Goal: Communication & Community: Answer question/provide support

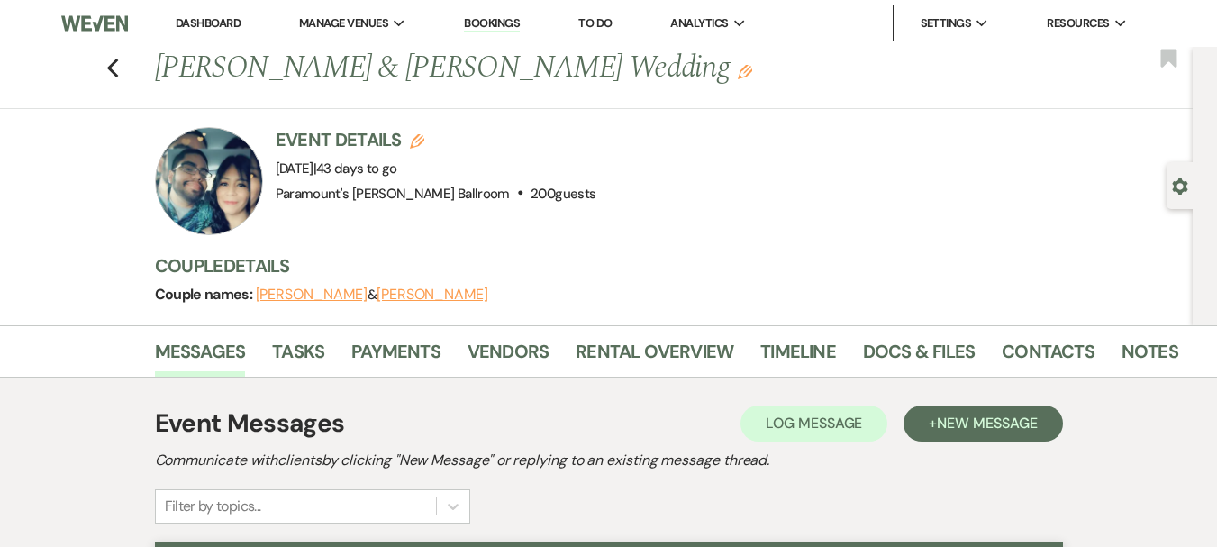
select select "4089"
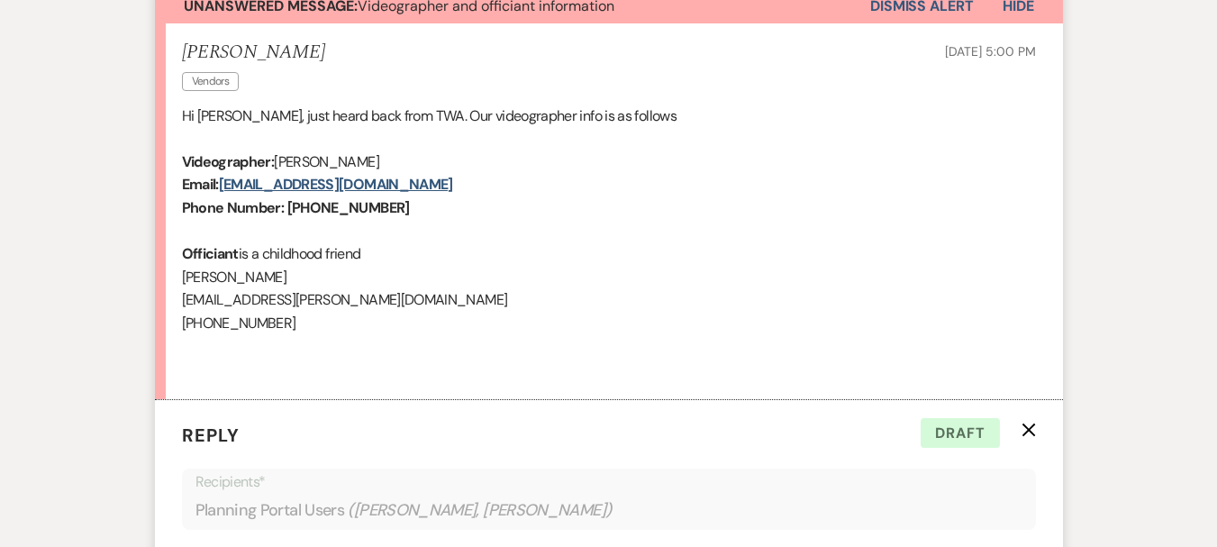
scroll to position [2853, 0]
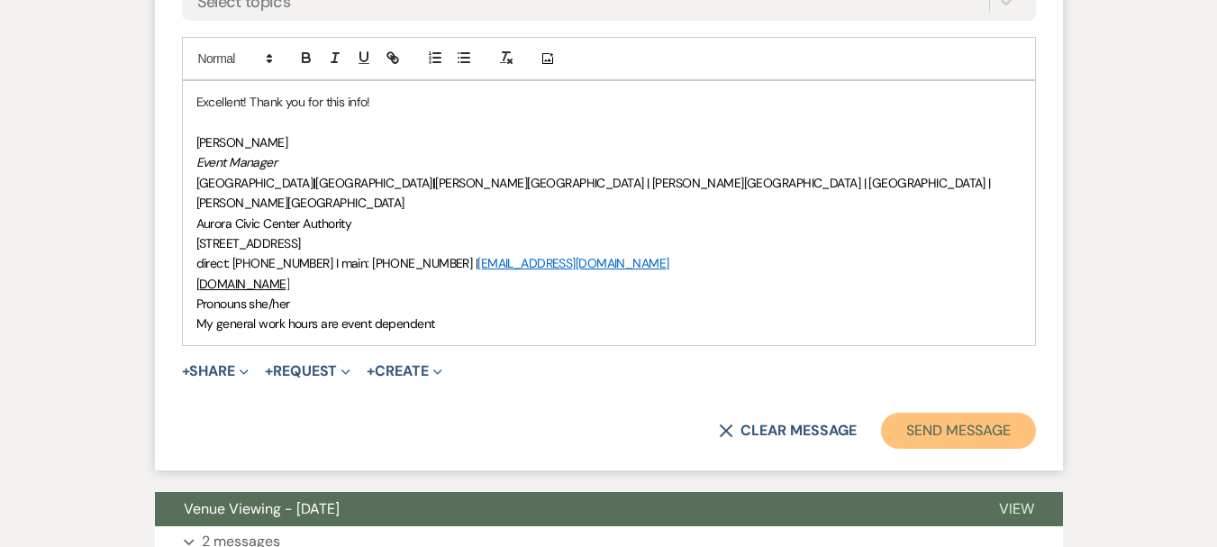
click at [947, 412] on button "Send Message" at bounding box center [958, 430] width 154 height 36
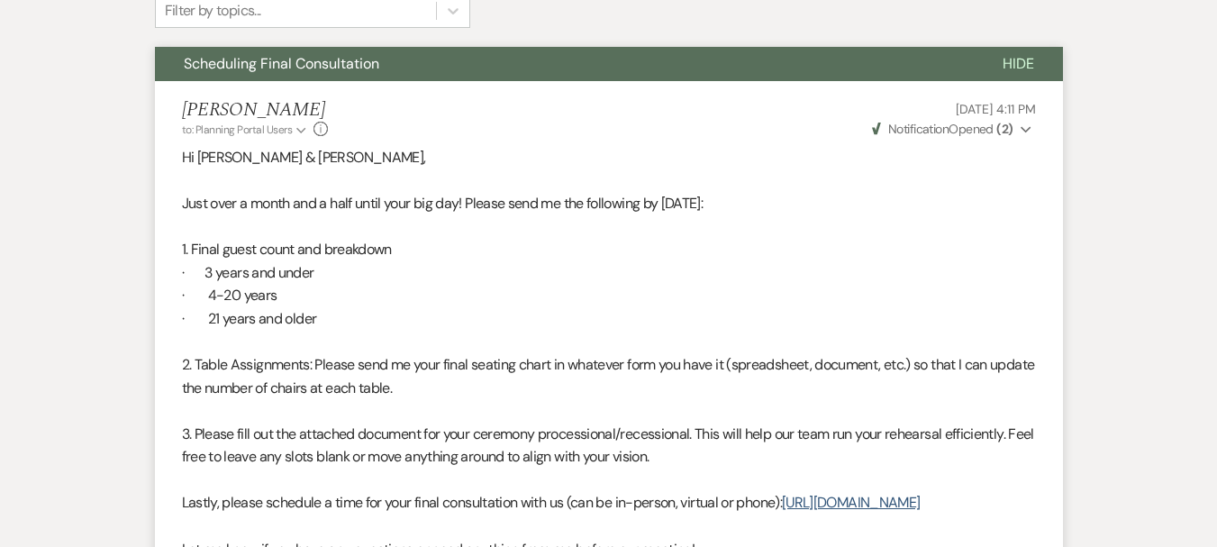
scroll to position [345, 0]
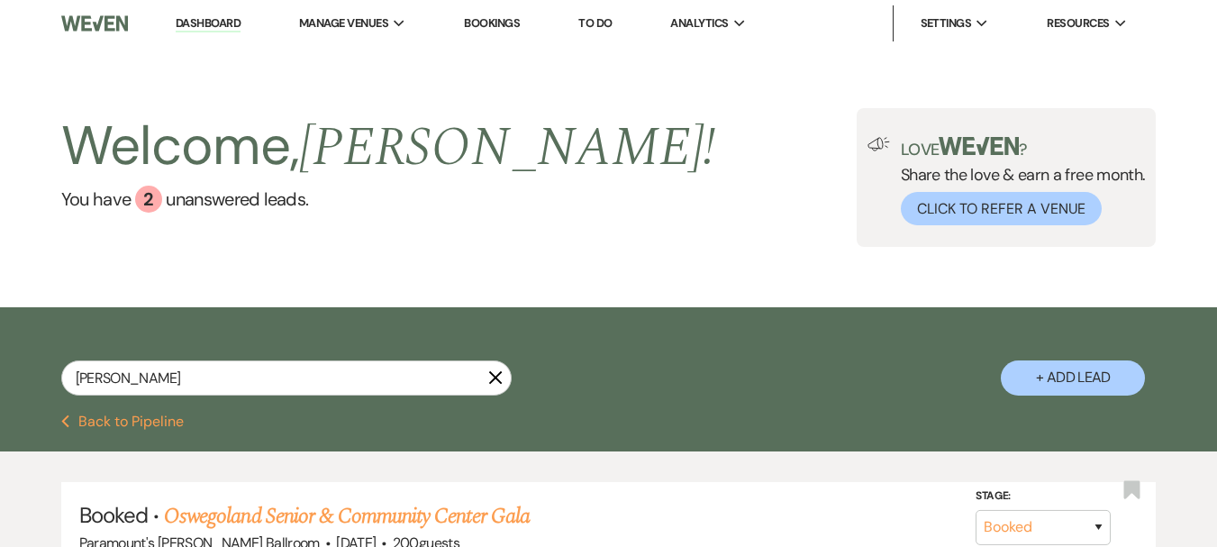
click at [488, 379] on icon "X" at bounding box center [495, 377] width 14 height 14
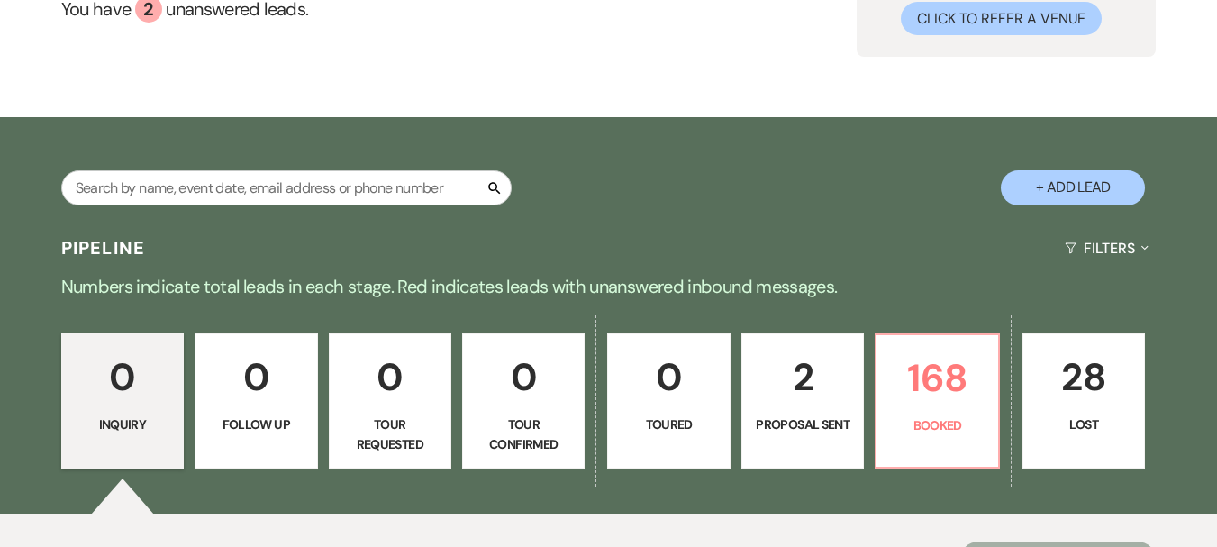
scroll to position [422, 0]
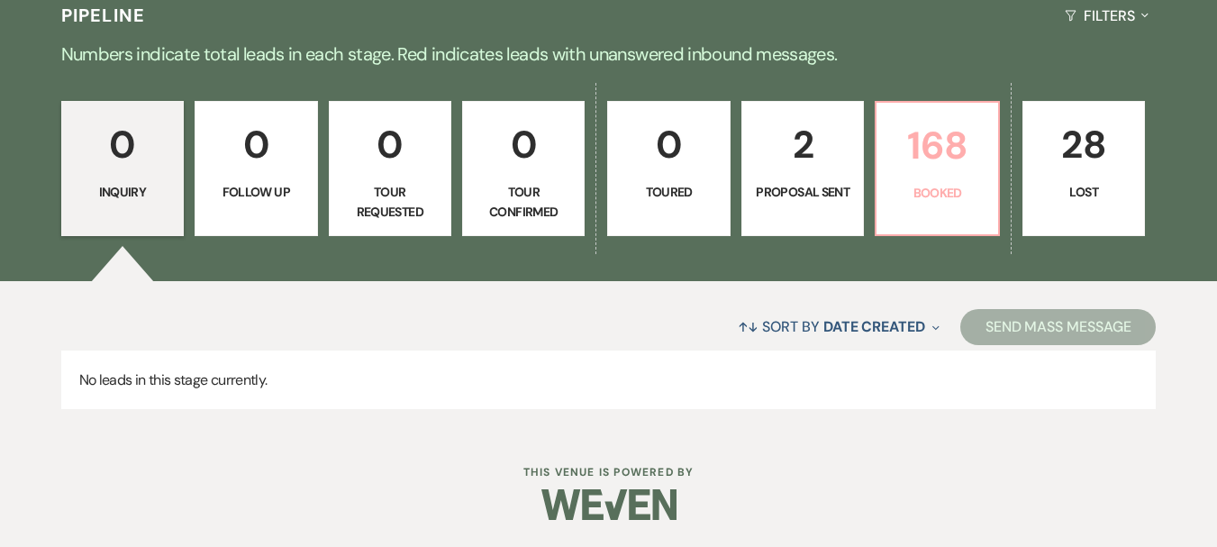
click at [911, 190] on p "Booked" at bounding box center [936, 193] width 99 height 20
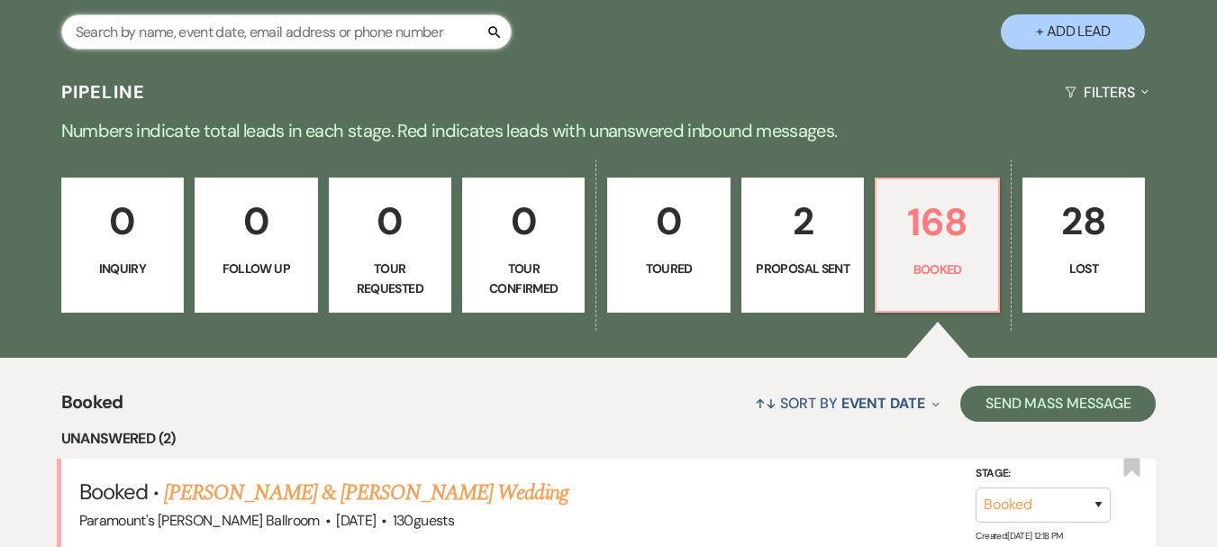
click at [175, 26] on input "text" at bounding box center [286, 31] width 450 height 35
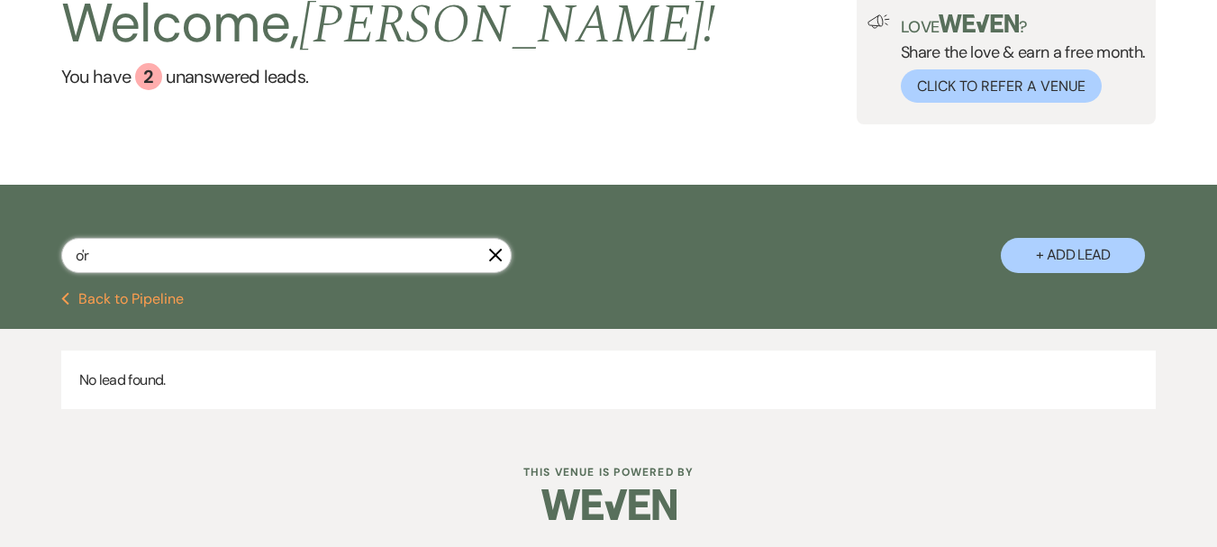
scroll to position [122, 0]
type input "o'reilly"
click at [176, 292] on button "Previous Back to Pipeline" at bounding box center [122, 299] width 123 height 14
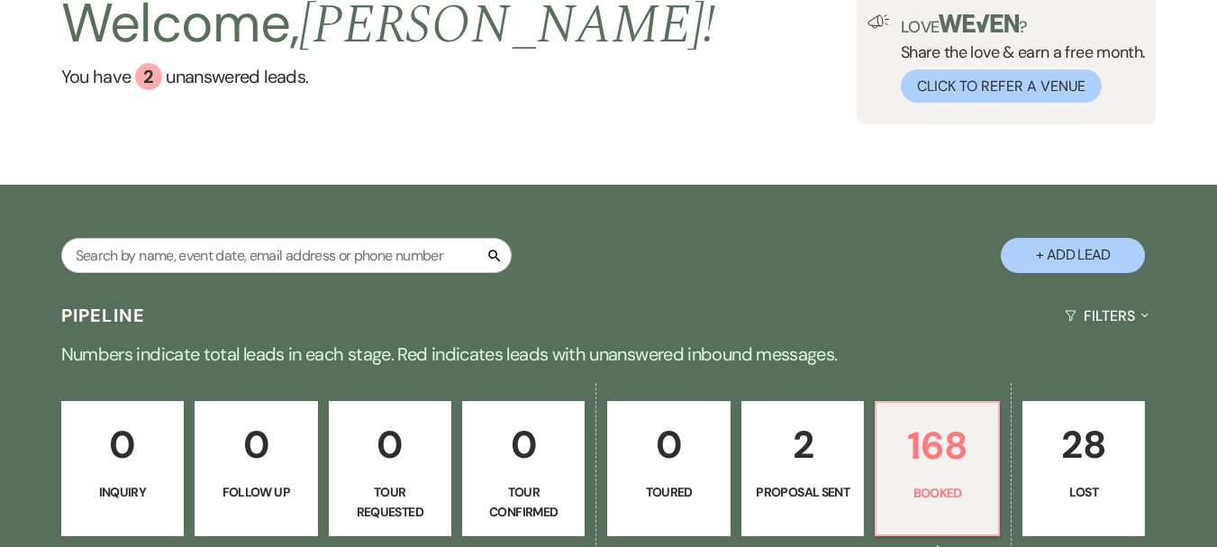
scroll to position [346, 0]
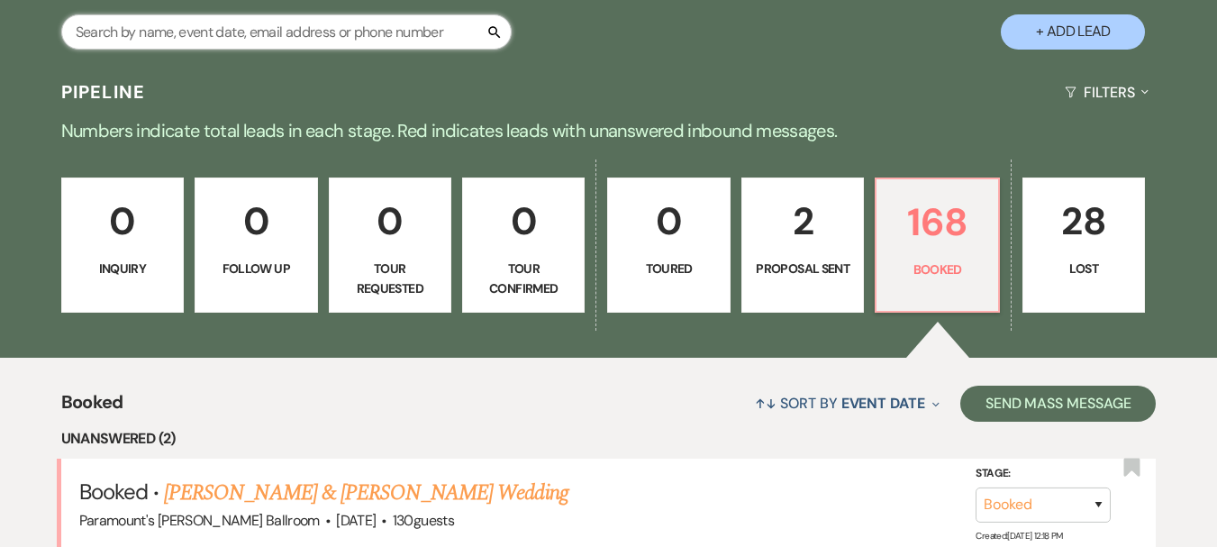
click at [204, 33] on input "text" at bounding box center [286, 31] width 450 height 35
type input "pribulick"
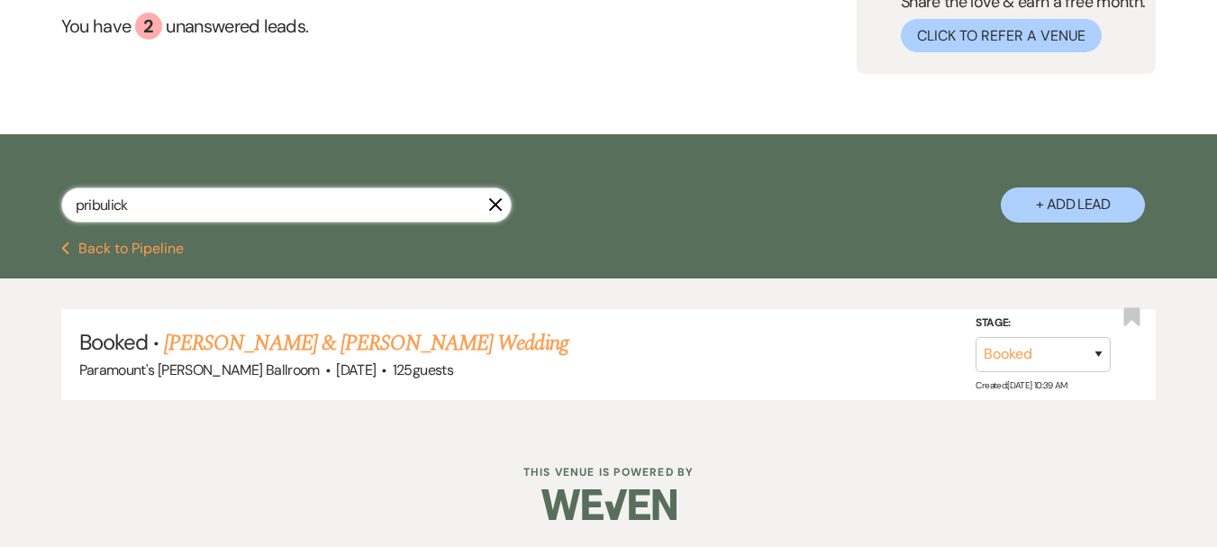
scroll to position [173, 0]
click at [302, 345] on link "Gabby Pribulick & Phil O'Reilly's Wedding" at bounding box center [365, 343] width 403 height 32
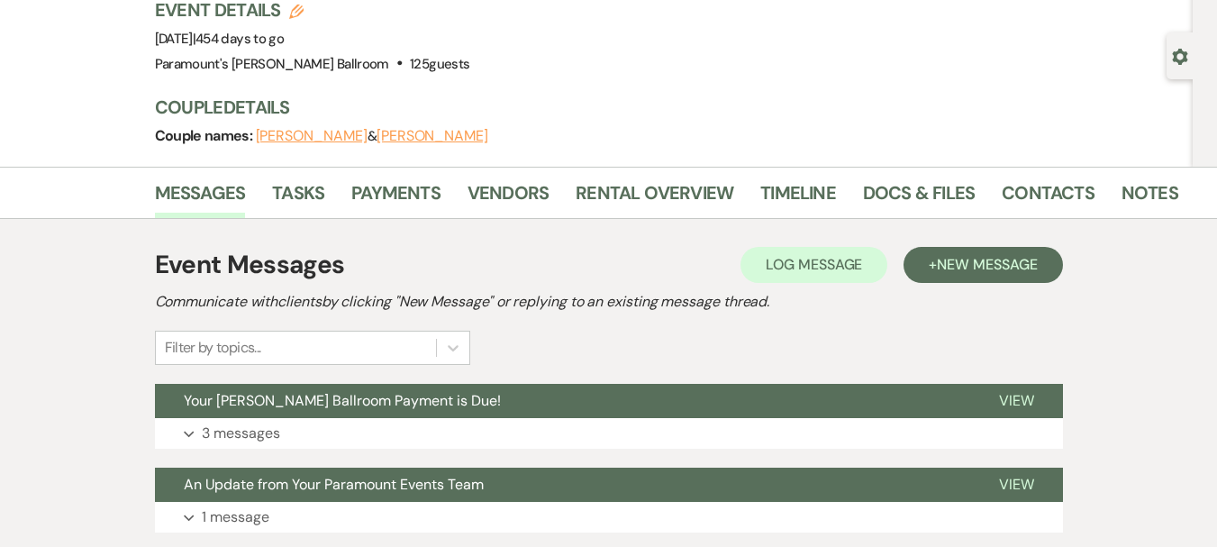
scroll to position [360, 0]
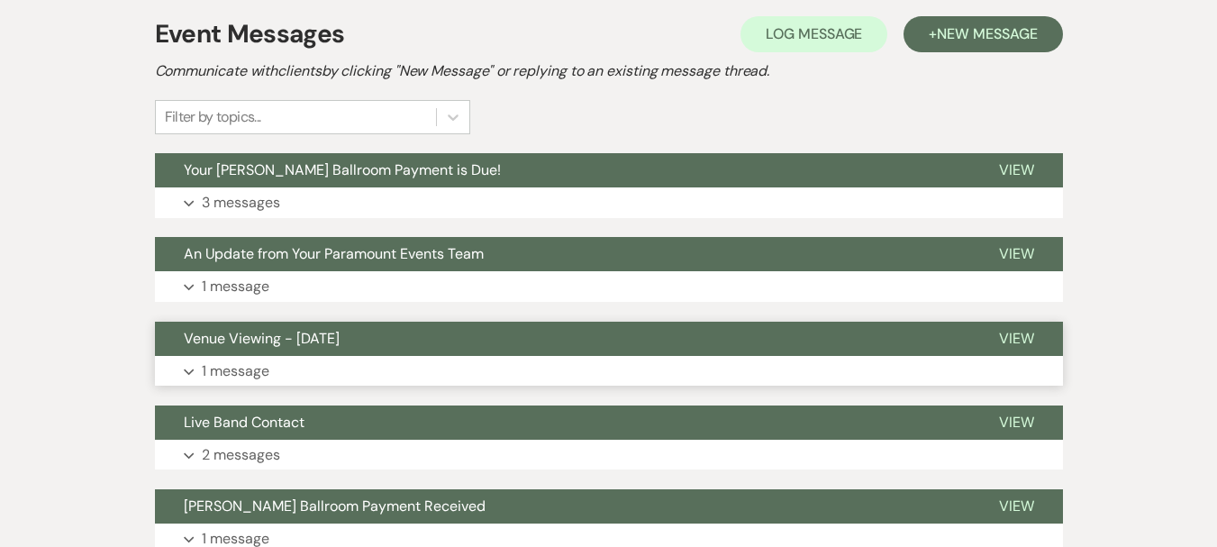
click at [302, 331] on span "Venue Viewing - [DATE]" at bounding box center [262, 338] width 156 height 19
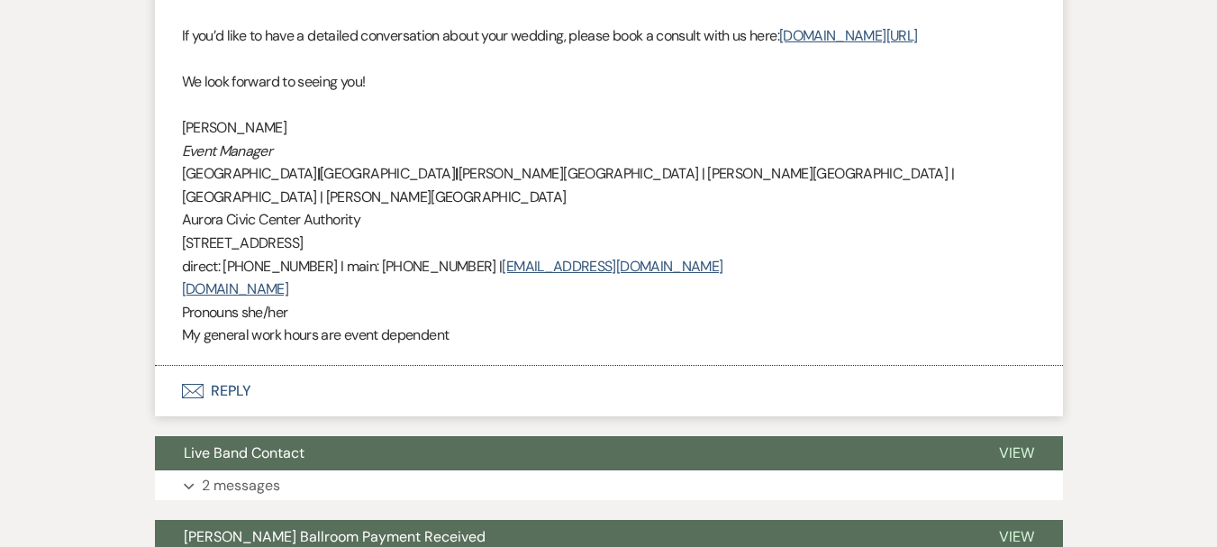
click at [214, 366] on button "Envelope Reply" at bounding box center [609, 391] width 908 height 50
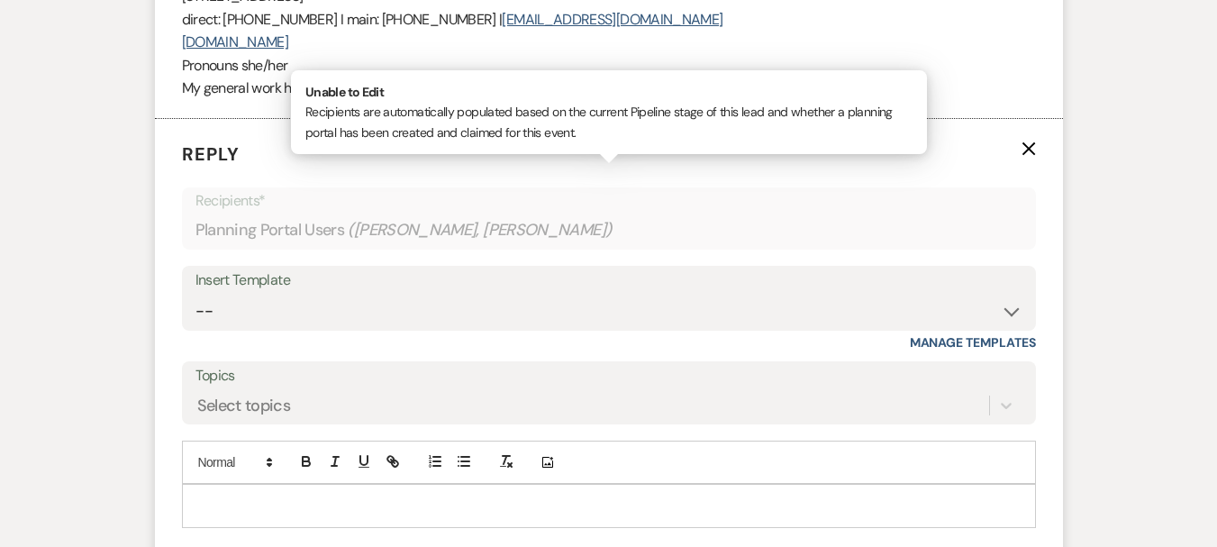
scroll to position [1427, 0]
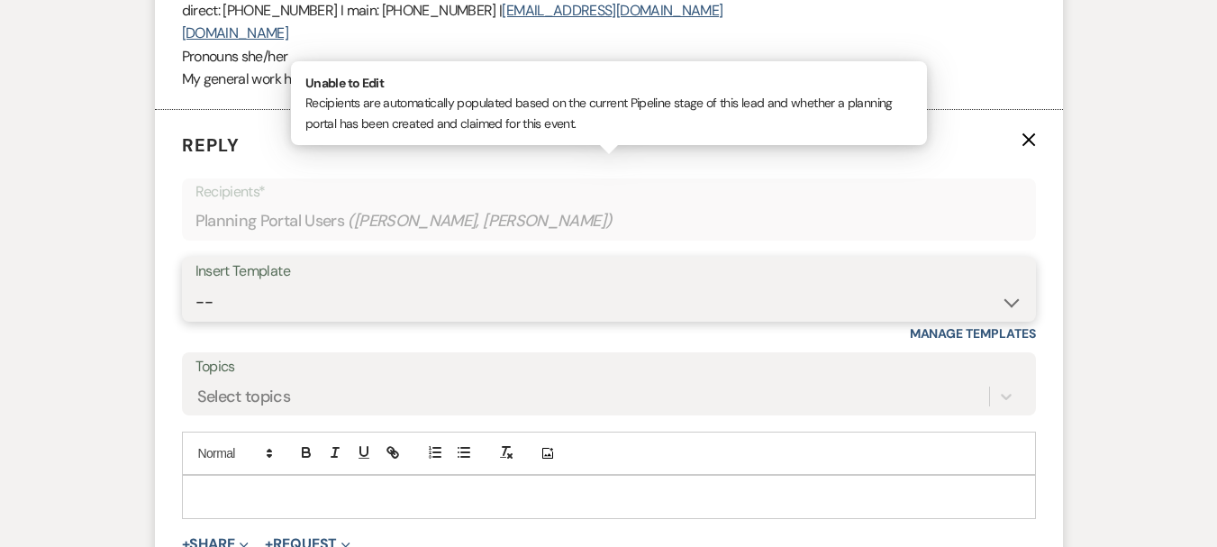
click at [289, 285] on select "-- Weven Planning Portal Introduction (Booked Events) 6 Month Consultation 9 Mo…" at bounding box center [608, 302] width 827 height 35
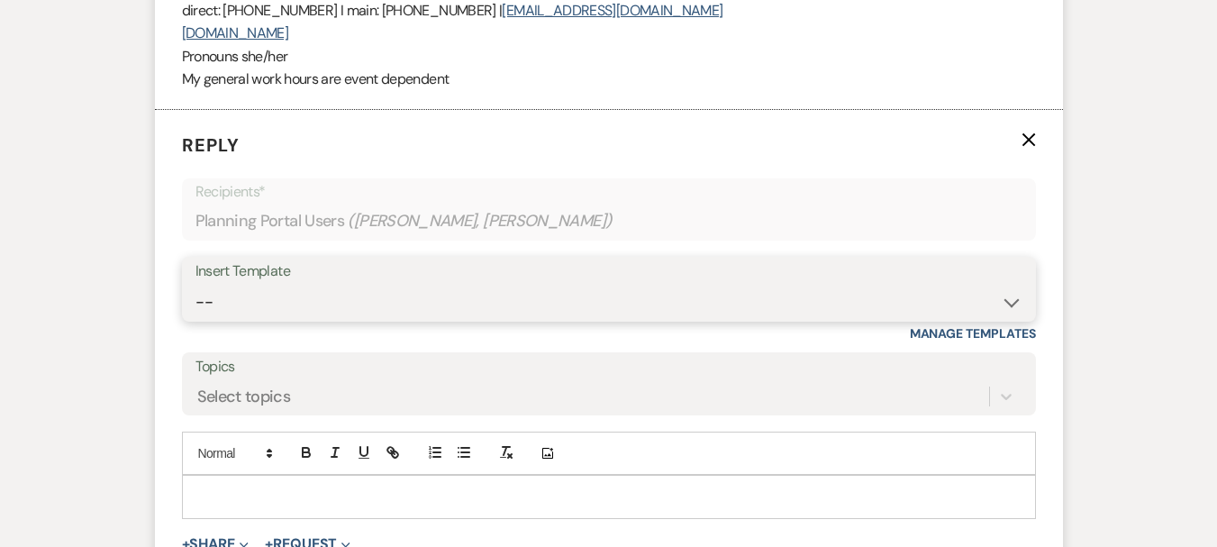
select select "4089"
click at [195, 285] on select "-- Weven Planning Portal Introduction (Booked Events) 6 Month Consultation 9 Mo…" at bounding box center [608, 302] width 827 height 35
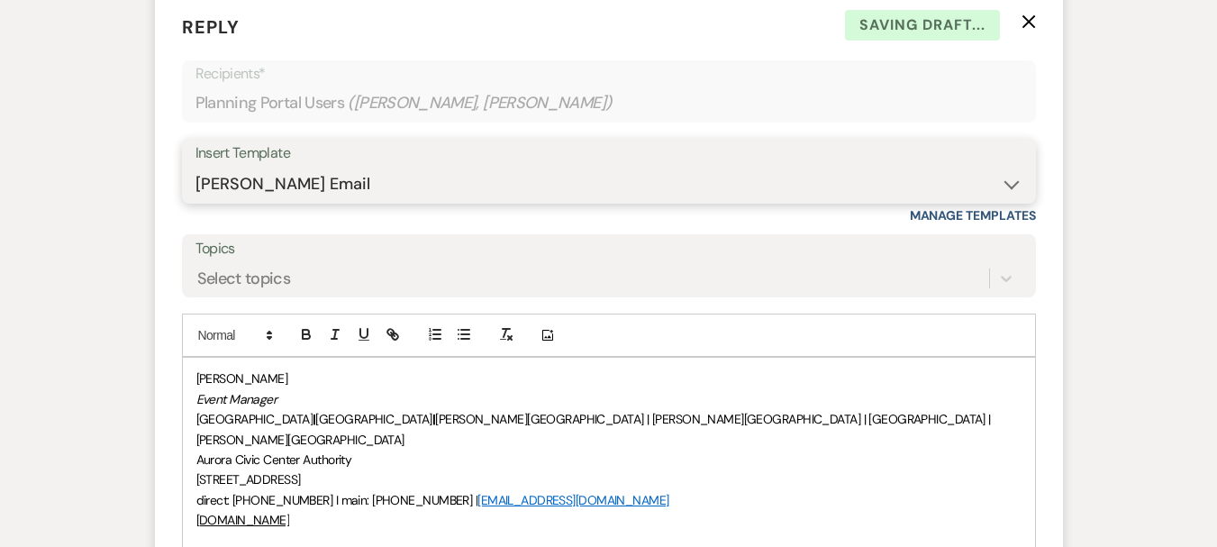
scroll to position [1607, 0]
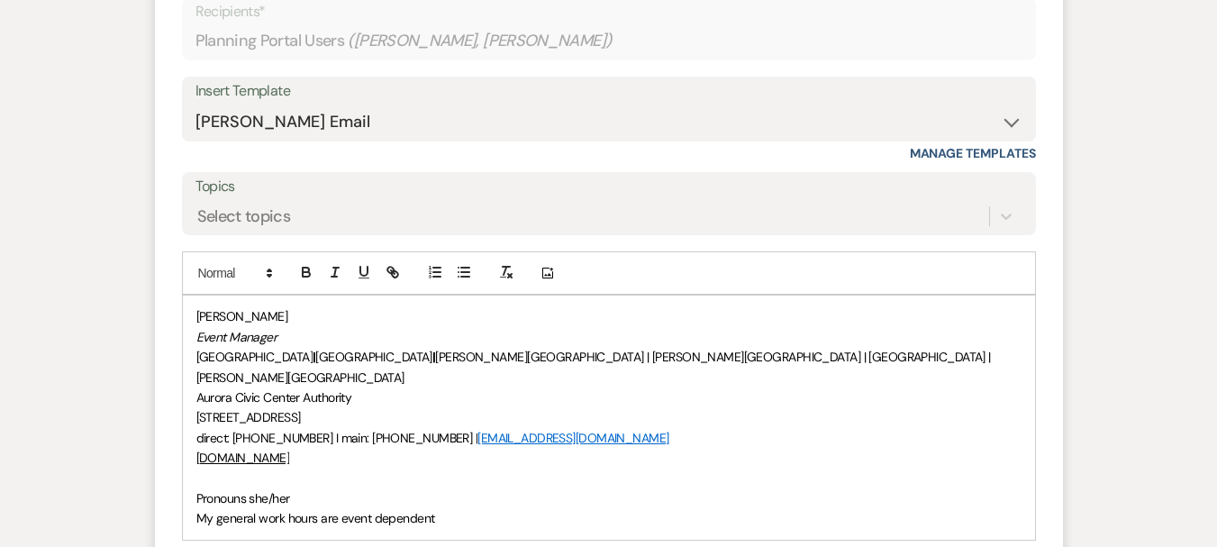
click at [195, 454] on div "Morgan Montgomery Event Manager Paramount Theatre | RiverEdge Park | Copley The…" at bounding box center [609, 416] width 852 height 243
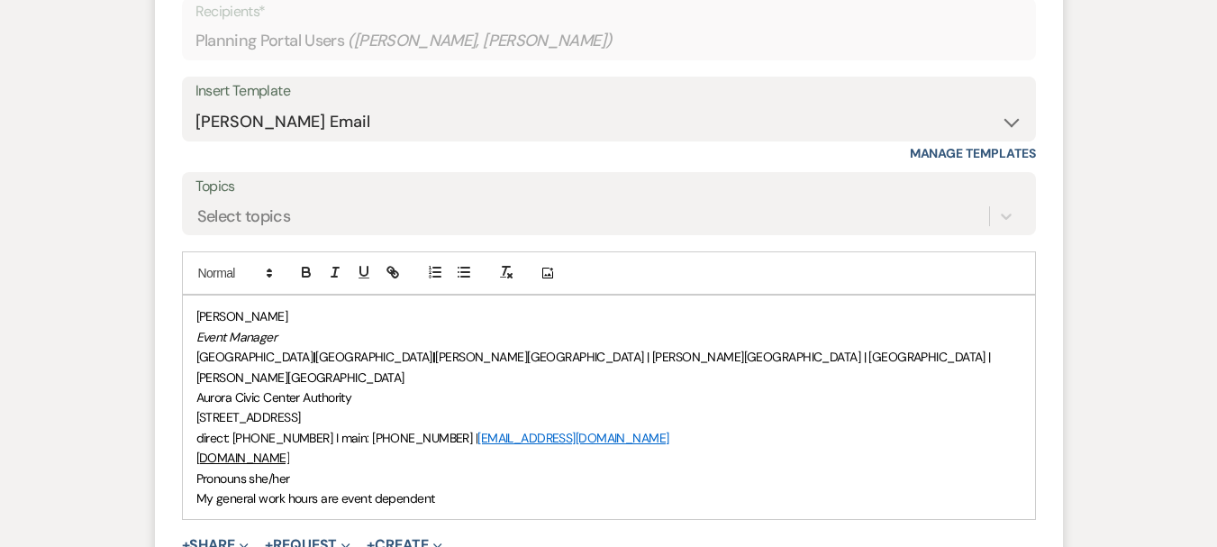
click at [196, 306] on p "[PERSON_NAME]" at bounding box center [608, 316] width 825 height 20
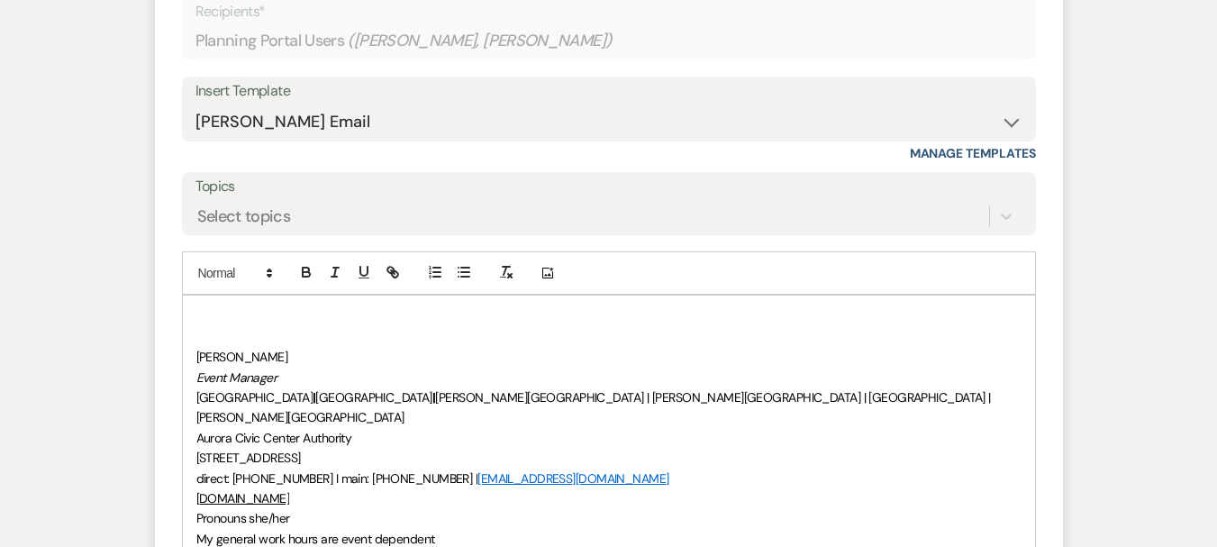
click at [196, 306] on p at bounding box center [608, 316] width 825 height 20
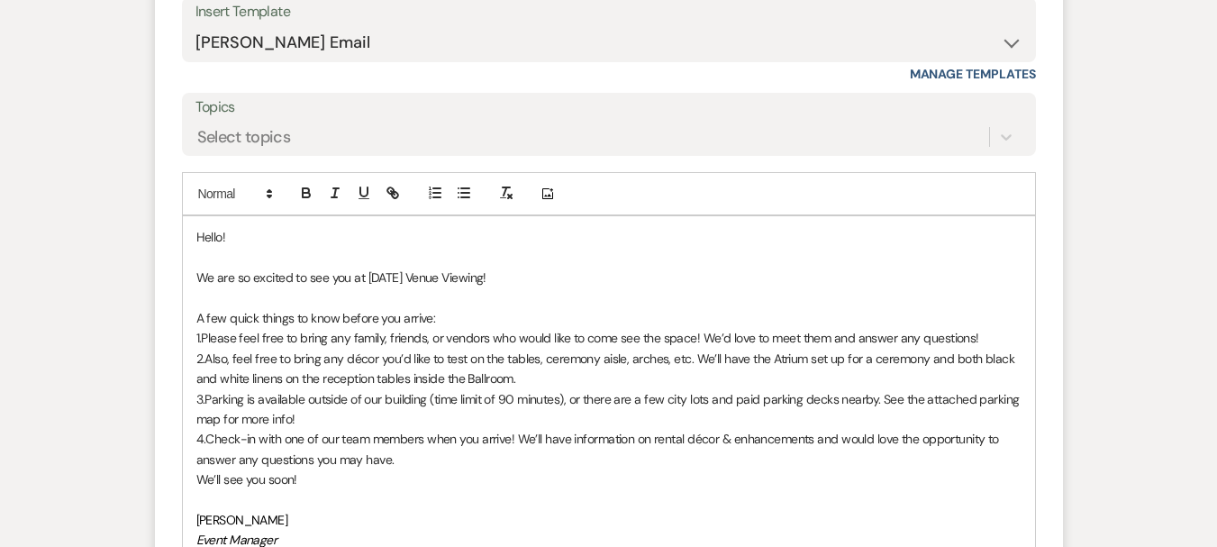
scroll to position [1787, 0]
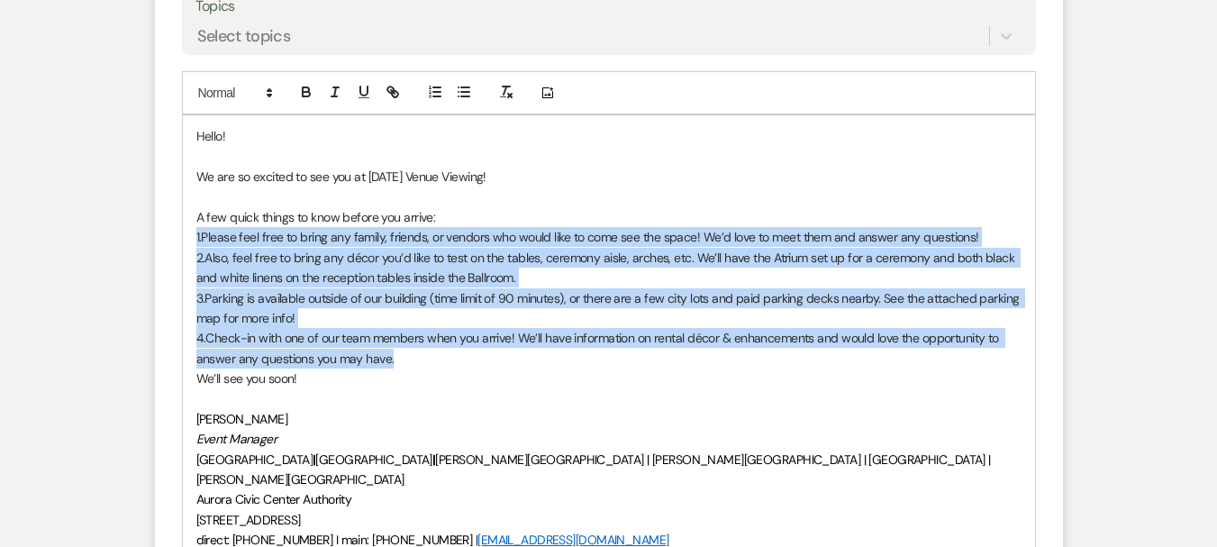
drag, startPoint x: 290, startPoint y: 299, endPoint x: 190, endPoint y: 213, distance: 131.6
click at [190, 213] on div "Hello! We are so excited to see you at Monday’s Venue Viewing! A few quick thin…" at bounding box center [609, 367] width 852 height 505
click at [440, 84] on icon "button" at bounding box center [435, 92] width 16 height 16
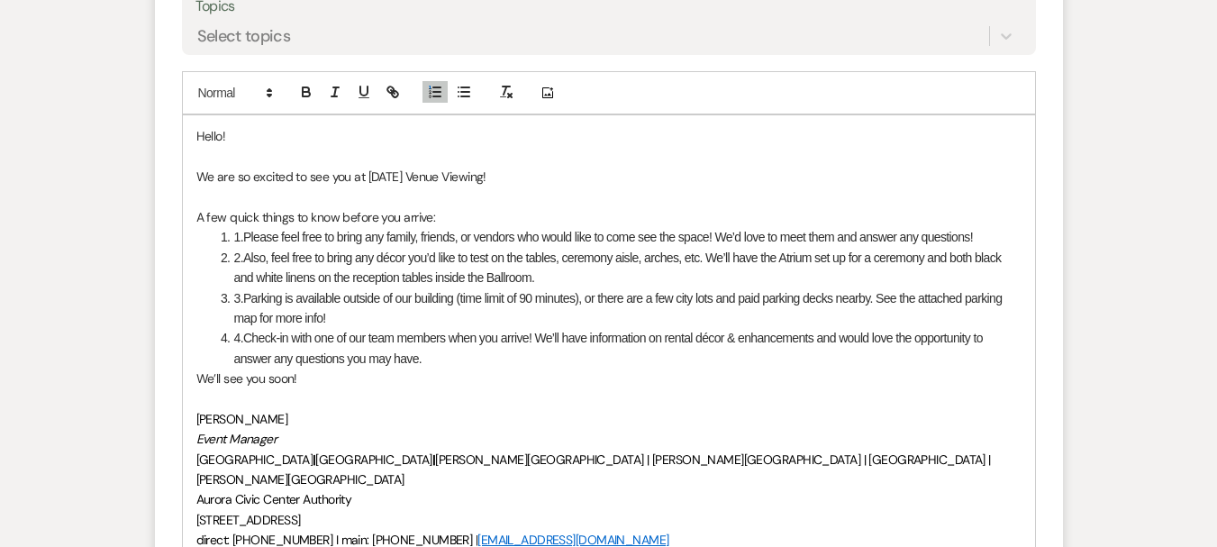
click at [241, 227] on li "1.Please feel free to bring any family, friends, or vendors who would like to c…" at bounding box center [618, 237] width 806 height 20
click at [242, 248] on li "2.Also, feel free to bring any décor you’d like to test on the tables, ceremony…" at bounding box center [618, 268] width 806 height 41
click at [211, 238] on ol "Please feel free to bring any family, friends, or vendors who would like to com…" at bounding box center [608, 297] width 825 height 141
click at [243, 288] on li "3.Parking is available outside of our building (time limit of 90 minutes), or t…" at bounding box center [618, 308] width 806 height 41
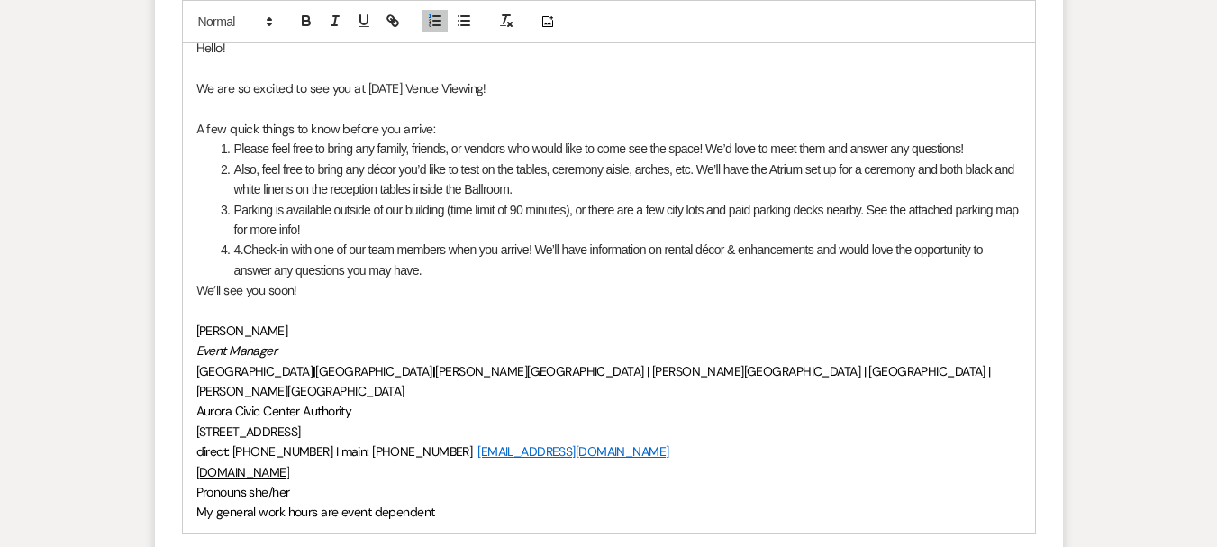
scroll to position [1877, 0]
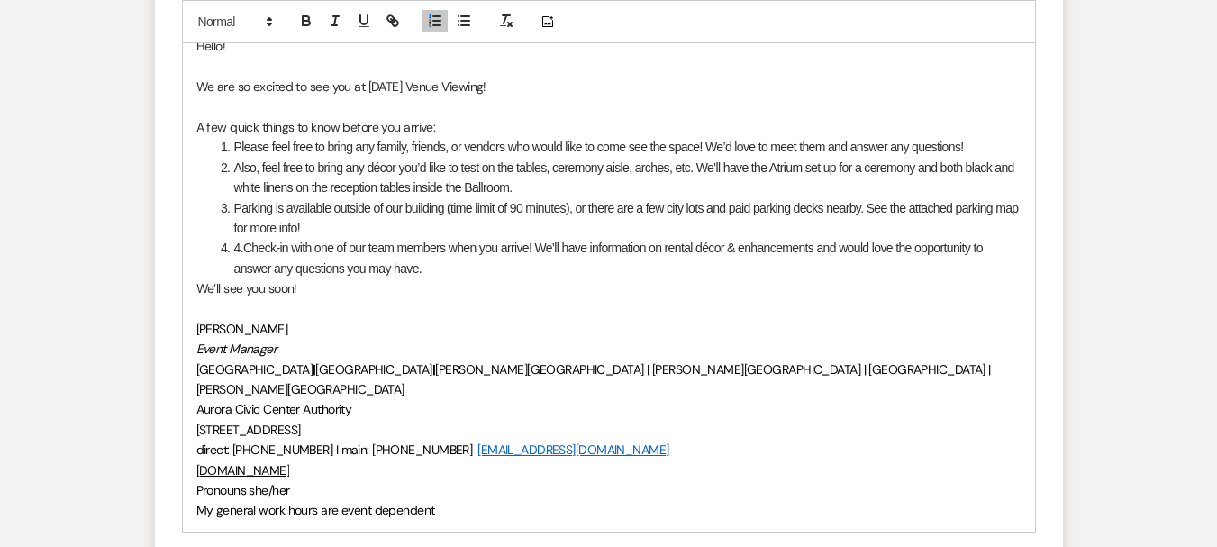
click at [245, 238] on li "4.Check-in with one of our team members when you arrive! We’ll have information…" at bounding box center [618, 258] width 806 height 41
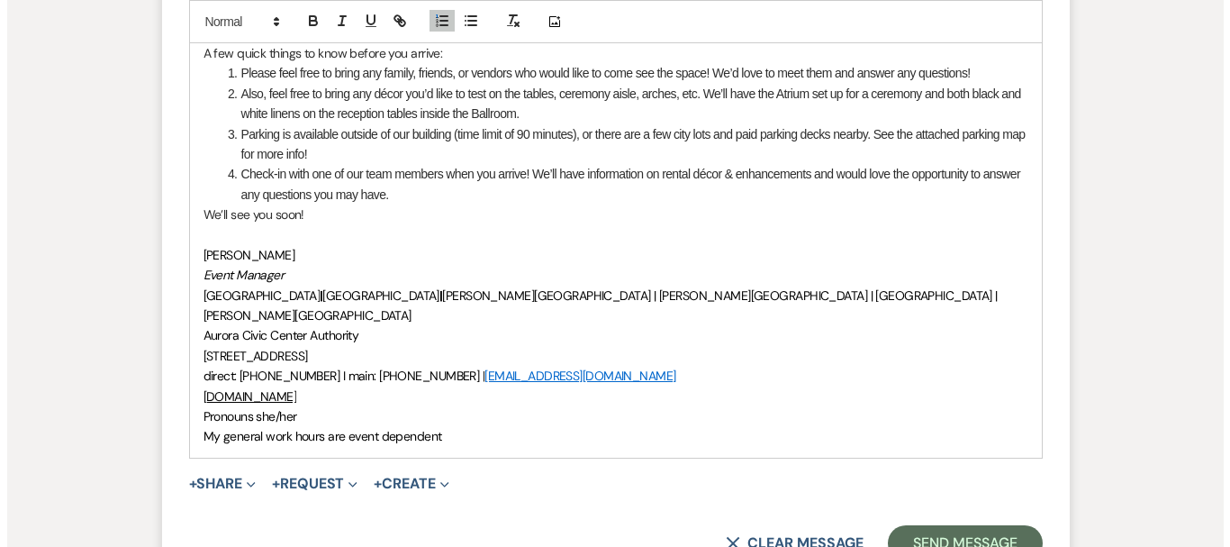
scroll to position [1967, 0]
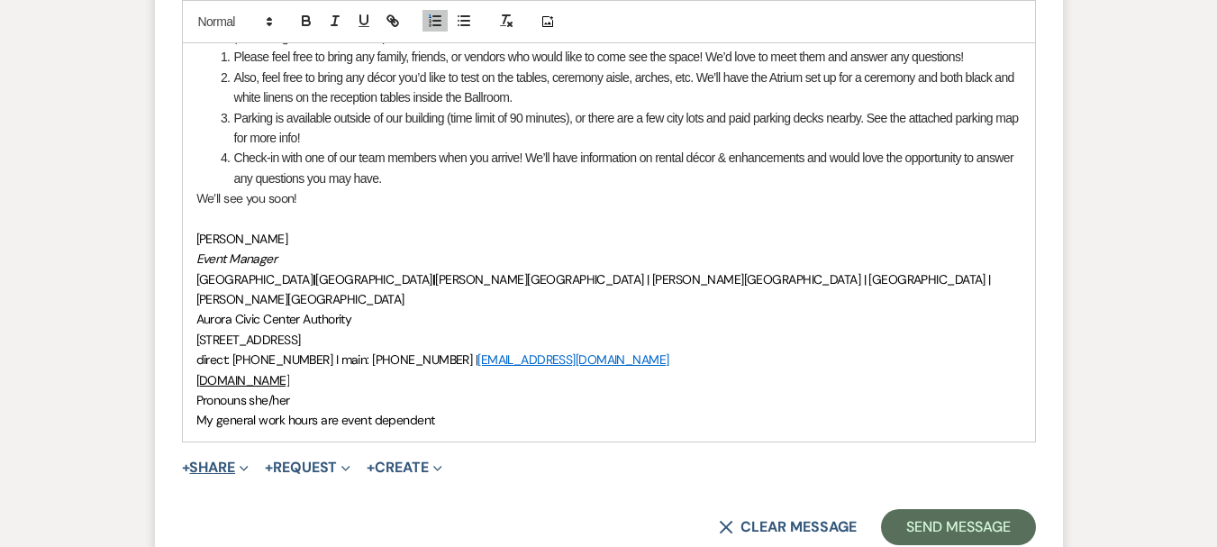
click at [219, 460] on button "+ Share Expand" at bounding box center [216, 467] width 68 height 14
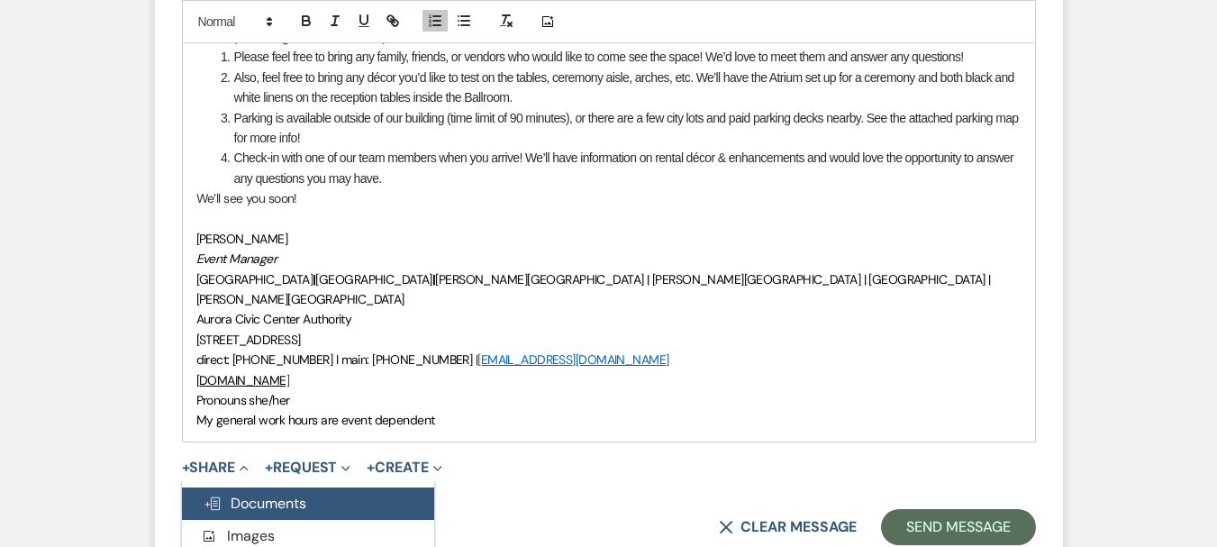
click at [259, 494] on span "Doc Upload Documents" at bounding box center [255, 503] width 103 height 19
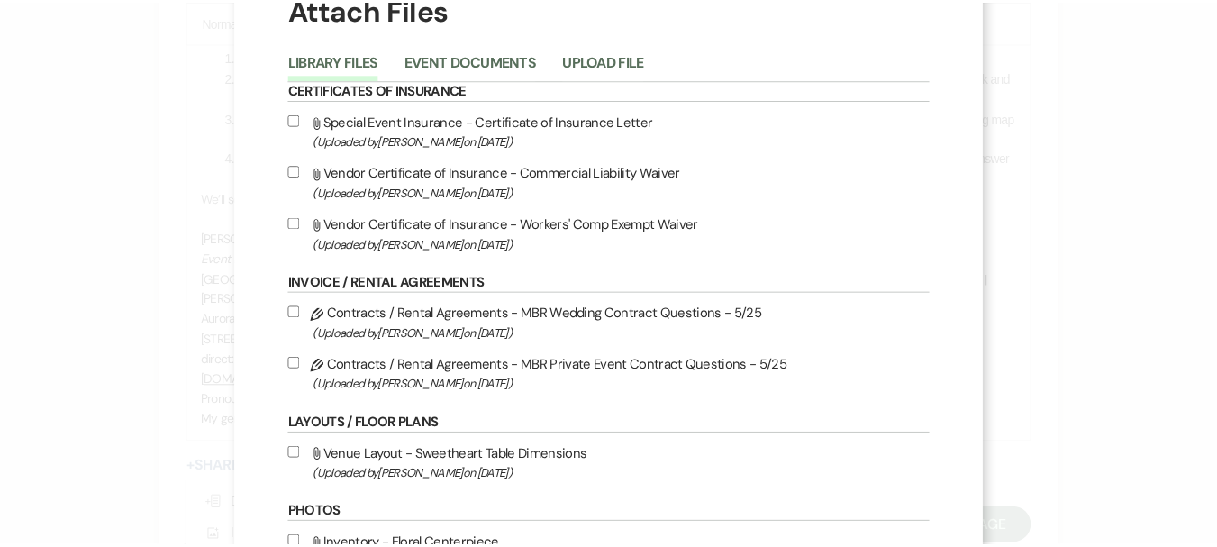
scroll to position [0, 0]
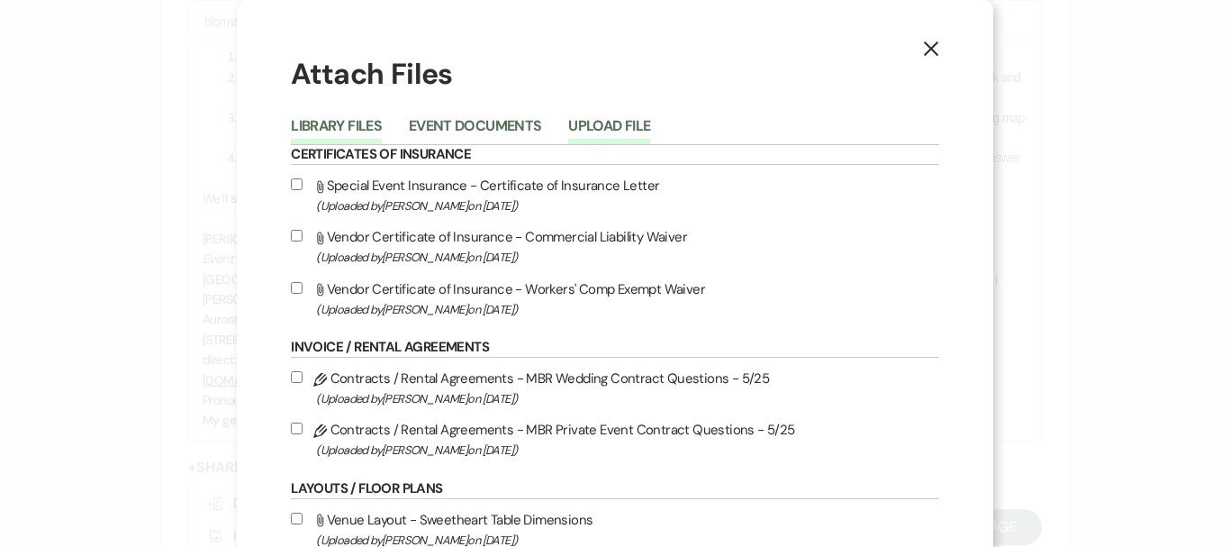
click at [591, 128] on button "Upload File" at bounding box center [609, 131] width 82 height 25
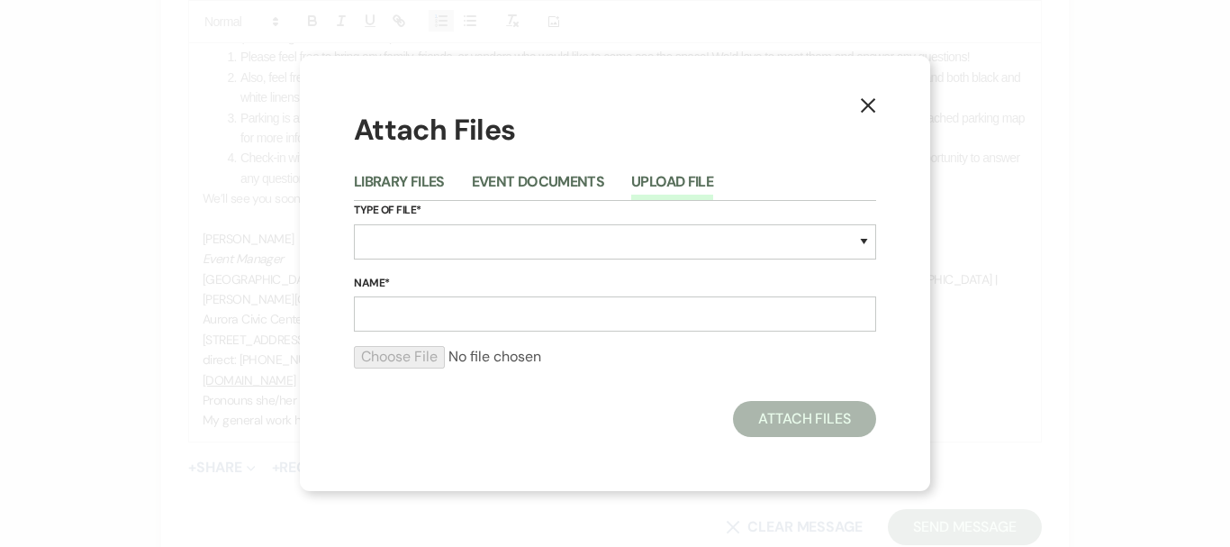
click at [864, 110] on use "button" at bounding box center [868, 105] width 14 height 14
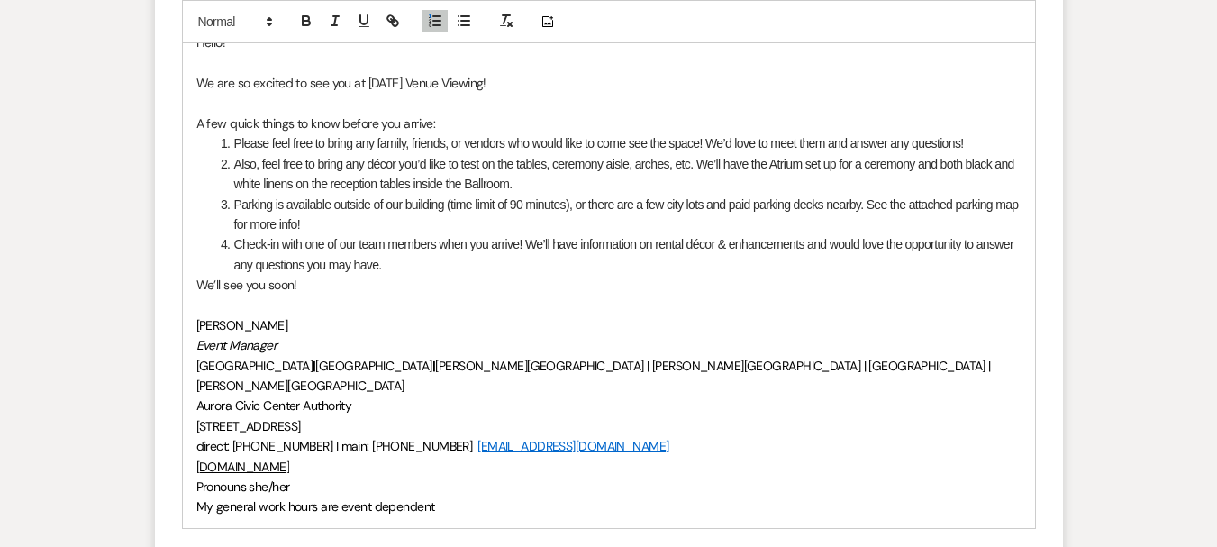
scroll to position [1877, 0]
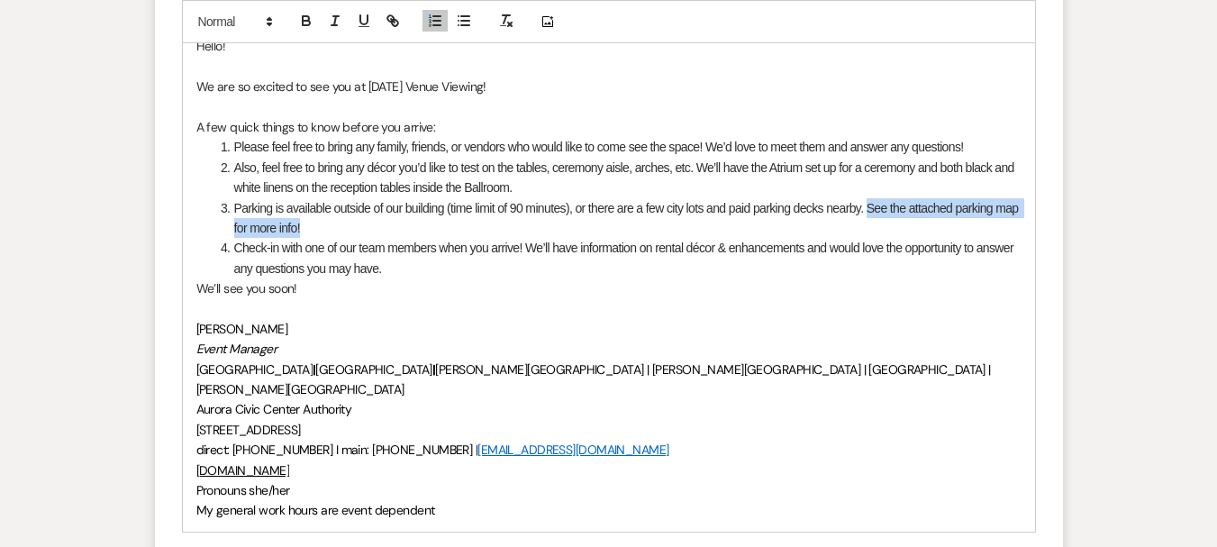
drag, startPoint x: 375, startPoint y: 195, endPoint x: 867, endPoint y: 186, distance: 492.8
click at [868, 198] on li "Parking is available outside of our building (time limit of 90 minutes), or the…" at bounding box center [618, 218] width 806 height 41
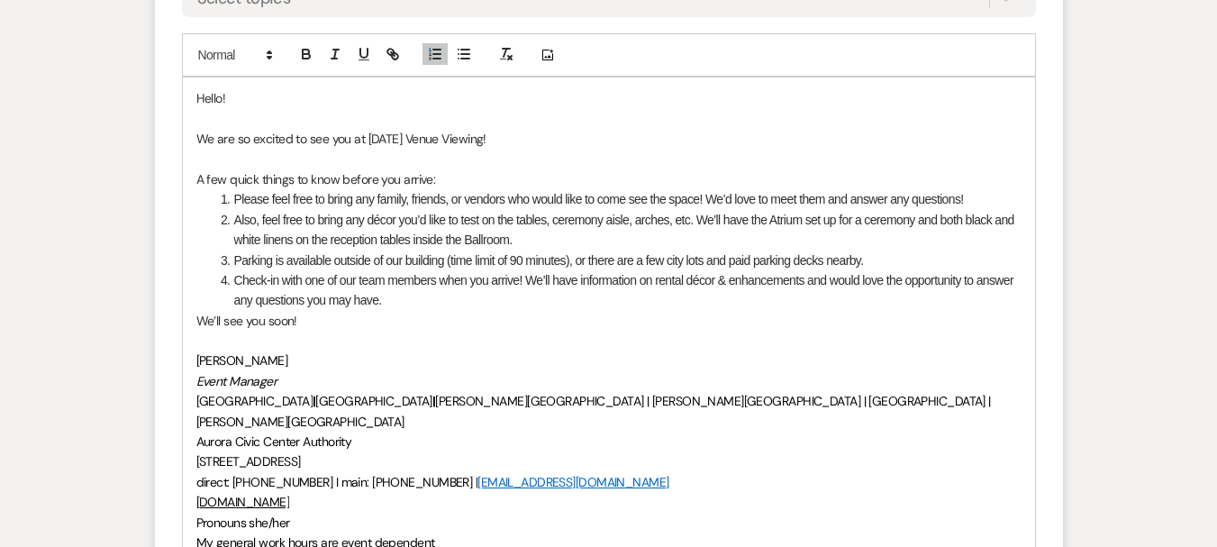
scroll to position [1787, 0]
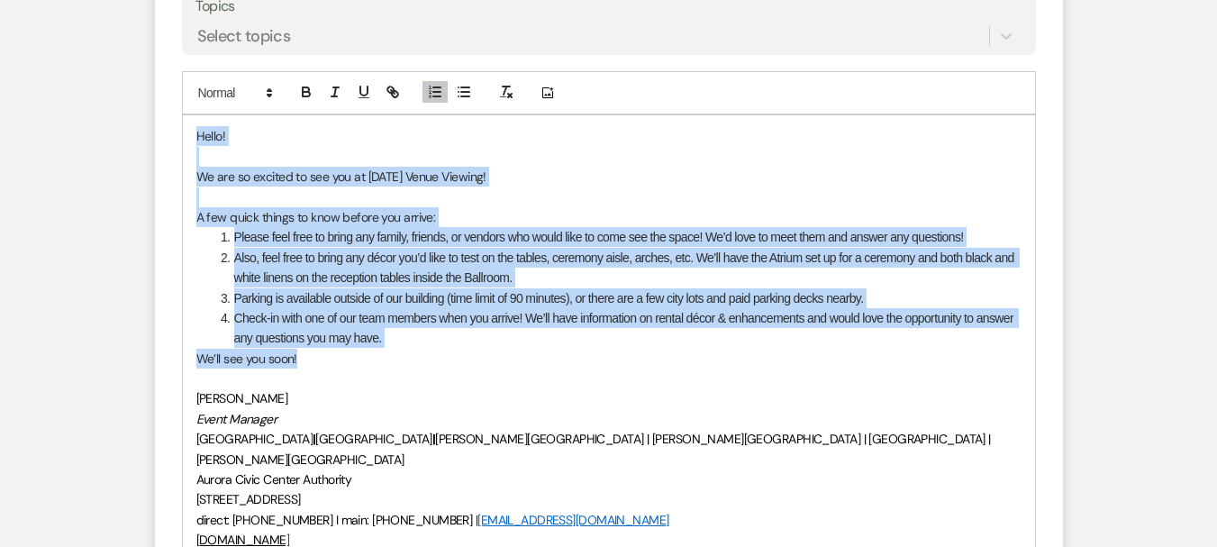
drag, startPoint x: 317, startPoint y: 338, endPoint x: 174, endPoint y: 115, distance: 264.6
click at [174, 115] on form "Reply X Draft Recipients* Planning Portal Users ( Gabby Pribulick, Phil O'Reill…" at bounding box center [609, 238] width 908 height 976
copy div "Hello! We are so excited to see you at Monday’s Venue Viewing! A few quick thin…"
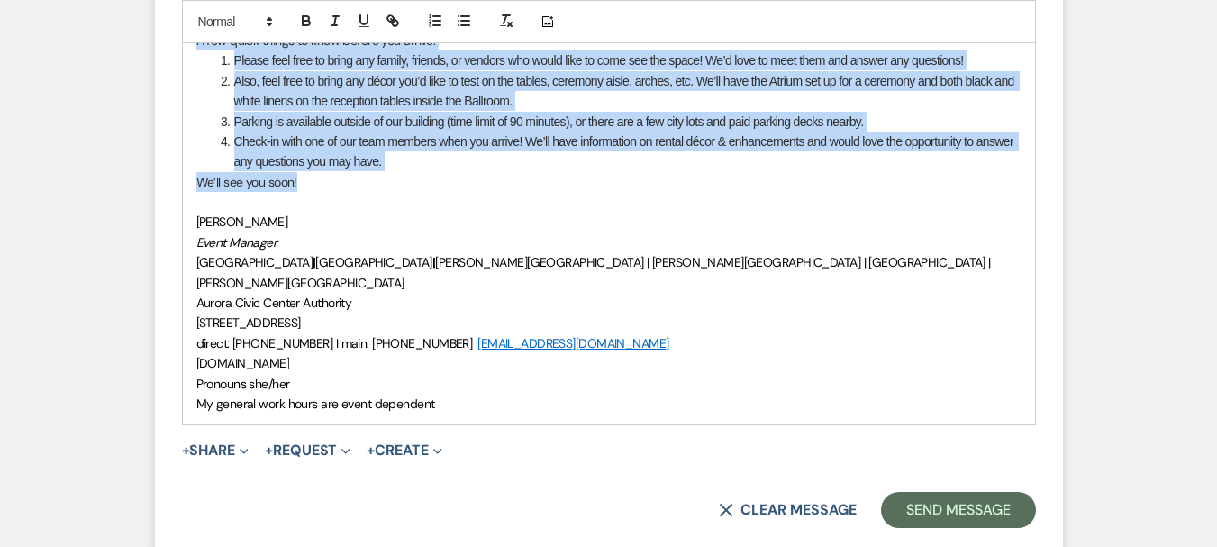
scroll to position [1967, 0]
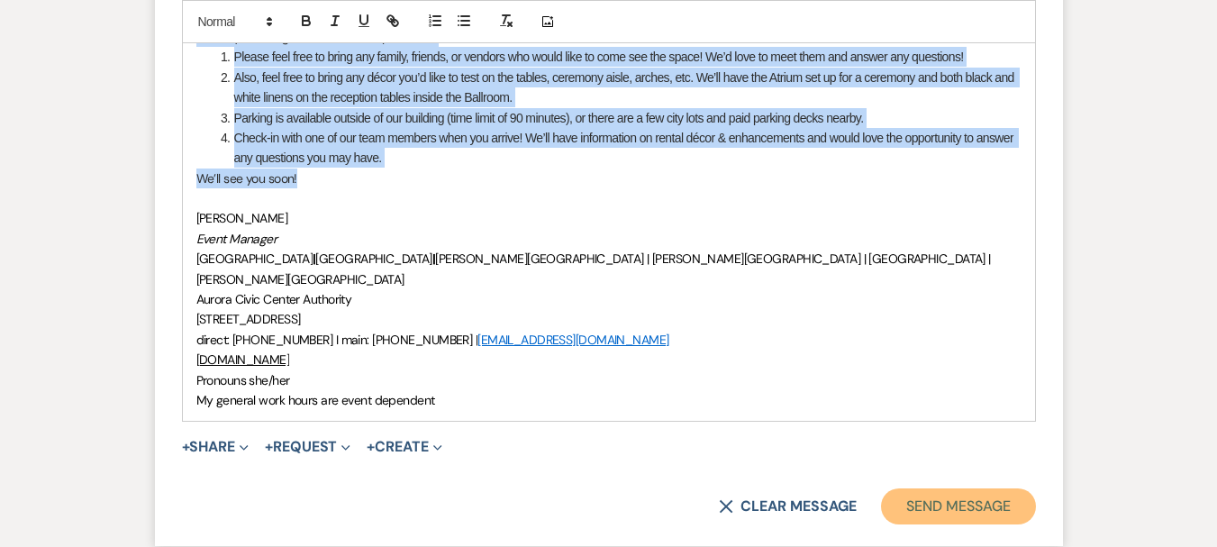
click at [970, 488] on button "Send Message" at bounding box center [958, 506] width 154 height 36
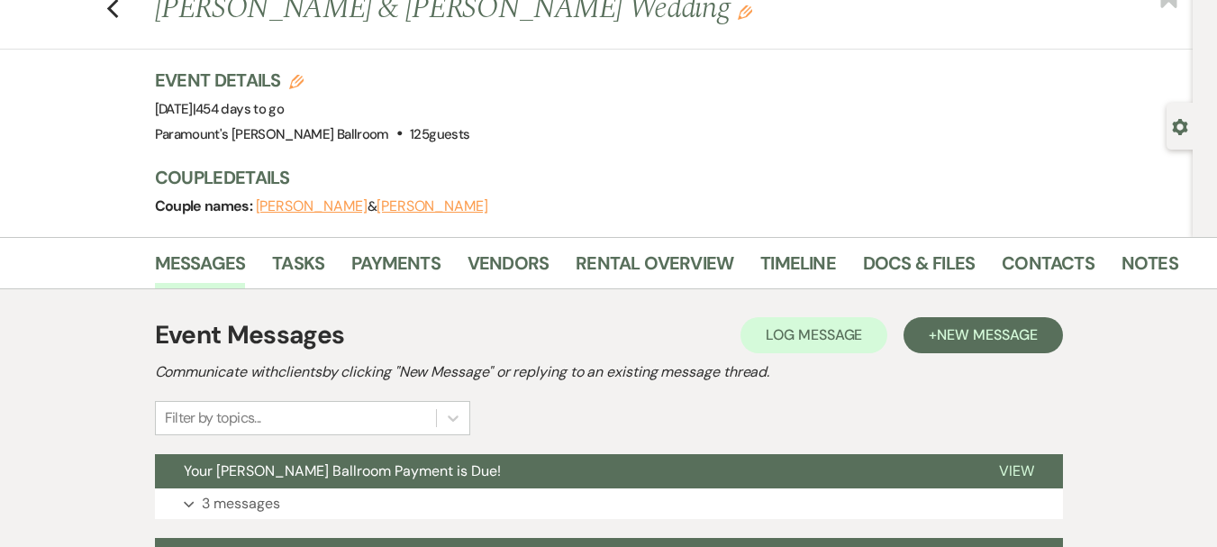
scroll to position [0, 0]
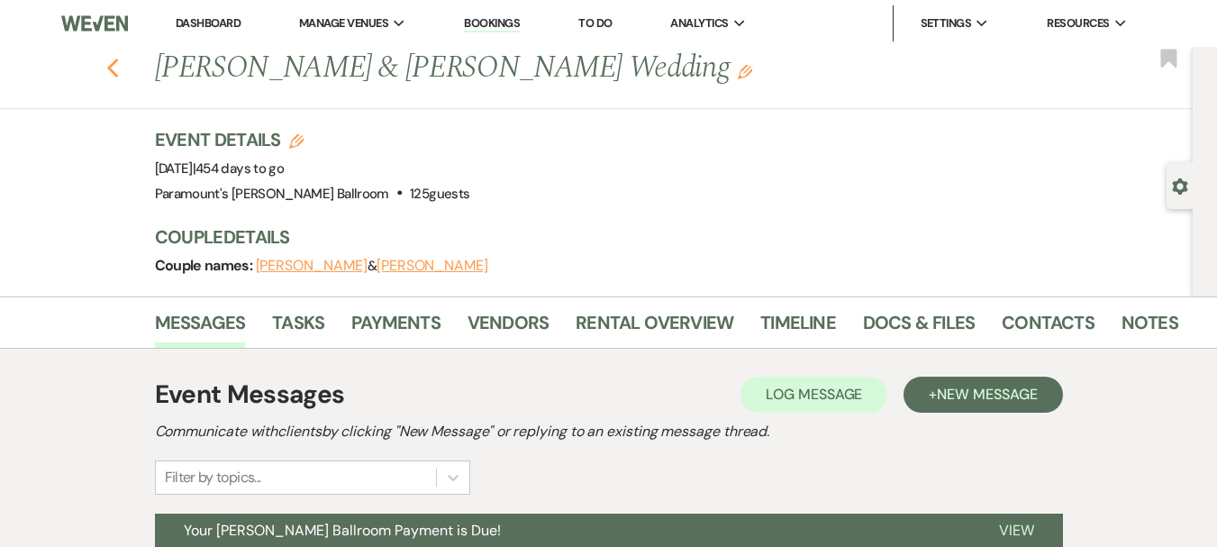
click at [117, 71] on use "button" at bounding box center [112, 69] width 12 height 20
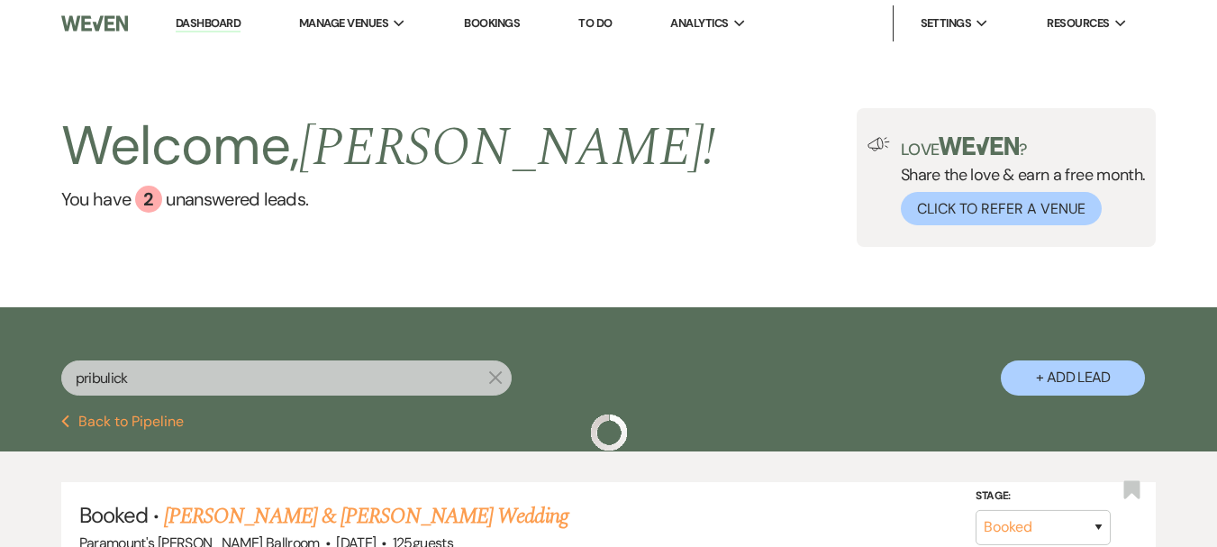
scroll to position [173, 0]
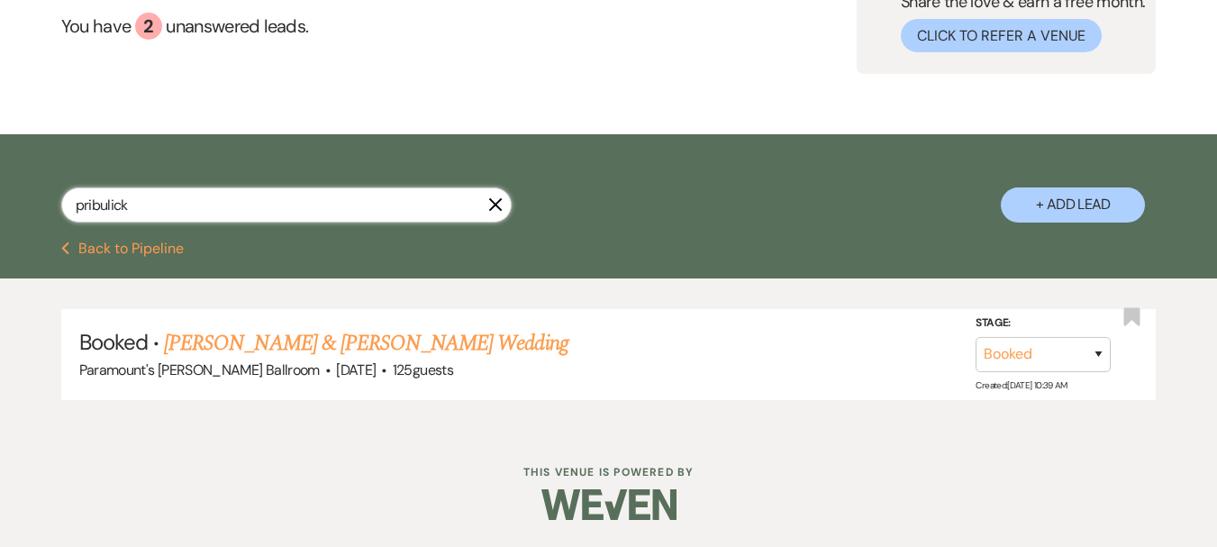
drag, startPoint x: 148, startPoint y: 194, endPoint x: 47, endPoint y: 197, distance: 100.9
click at [48, 197] on div "pribulick X + Add Lead" at bounding box center [608, 190] width 1217 height 94
type input "gallegos"
click at [244, 343] on link "Viviana Gallegos & Jacob Hajakian's Wedding" at bounding box center [365, 343] width 403 height 32
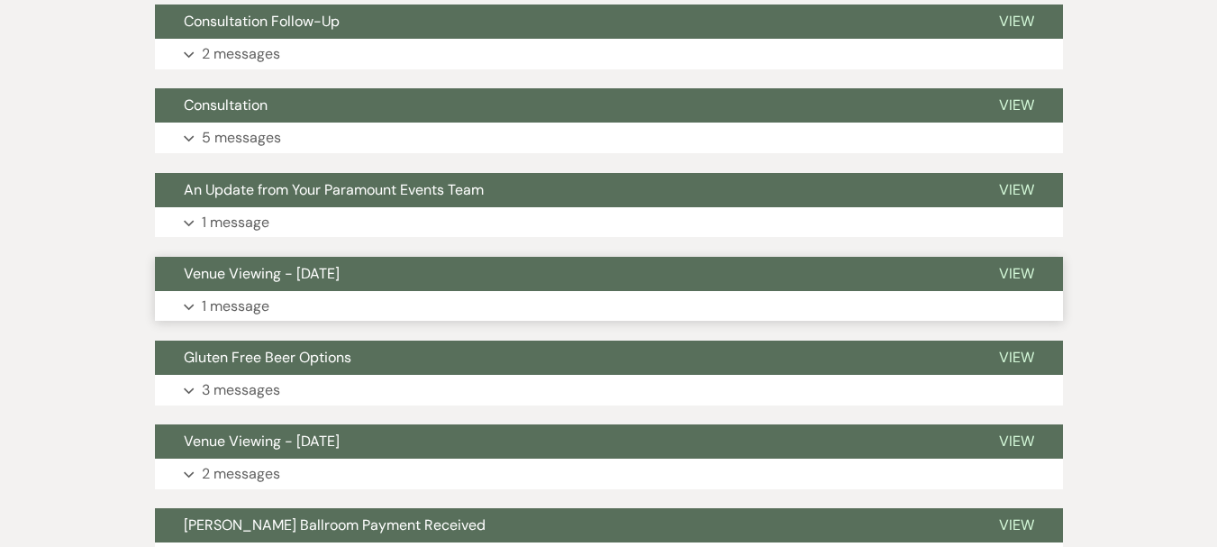
scroll to position [540, 0]
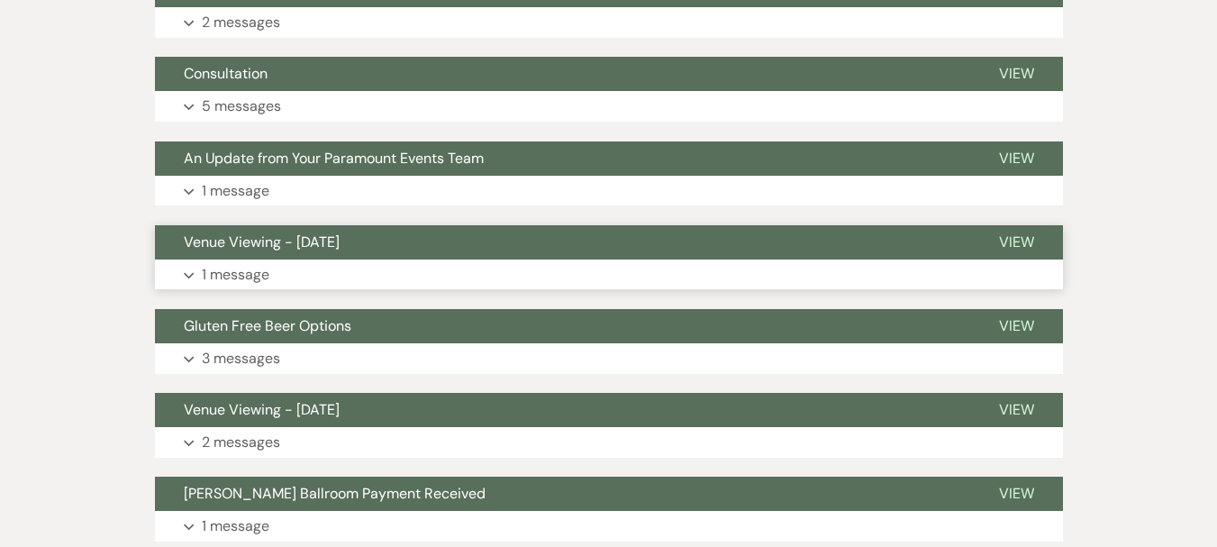
click at [258, 240] on span "Venue Viewing - [DATE]" at bounding box center [262, 241] width 156 height 19
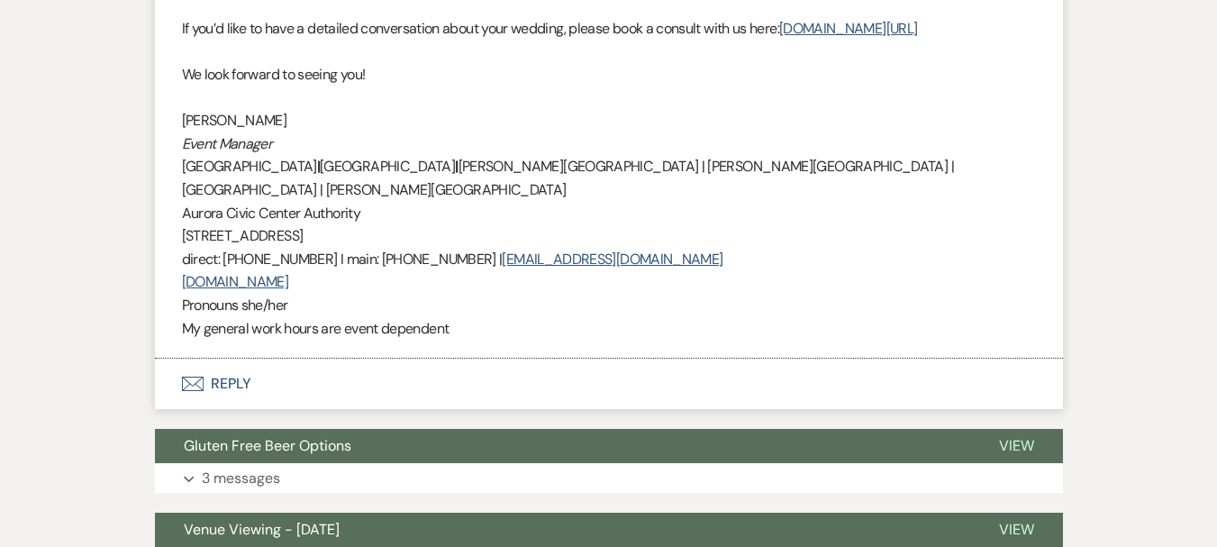
click at [205, 358] on button "Envelope Reply" at bounding box center [609, 383] width 908 height 50
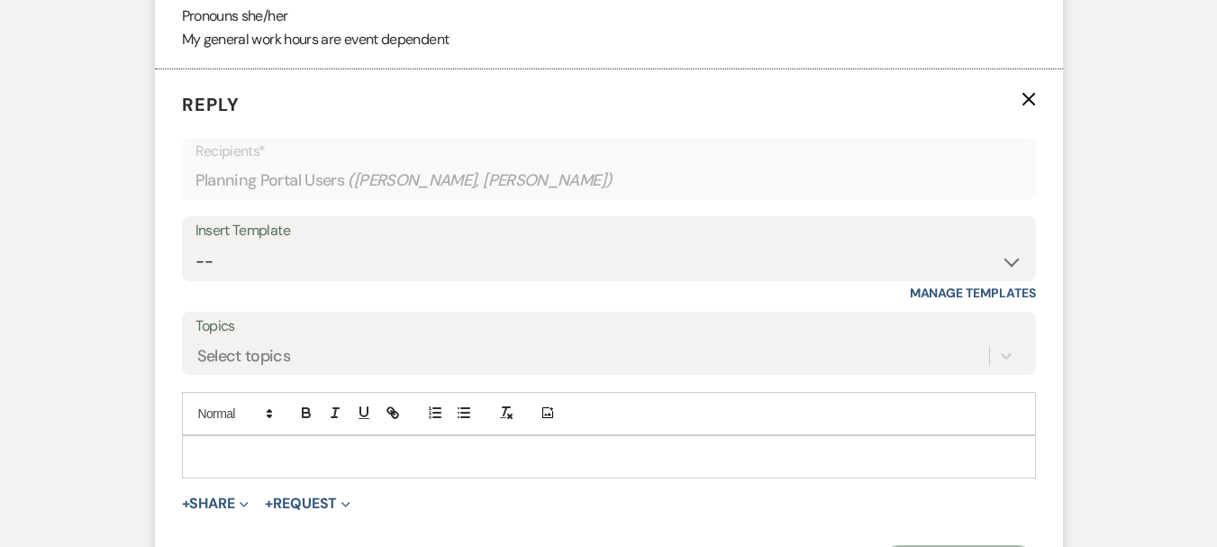
scroll to position [1591, 0]
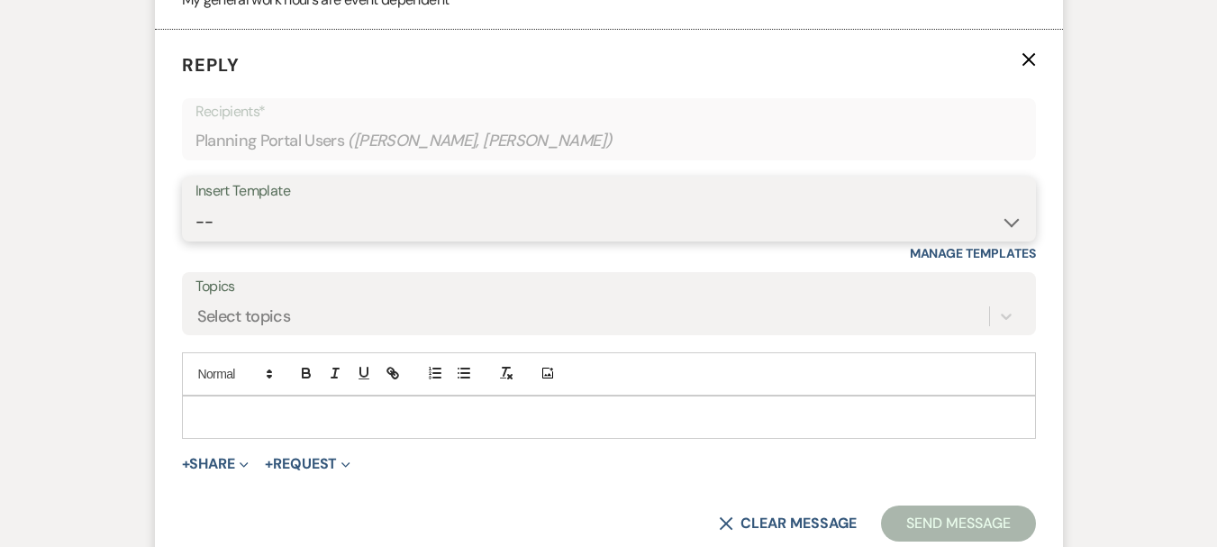
click at [269, 204] on select "-- Weven Planning Portal Introduction (Booked Events) 6 Month Consultation 9 Mo…" at bounding box center [608, 221] width 827 height 35
select select "4089"
click at [195, 204] on select "-- Weven Planning Portal Introduction (Booked Events) 6 Month Consultation 9 Mo…" at bounding box center [608, 221] width 827 height 35
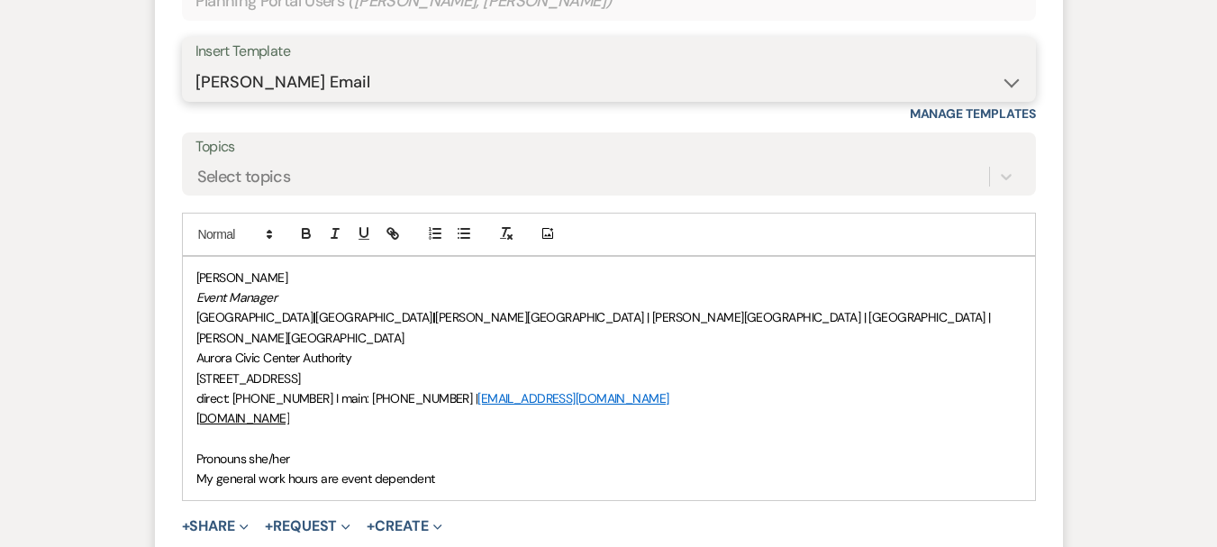
scroll to position [1771, 0]
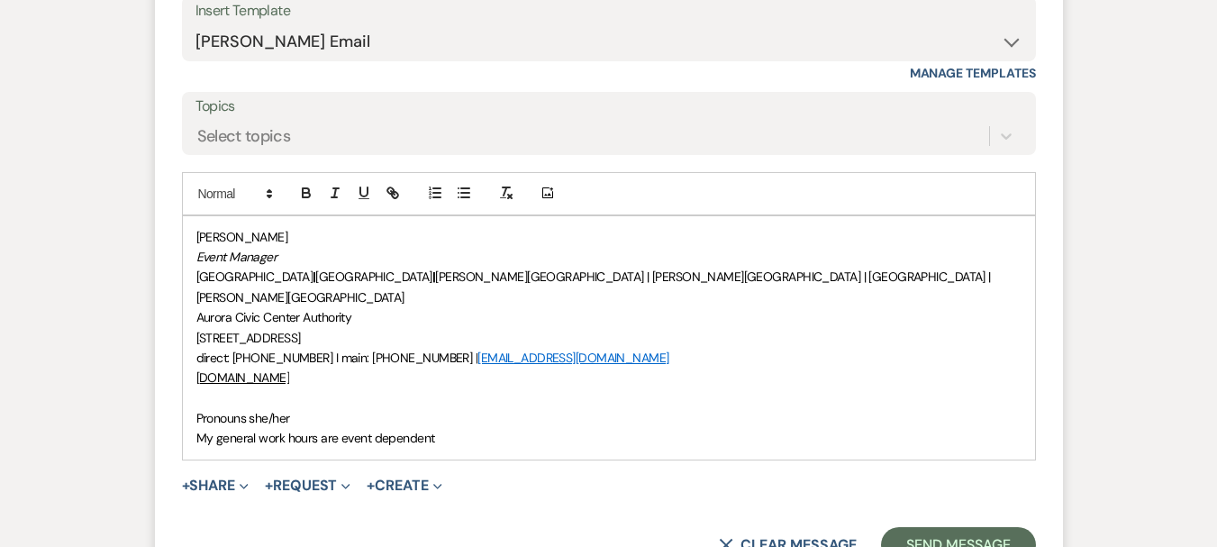
click at [195, 373] on div "Morgan Montgomery Event Manager Paramount Theatre | RiverEdge Park | Copley The…" at bounding box center [609, 337] width 852 height 243
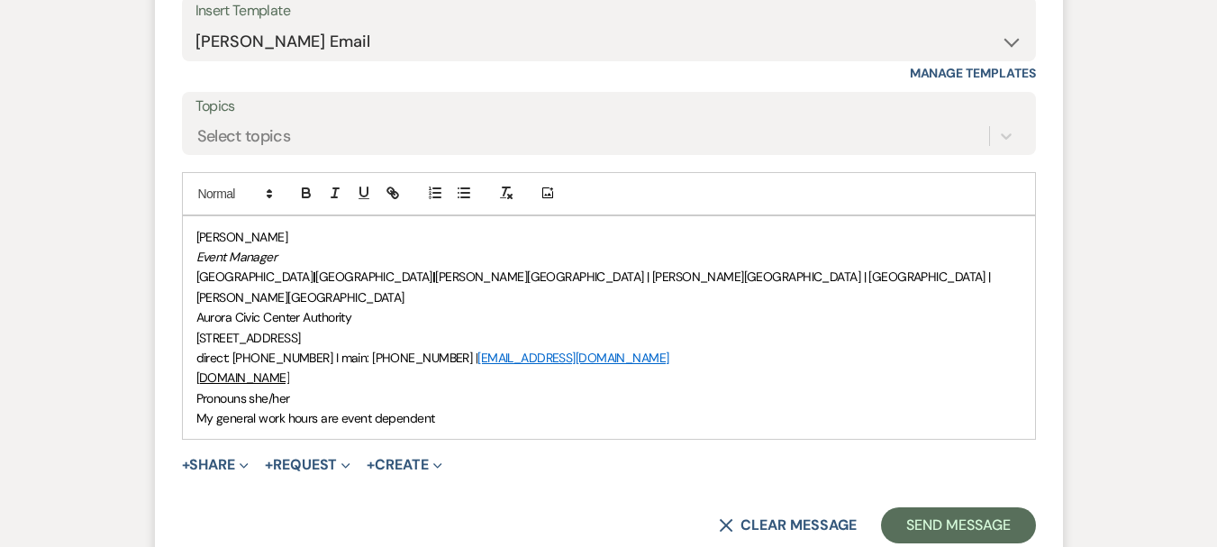
click at [198, 229] on span "[PERSON_NAME]" at bounding box center [242, 237] width 92 height 16
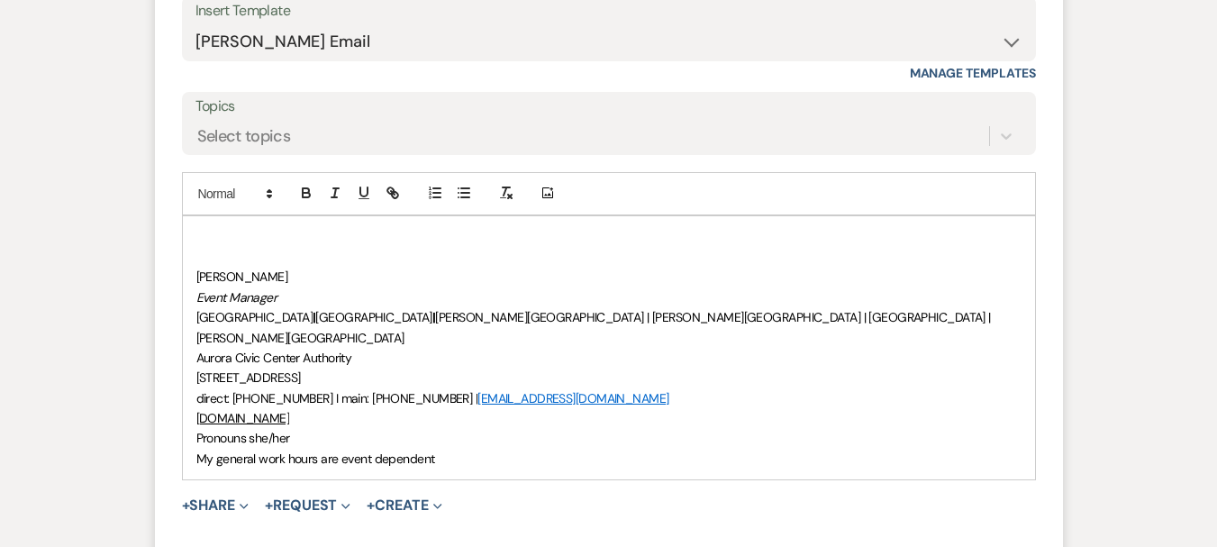
click at [202, 227] on p at bounding box center [608, 237] width 825 height 20
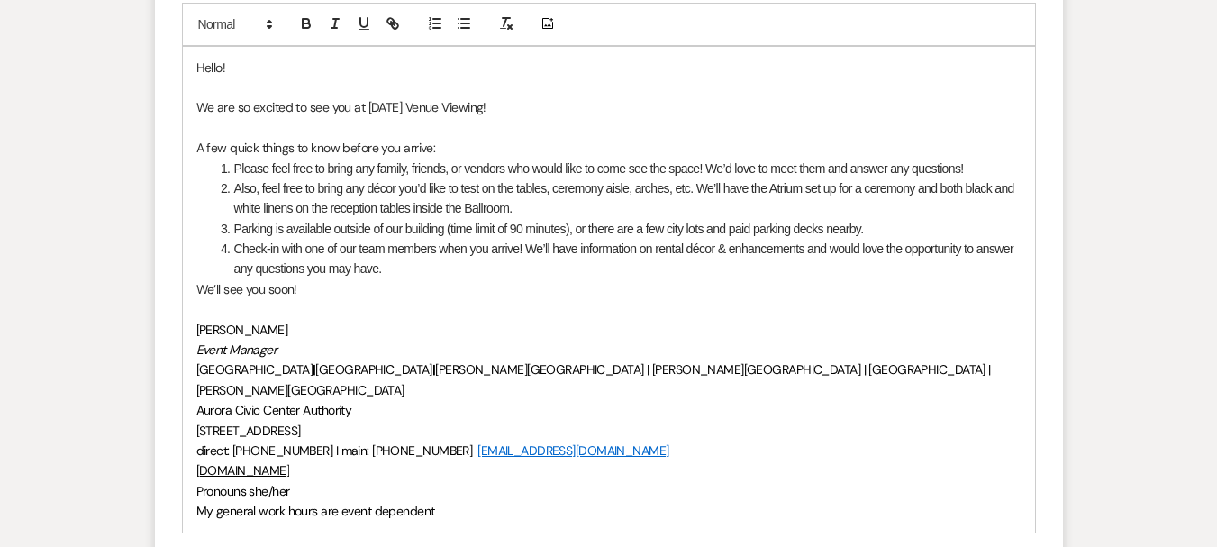
scroll to position [1861, 0]
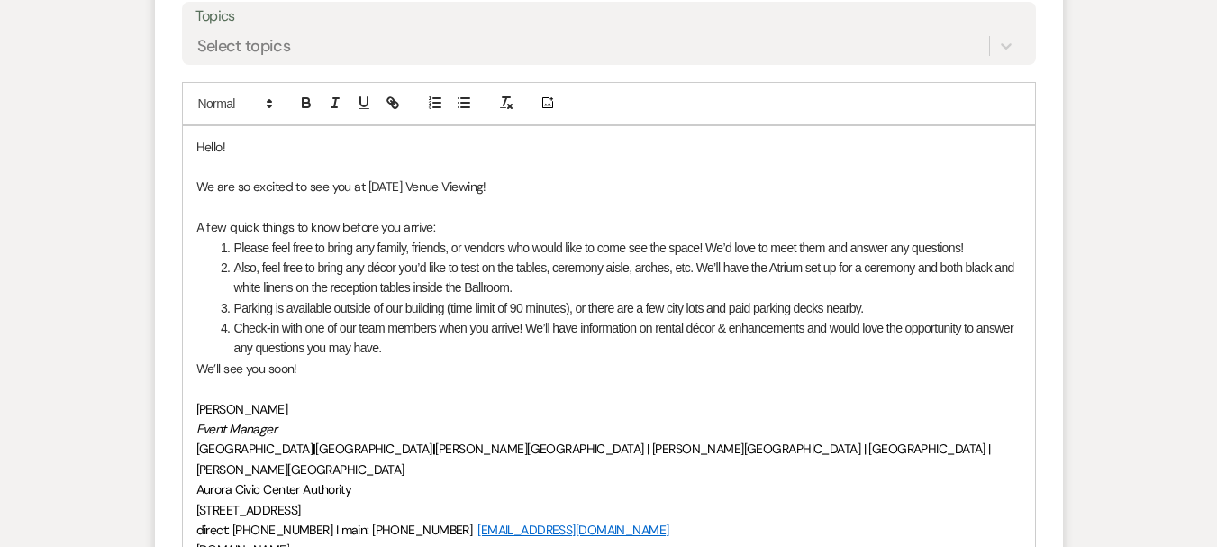
click at [419, 333] on li "Check-in with one of our team members when you arrive! We’ll have information o…" at bounding box center [618, 338] width 806 height 41
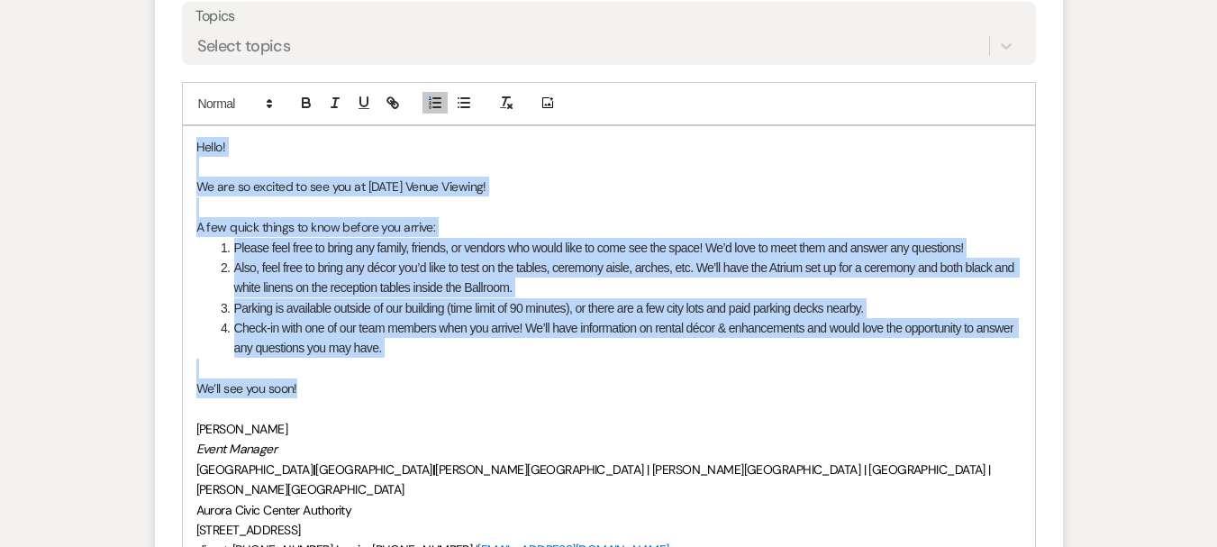
drag, startPoint x: 322, startPoint y: 364, endPoint x: 177, endPoint y: 115, distance: 288.2
click at [172, 105] on form "Reply X Saving draft... Recipients* Planning Portal Users ( Jacob Hajakian, Viv…" at bounding box center [609, 258] width 908 height 997
copy div "Hello! We are so excited to see you at Monday’s Venue Viewing! A few quick thin…"
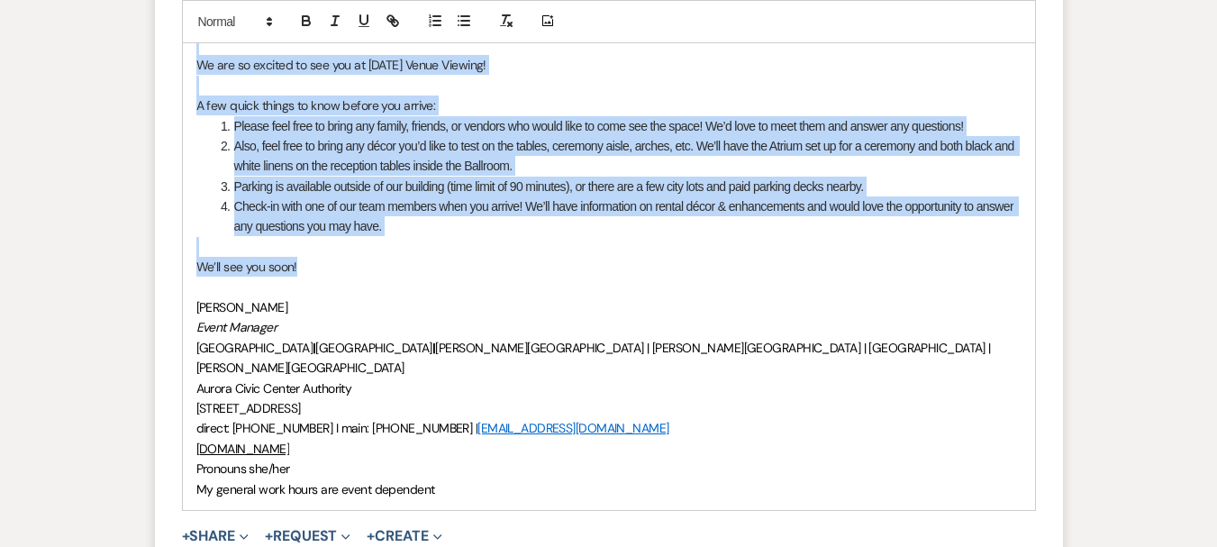
scroll to position [2041, 0]
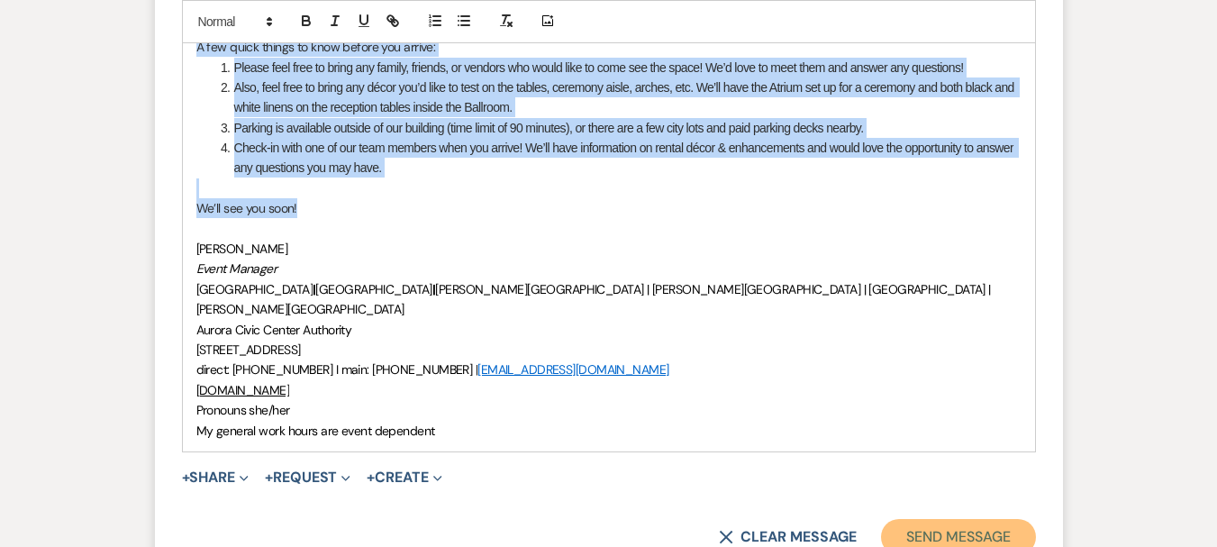
click at [934, 519] on button "Send Message" at bounding box center [958, 537] width 154 height 36
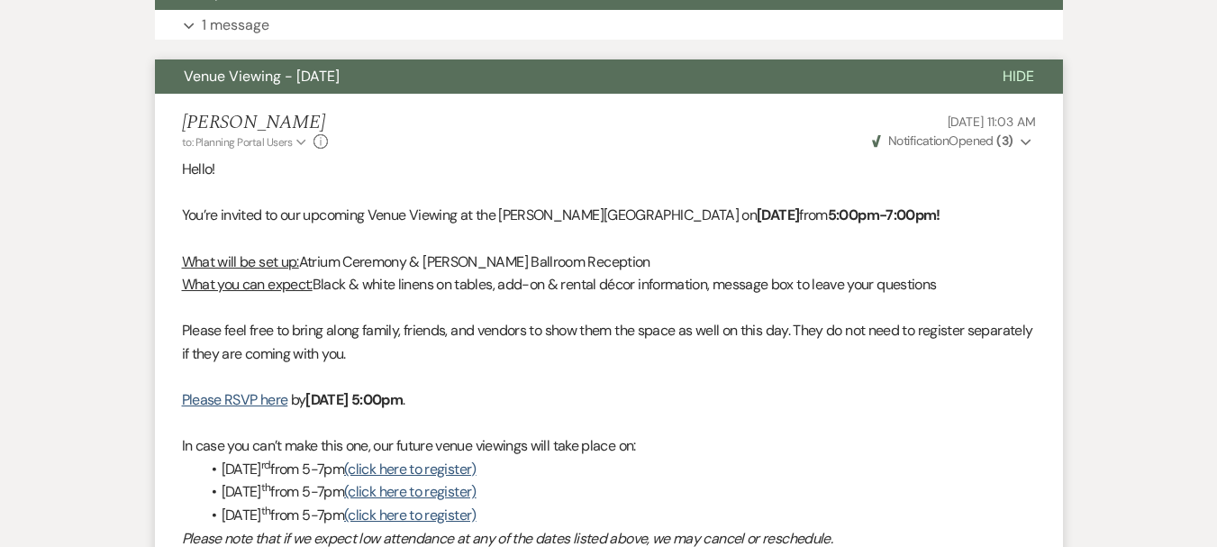
scroll to position [643, 0]
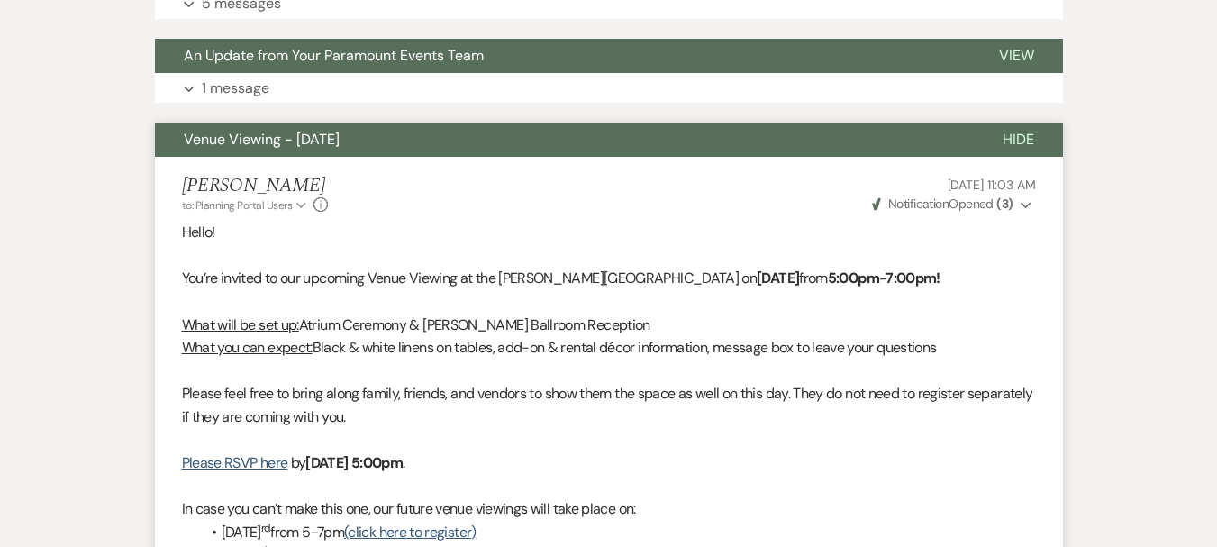
click at [267, 137] on span "Venue Viewing - [DATE]" at bounding box center [262, 139] width 156 height 19
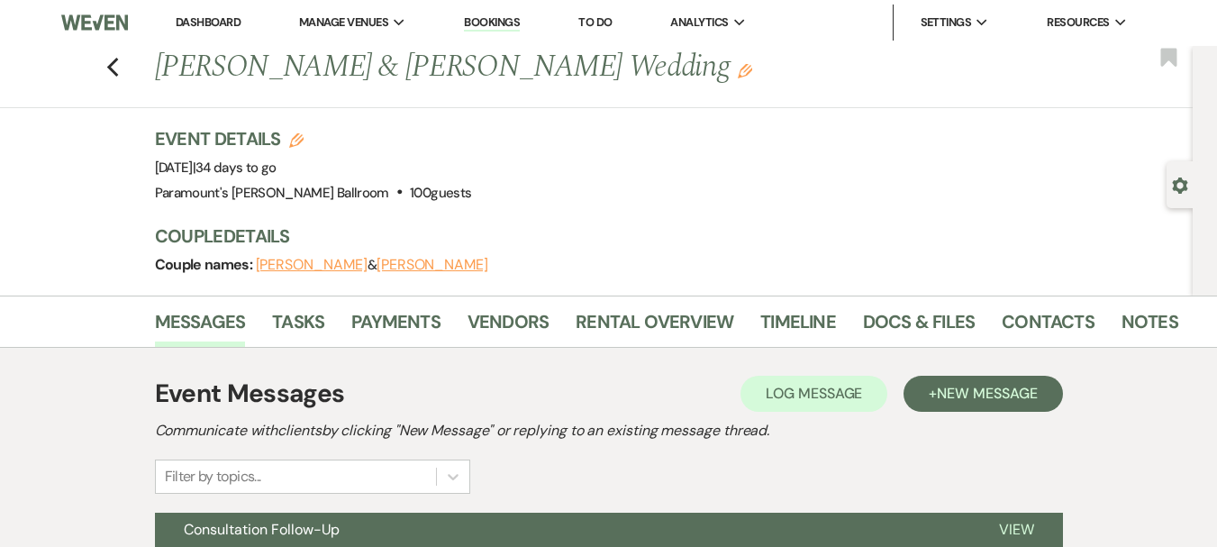
scroll to position [0, 0]
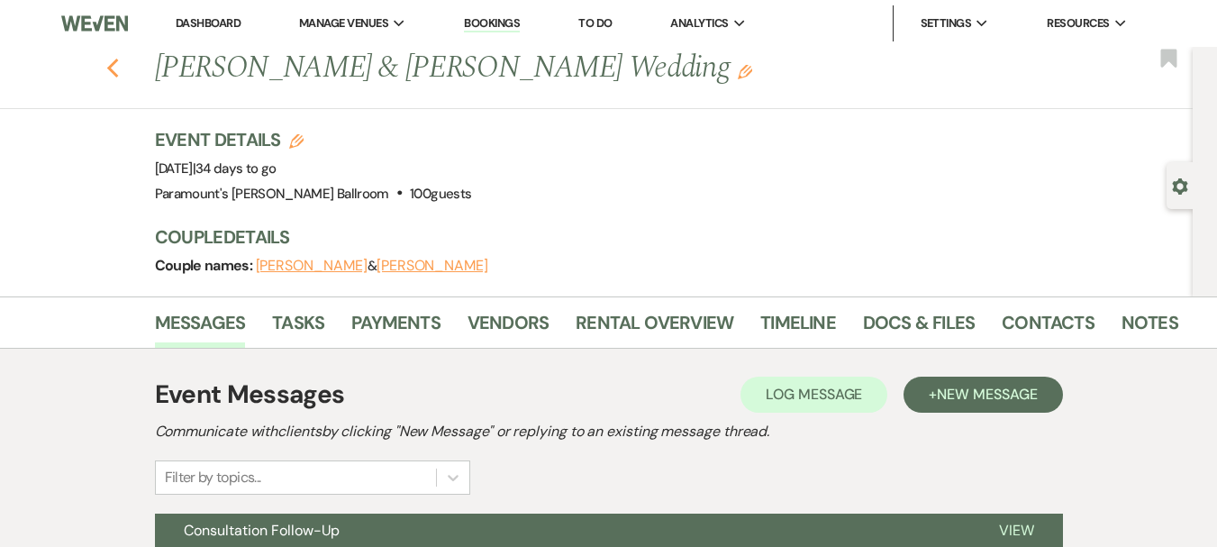
click at [115, 77] on icon "Previous" at bounding box center [113, 69] width 14 height 22
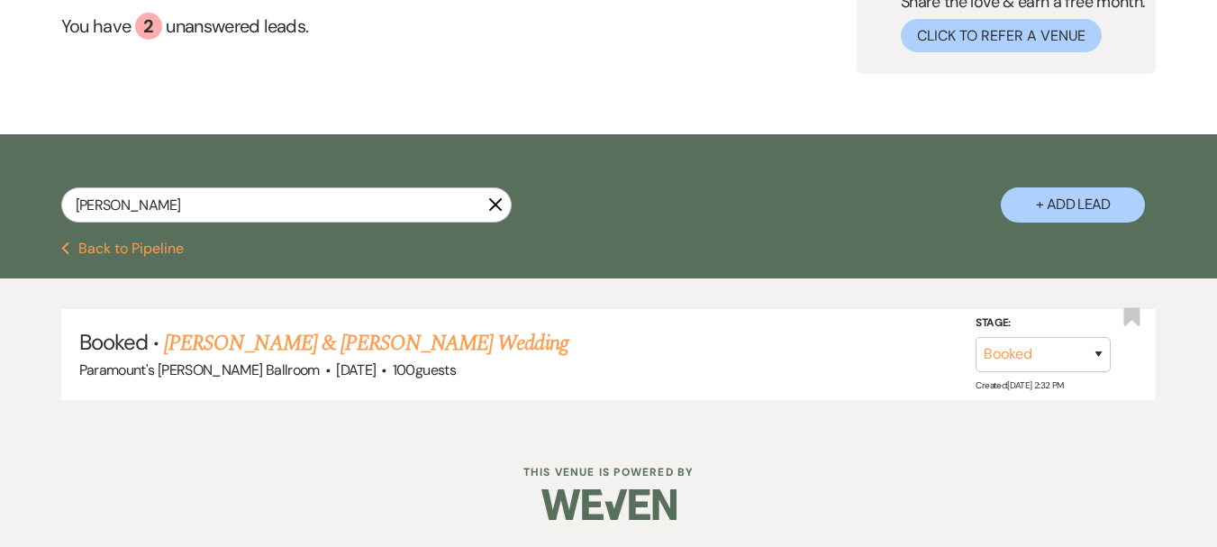
drag, startPoint x: 214, startPoint y: 223, endPoint x: 0, endPoint y: 202, distance: 215.4
click at [0, 202] on div "gallegos X + Add Lead" at bounding box center [608, 190] width 1217 height 94
drag, startPoint x: 142, startPoint y: 203, endPoint x: 51, endPoint y: 197, distance: 91.1
click at [51, 197] on div "gallegos X + Add Lead" at bounding box center [608, 190] width 1217 height 94
type input "willis"
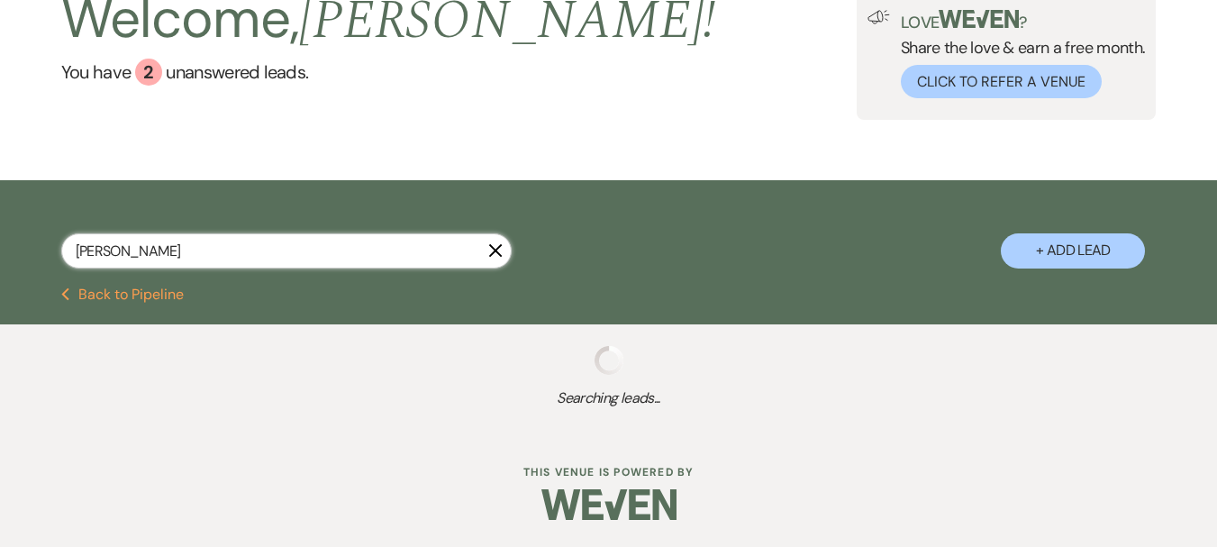
select select "8"
select select "4"
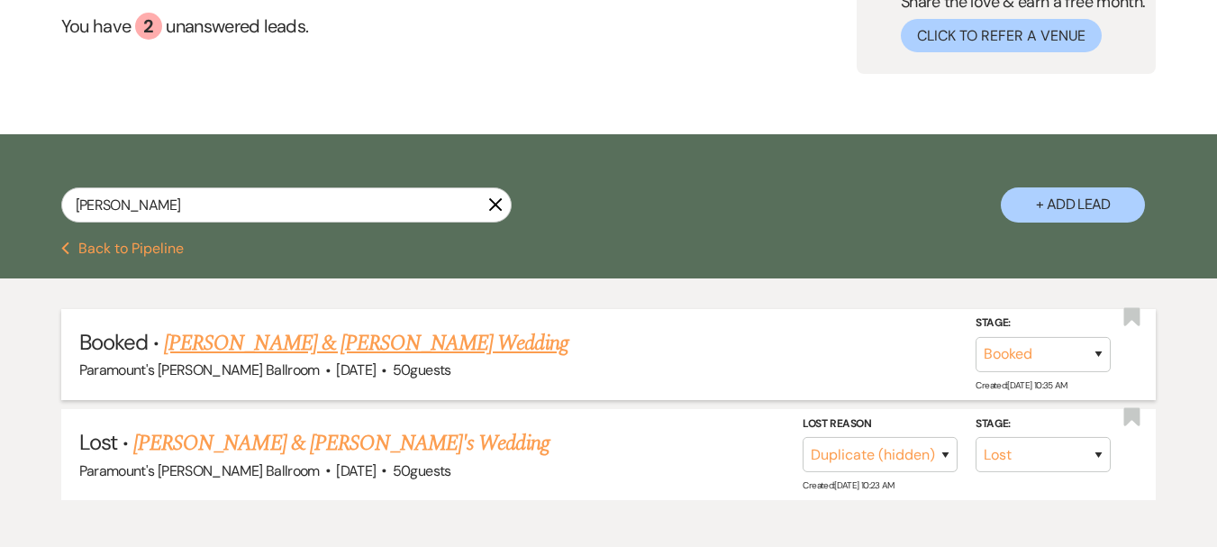
click at [394, 339] on link "Jasmine Willis & Ricardo Rodriguez's Wedding" at bounding box center [365, 343] width 403 height 32
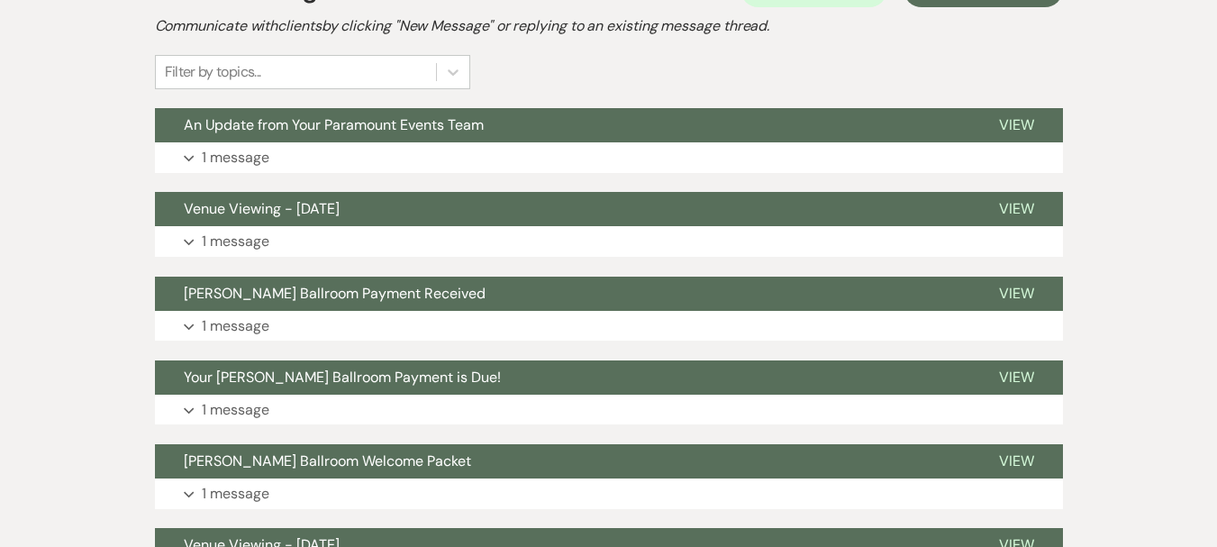
scroll to position [450, 0]
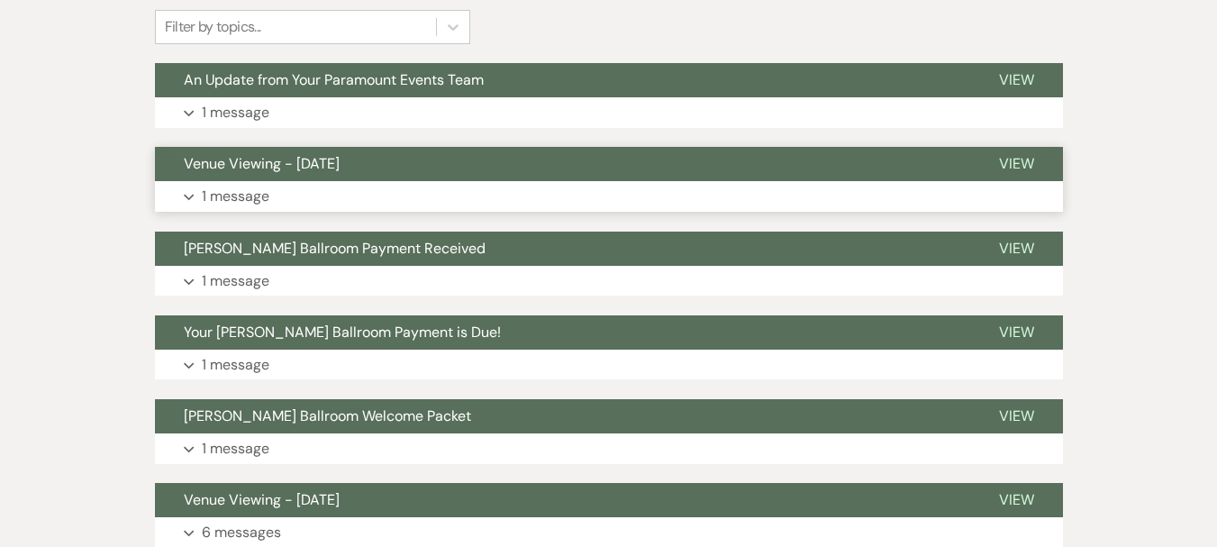
click at [241, 159] on span "Venue Viewing - [DATE]" at bounding box center [262, 163] width 156 height 19
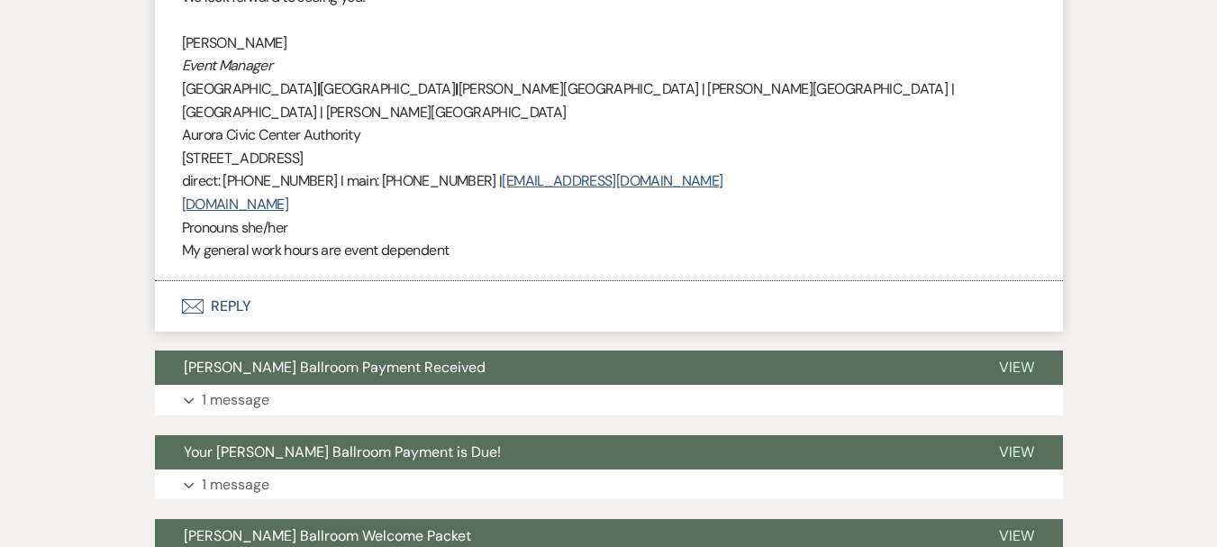
click at [226, 281] on button "Envelope Reply" at bounding box center [609, 306] width 908 height 50
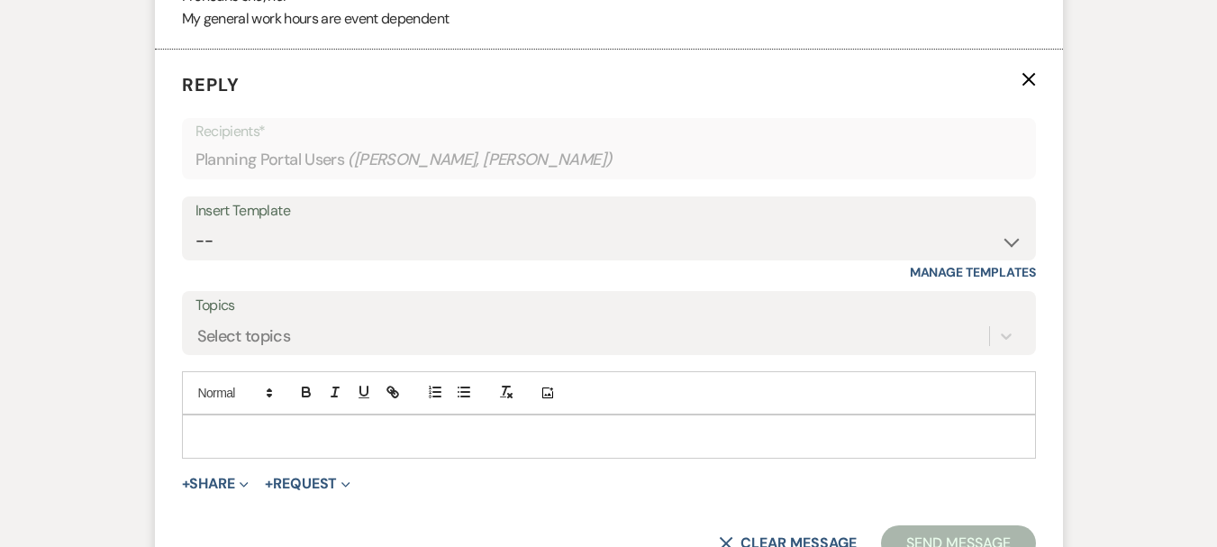
scroll to position [1423, 0]
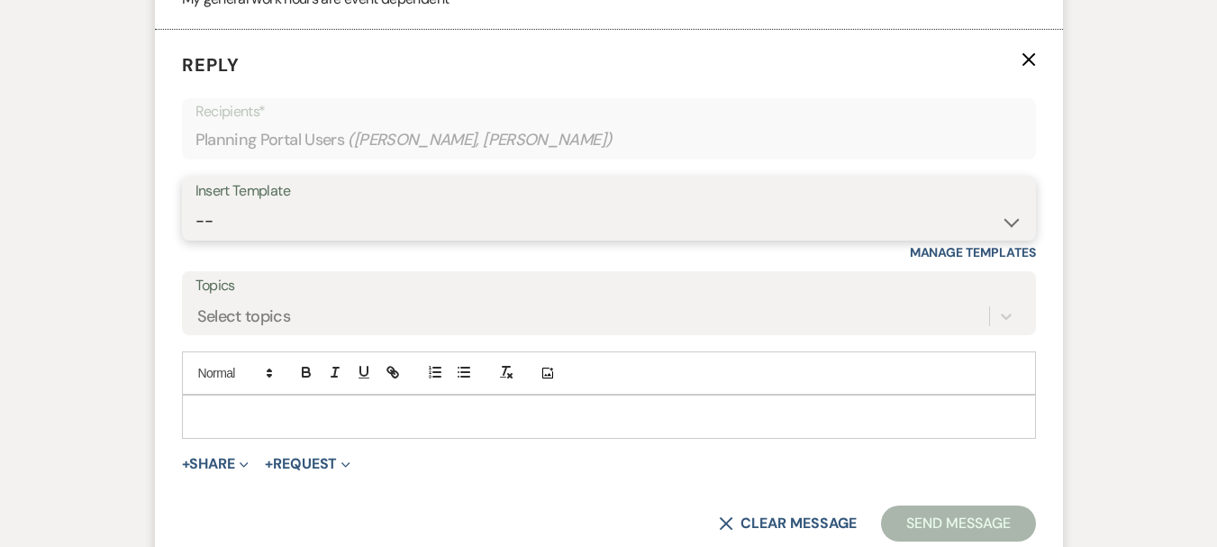
click at [276, 204] on select "-- Weven Planning Portal Introduction (Booked Events) 6 Month Consultation 9 Mo…" at bounding box center [608, 221] width 827 height 35
select select "4089"
click at [195, 204] on select "-- Weven Planning Portal Introduction (Booked Events) 6 Month Consultation 9 Mo…" at bounding box center [608, 221] width 827 height 35
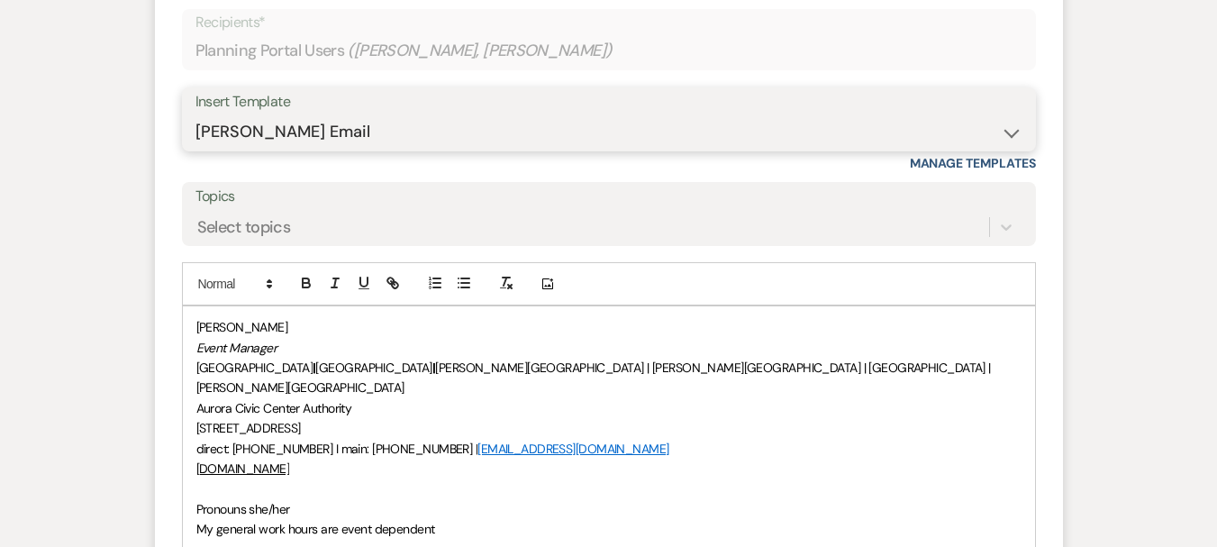
scroll to position [1513, 0]
click at [195, 466] on div "Morgan Montgomery Event Manager Paramount Theatre | RiverEdge Park | Copley The…" at bounding box center [609, 426] width 852 height 243
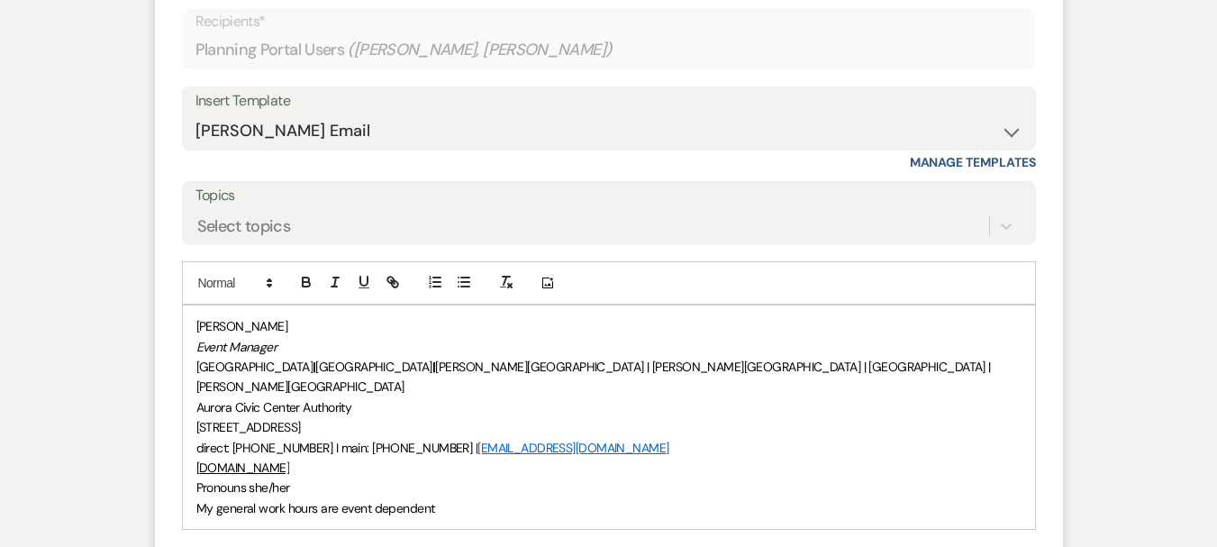
click at [190, 308] on div "Morgan Montgomery Event Manager Paramount Theatre | RiverEdge Park | Copley The…" at bounding box center [609, 416] width 852 height 223
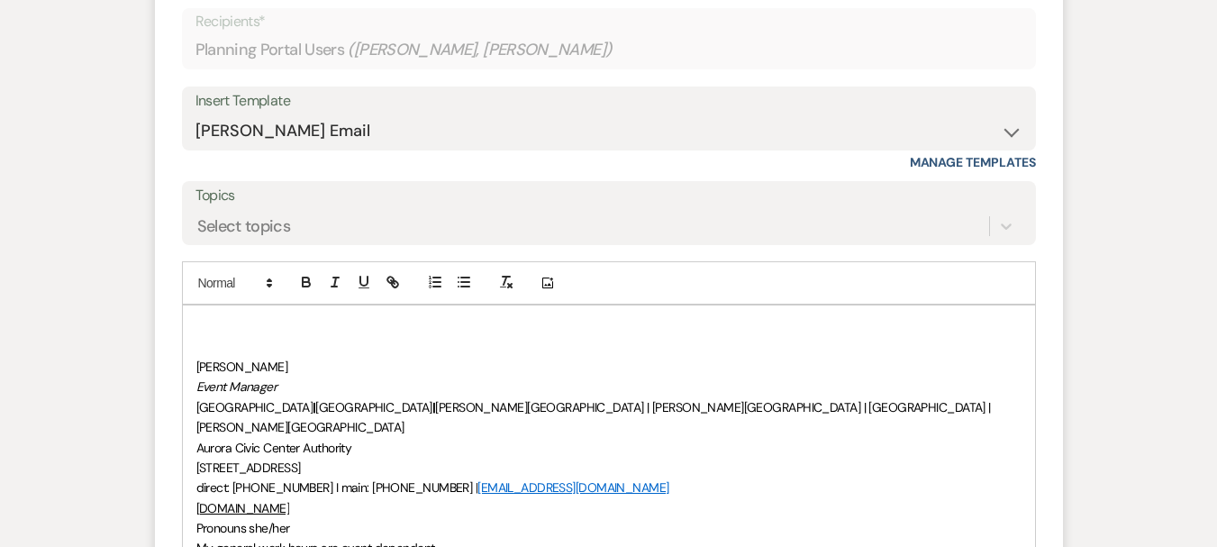
click at [197, 305] on div "﻿ Morgan Montgomery Event Manager Paramount Theatre | RiverEdge Park | Copley T…" at bounding box center [609, 437] width 852 height 264
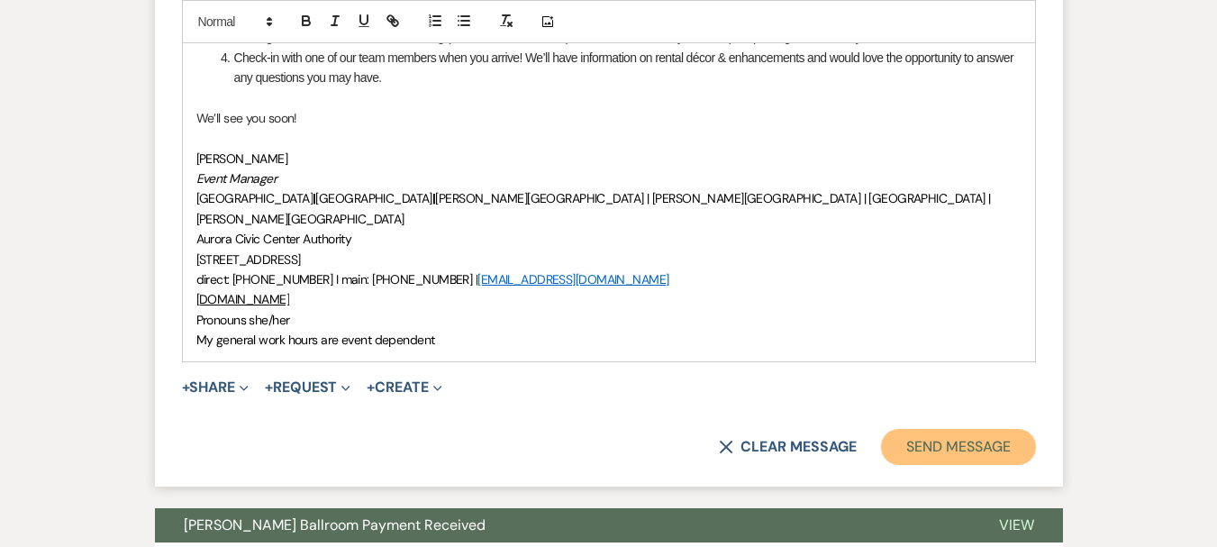
click at [974, 429] on button "Send Message" at bounding box center [958, 447] width 154 height 36
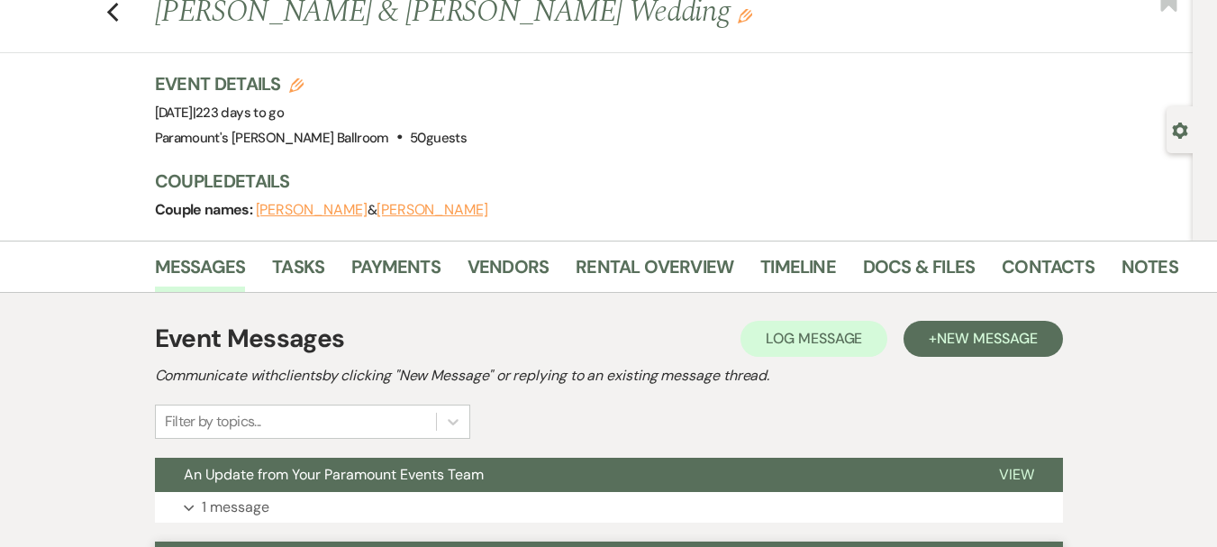
scroll to position [0, 0]
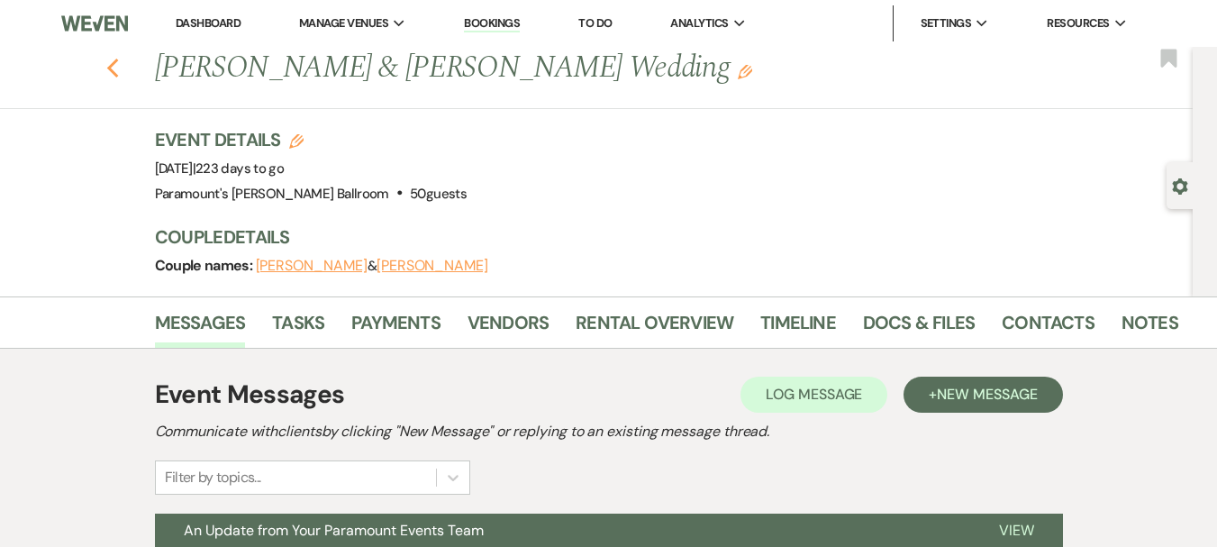
click at [114, 69] on use "button" at bounding box center [112, 69] width 12 height 20
select select "8"
select select "4"
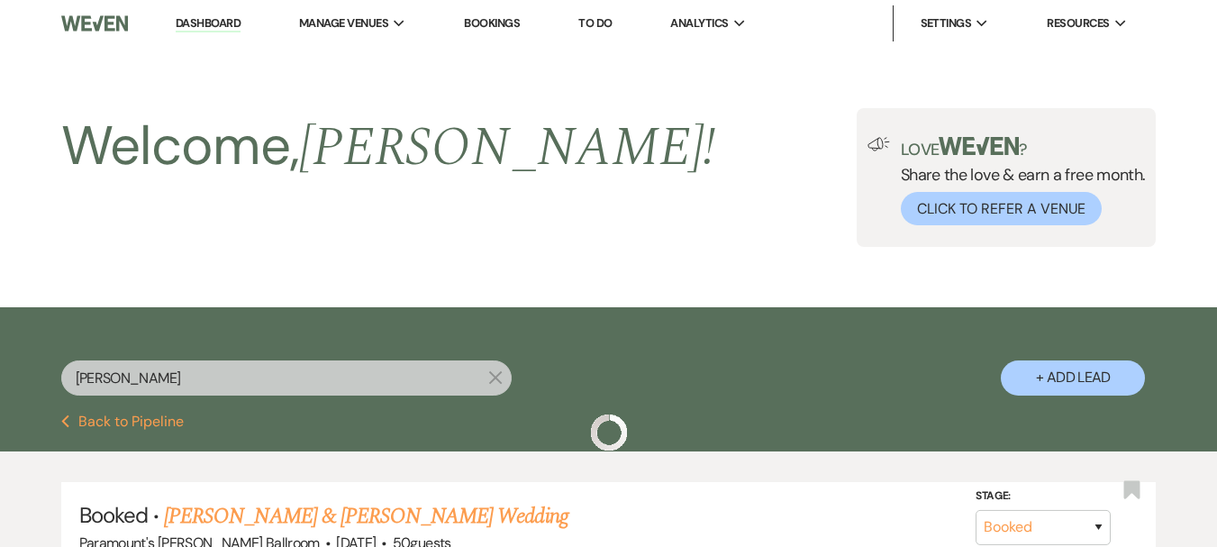
scroll to position [173, 0]
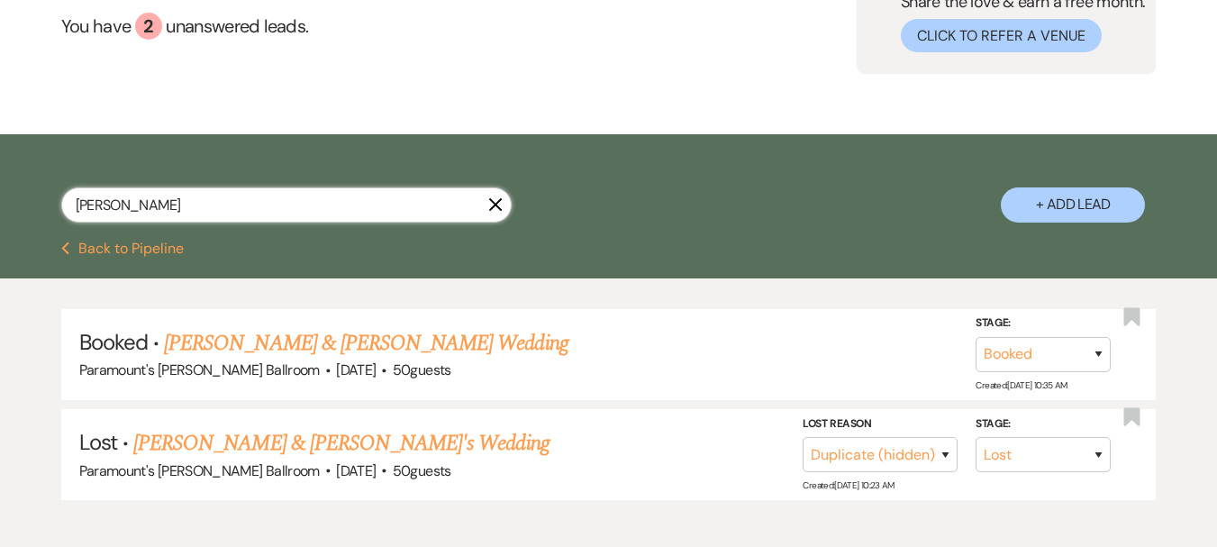
drag, startPoint x: 167, startPoint y: 208, endPoint x: 28, endPoint y: 207, distance: 138.7
click at [28, 207] on div "willis X + Add Lead" at bounding box center [608, 190] width 1217 height 94
type input "diaz"
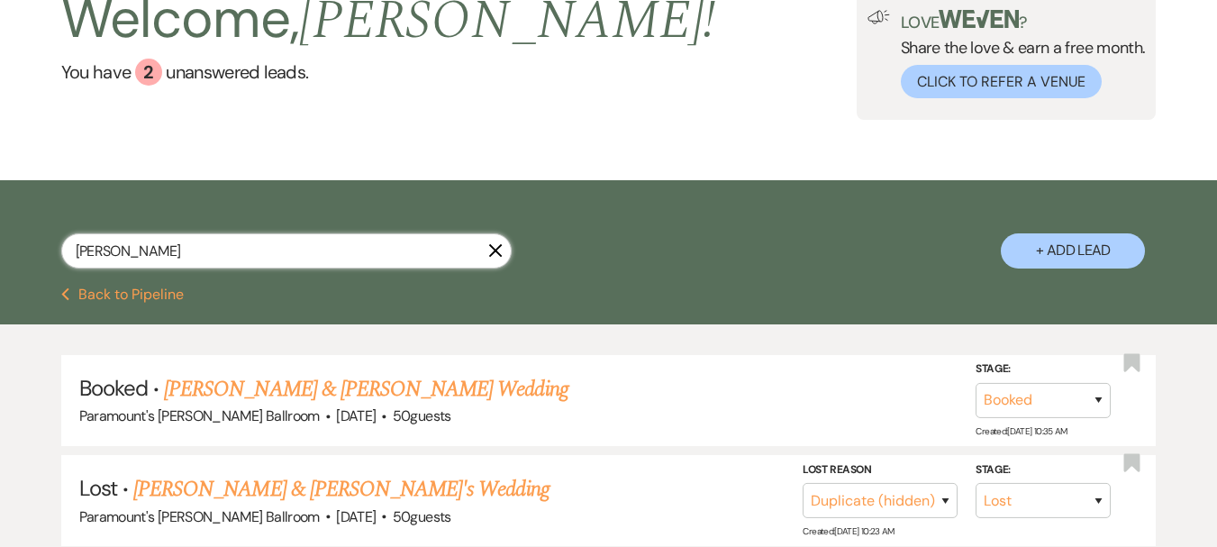
scroll to position [173, 0]
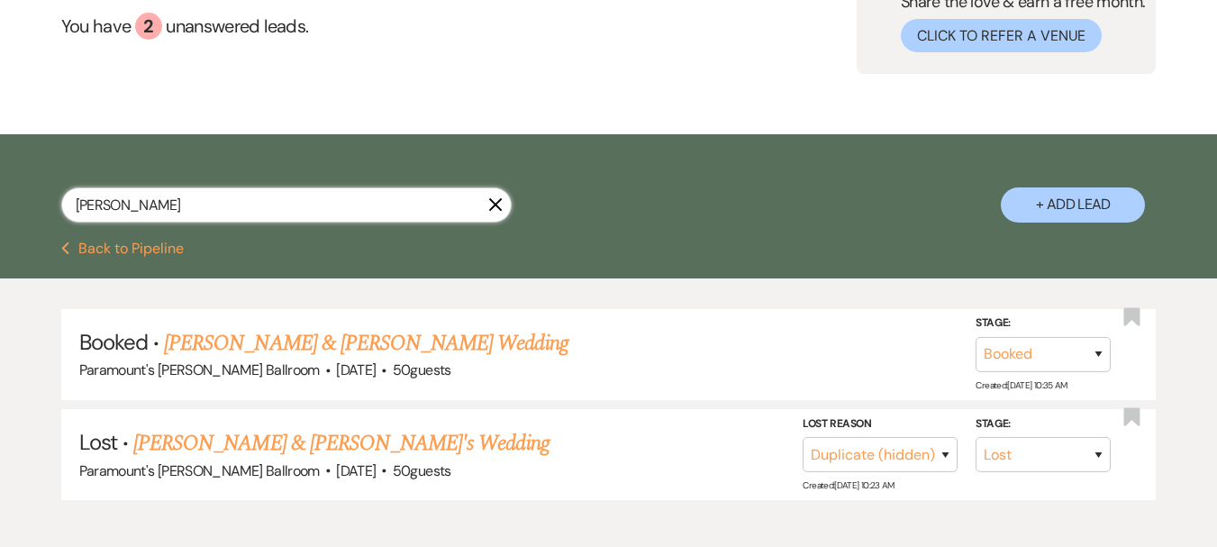
select select "8"
select select "5"
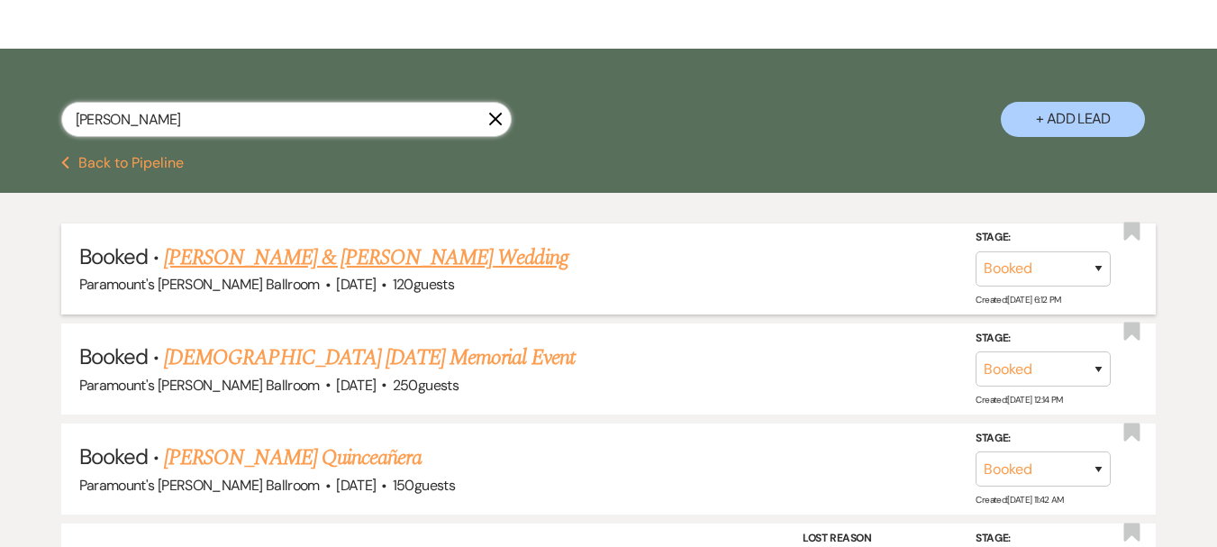
scroll to position [263, 0]
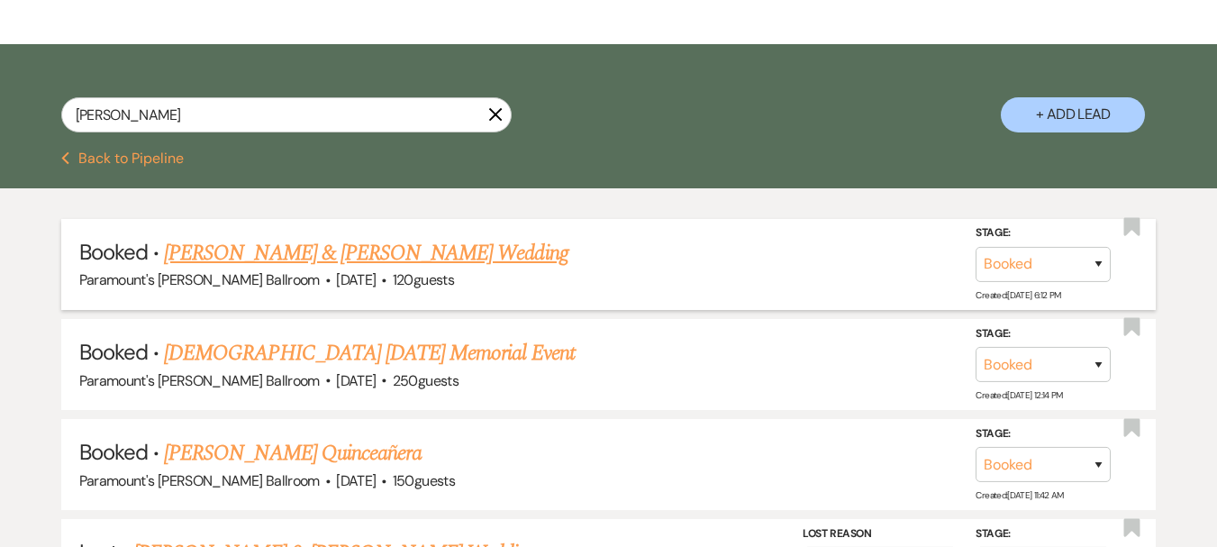
click at [276, 248] on link "Danielle Diaz & Joseph Wojdyla's Wedding" at bounding box center [365, 253] width 403 height 32
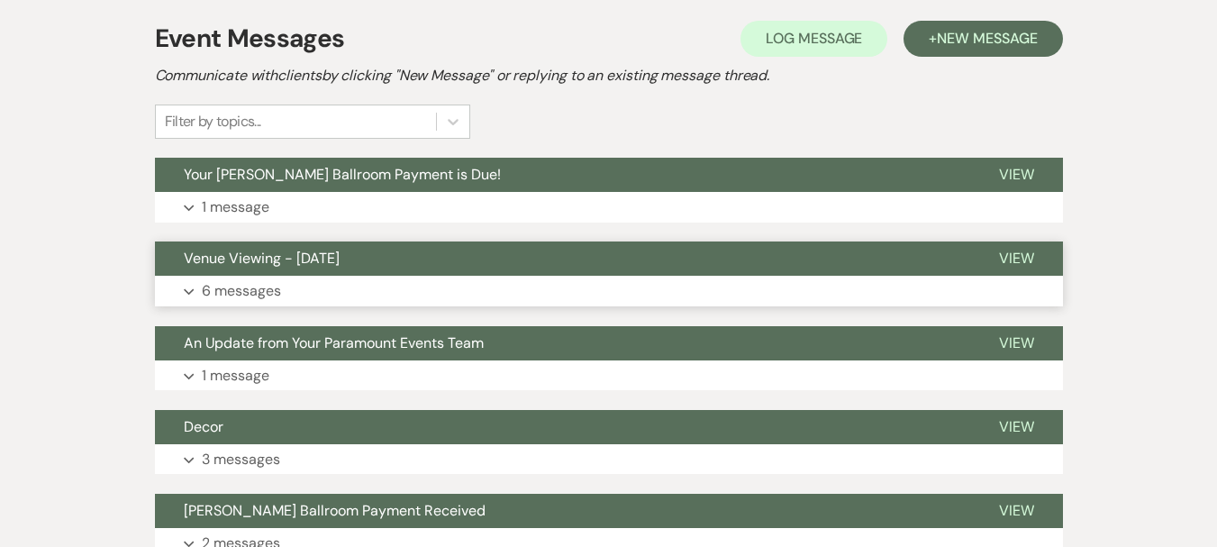
scroll to position [360, 0]
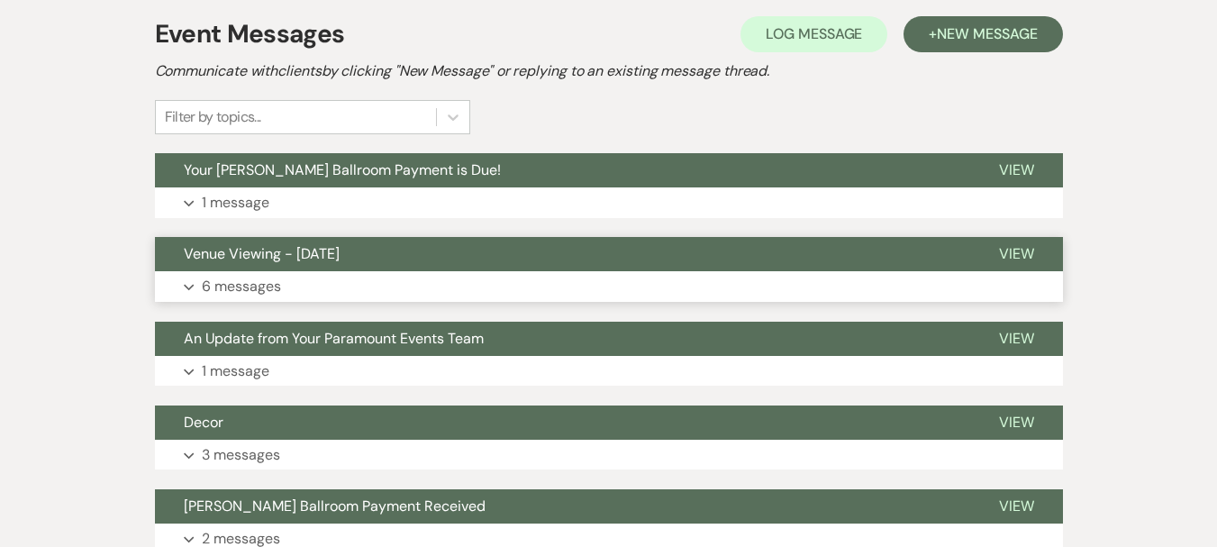
click at [204, 252] on span "Venue Viewing - [DATE]" at bounding box center [262, 253] width 156 height 19
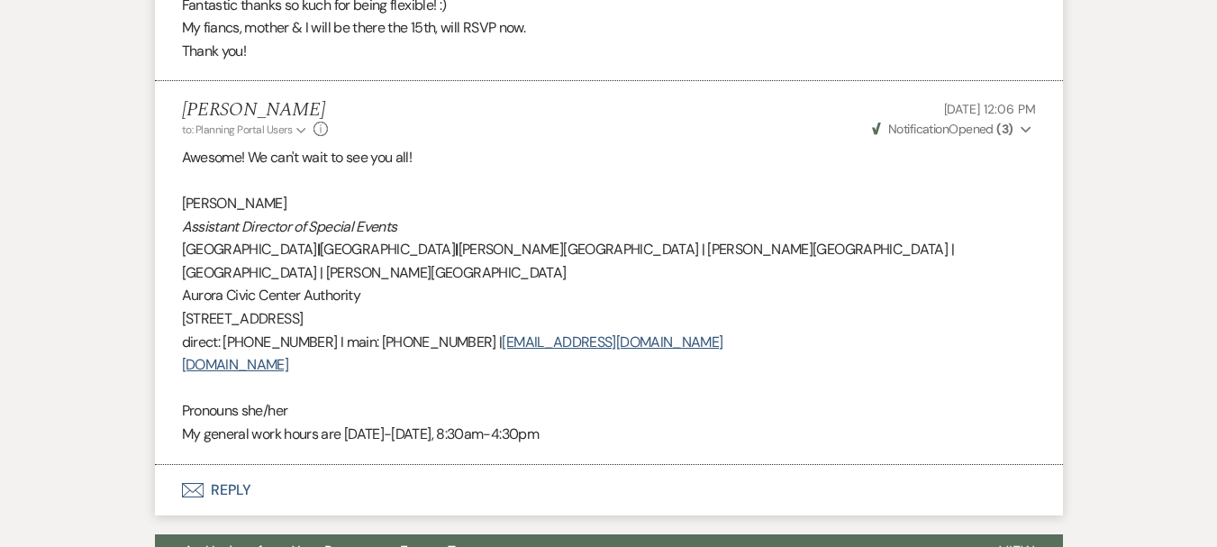
scroll to position [2433, 0]
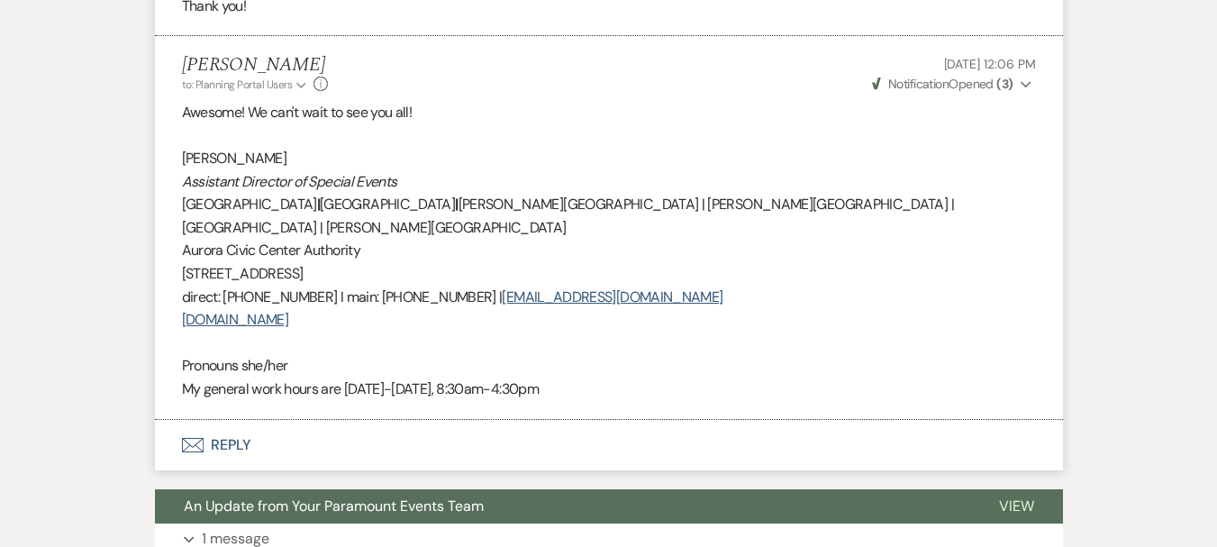
click at [213, 420] on button "Envelope Reply" at bounding box center [609, 445] width 908 height 50
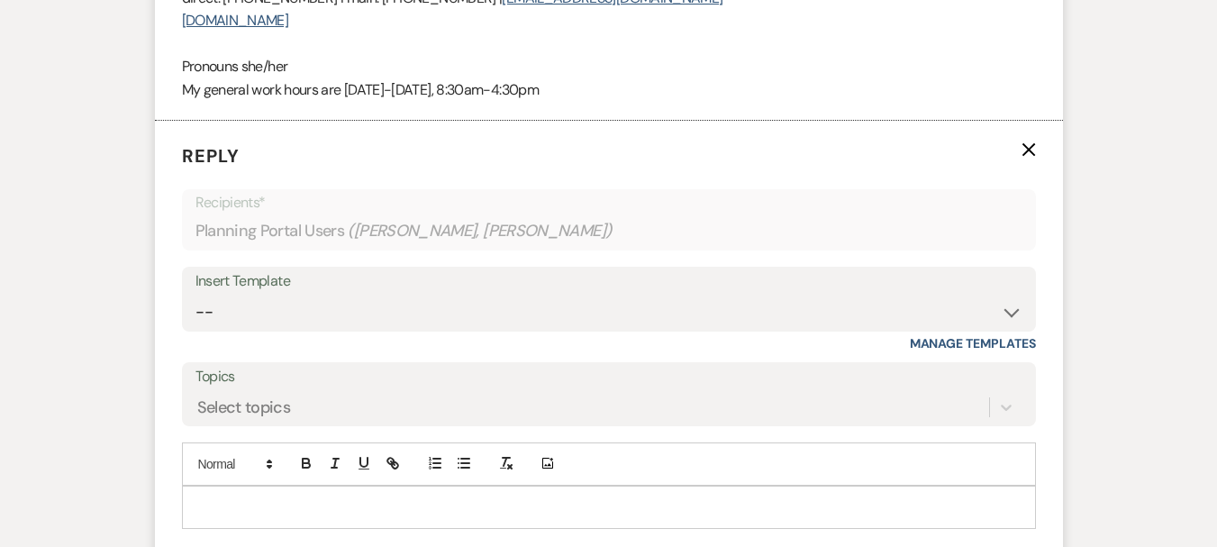
scroll to position [2777, 0]
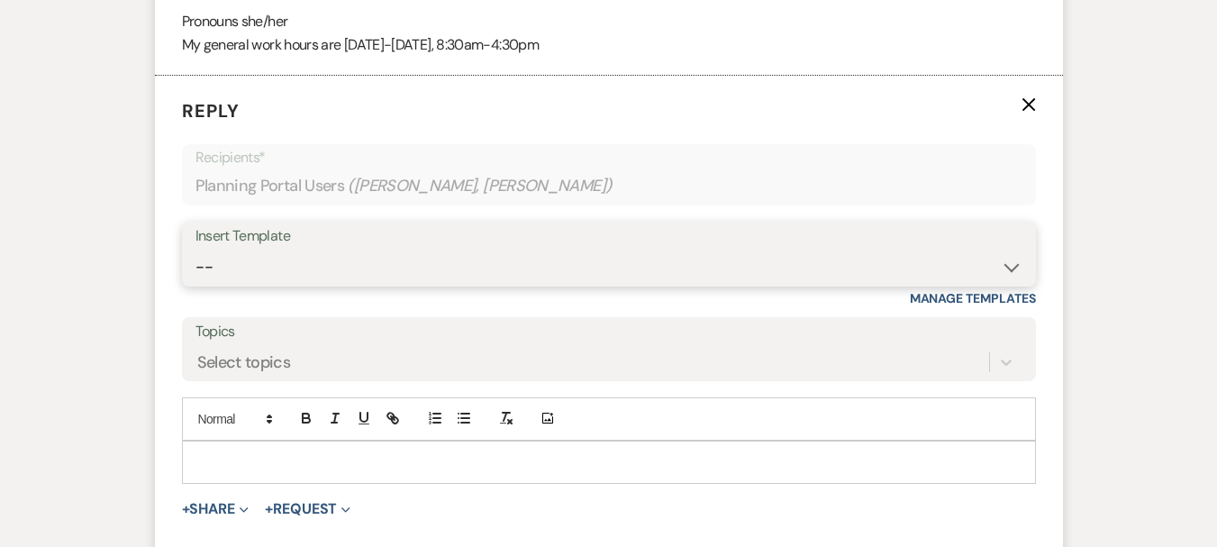
drag, startPoint x: 270, startPoint y: 184, endPoint x: 274, endPoint y: 196, distance: 13.1
click at [270, 249] on select "-- Weven Planning Portal Introduction (Booked Events) 6 Month Consultation 9 Mo…" at bounding box center [608, 266] width 827 height 35
select select "4089"
click at [195, 249] on select "-- Weven Planning Portal Introduction (Booked Events) 6 Month Consultation 9 Mo…" at bounding box center [608, 266] width 827 height 35
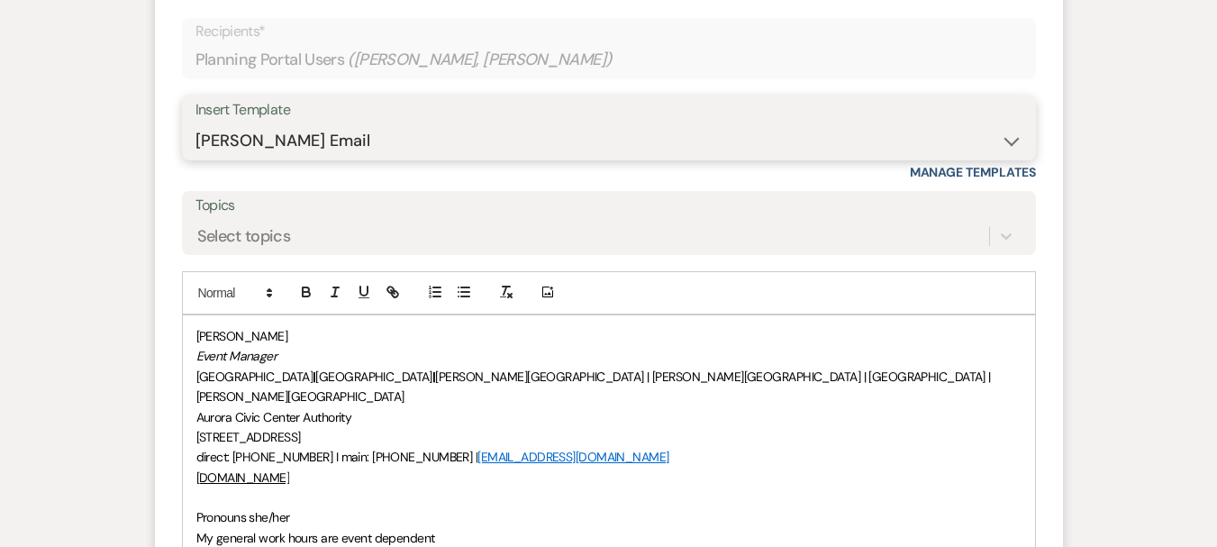
scroll to position [2957, 0]
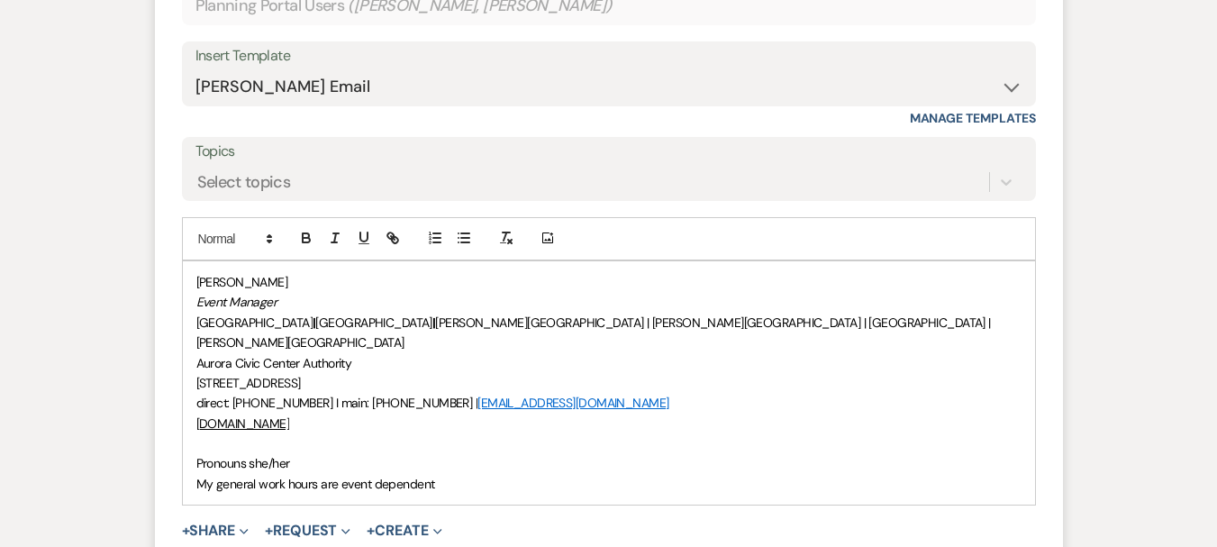
click at [184, 371] on div "Morgan Montgomery Event Manager Paramount Theatre | RiverEdge Park | Copley The…" at bounding box center [609, 382] width 852 height 243
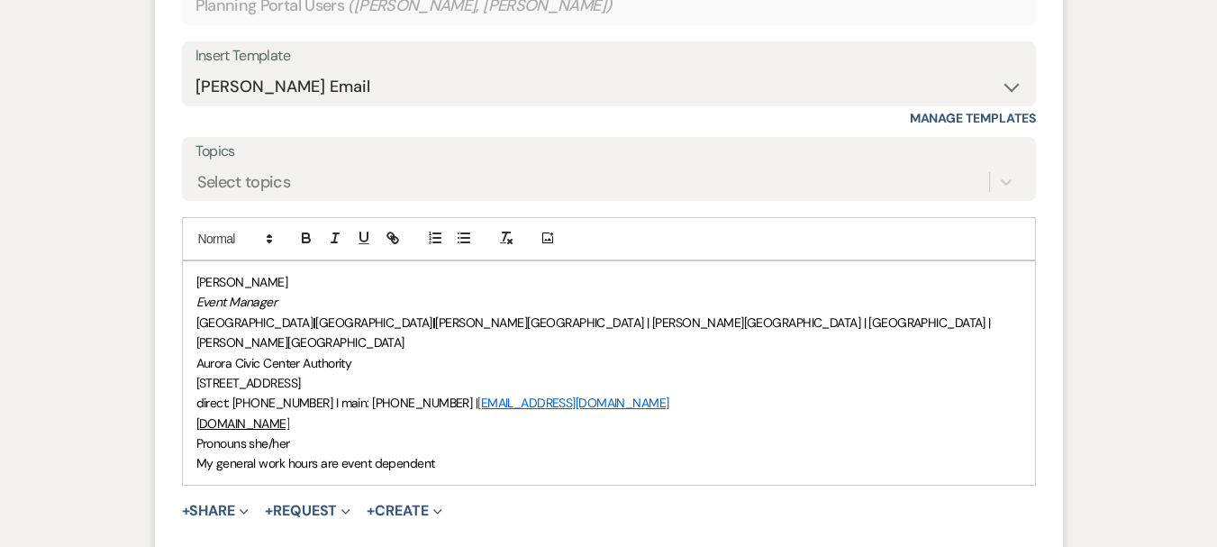
click at [196, 272] on p "[PERSON_NAME]" at bounding box center [608, 282] width 825 height 20
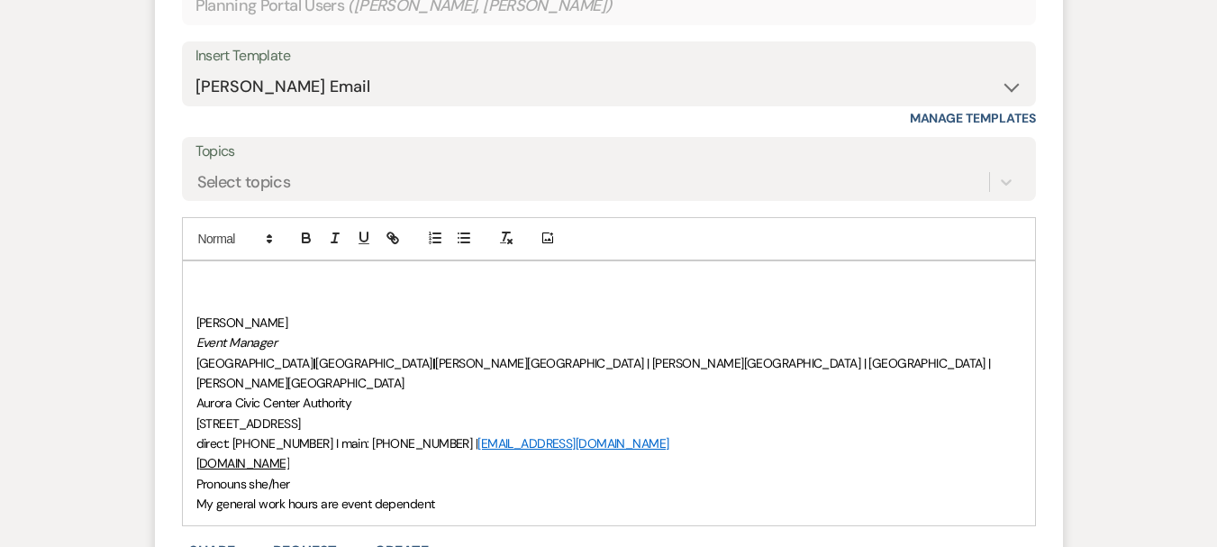
click at [196, 272] on p at bounding box center [608, 282] width 825 height 20
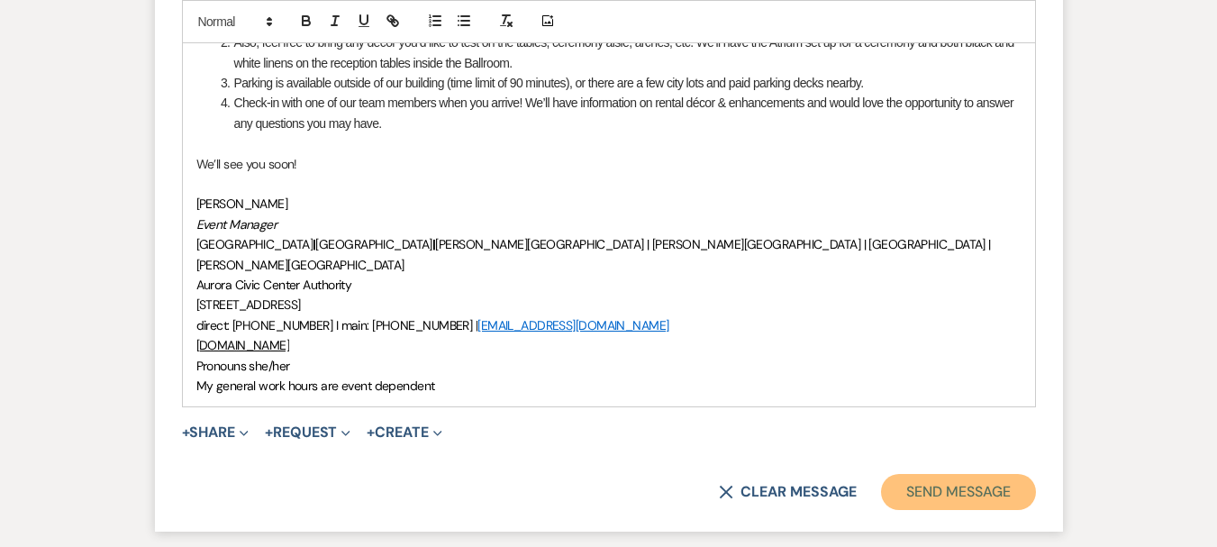
click at [921, 474] on button "Send Message" at bounding box center [958, 492] width 154 height 36
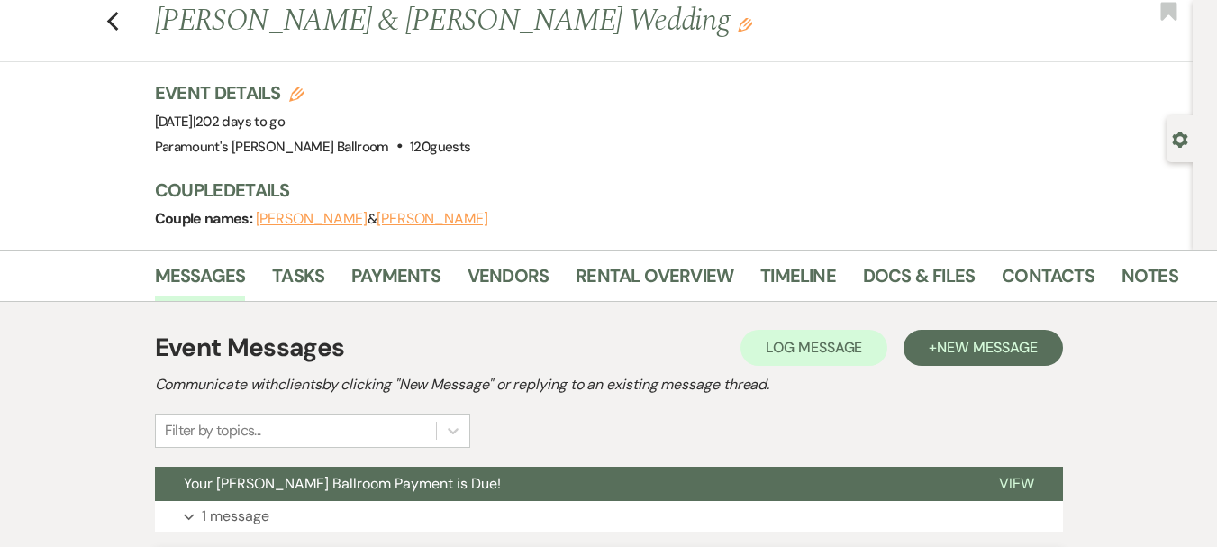
scroll to position [0, 0]
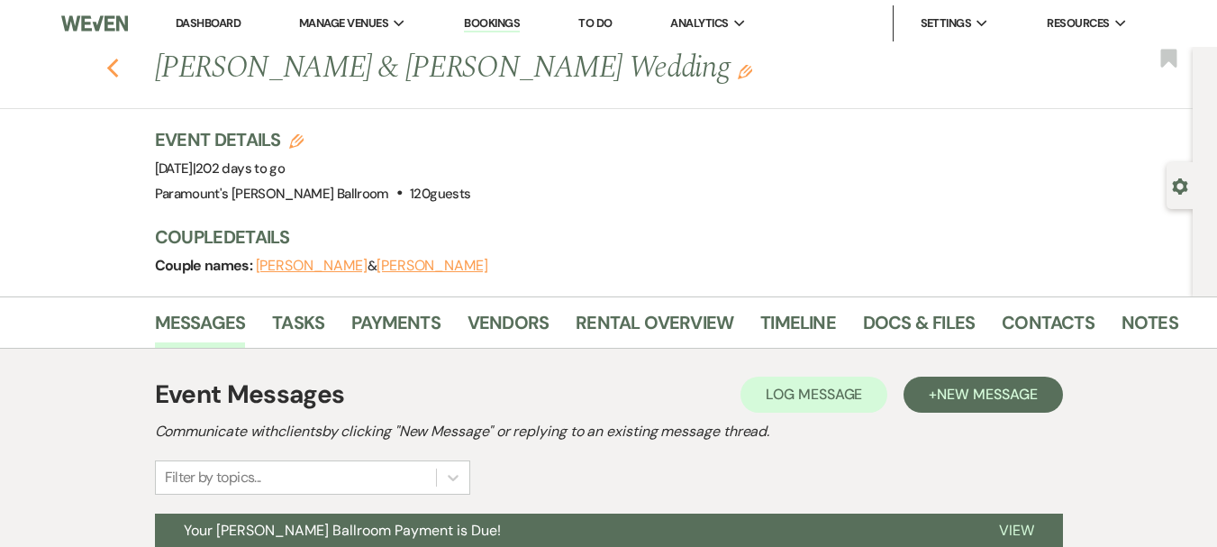
click at [118, 76] on use "button" at bounding box center [112, 69] width 12 height 20
select select "8"
select select "5"
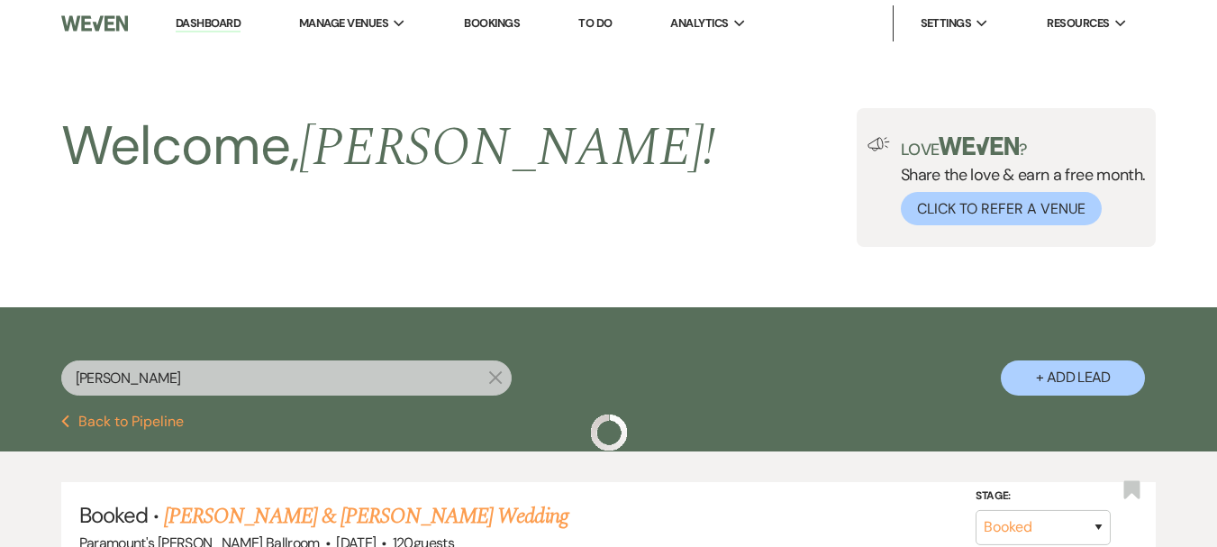
scroll to position [263, 0]
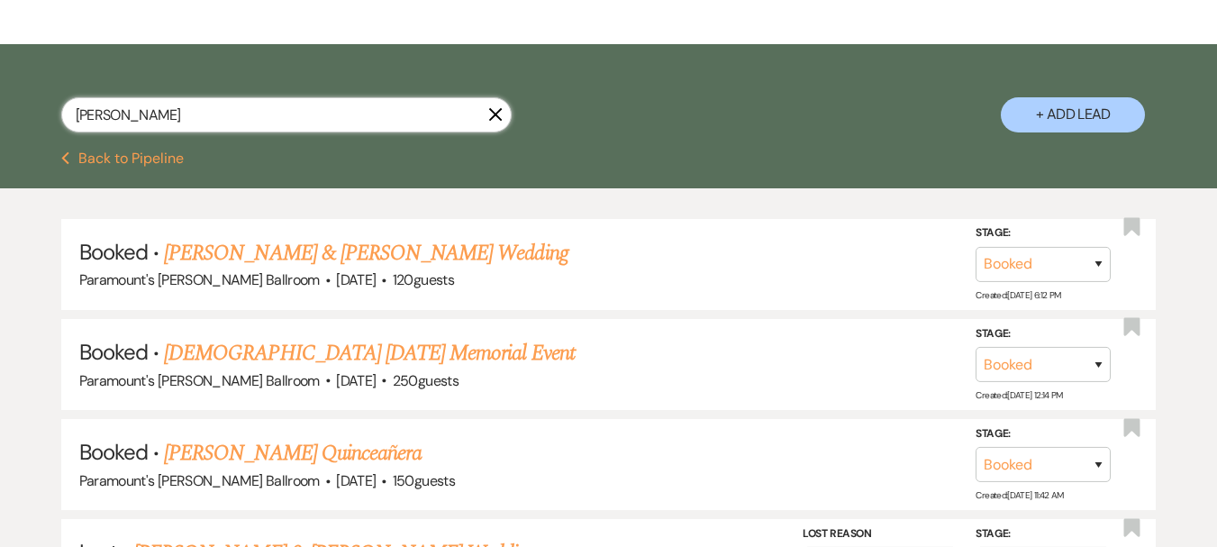
drag, startPoint x: 125, startPoint y: 105, endPoint x: 24, endPoint y: 107, distance: 100.9
click at [24, 107] on div "diaz X + Add Lead" at bounding box center [608, 100] width 1217 height 94
type input "loffredo"
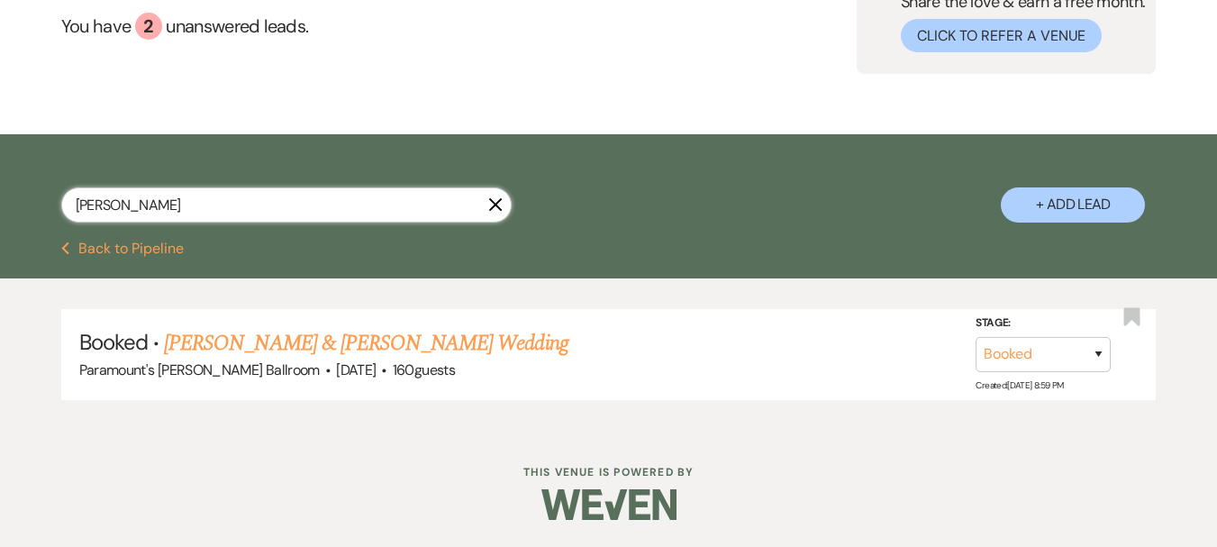
scroll to position [173, 0]
click at [272, 338] on link "Isabella Loffredo & Andrew Weisgerber's Wedding" at bounding box center [365, 343] width 403 height 32
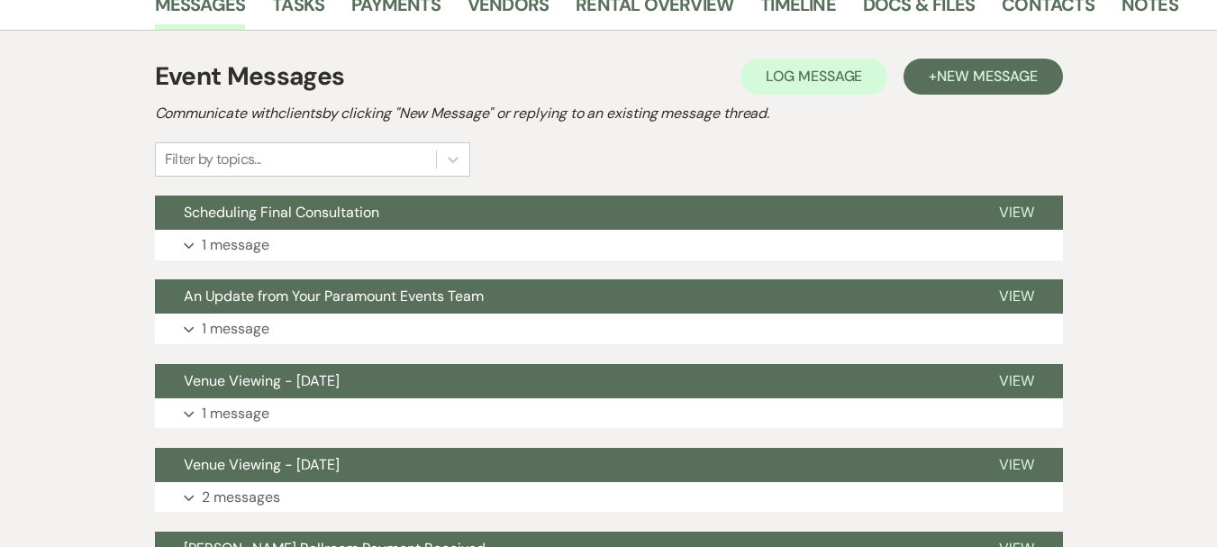
scroll to position [450, 0]
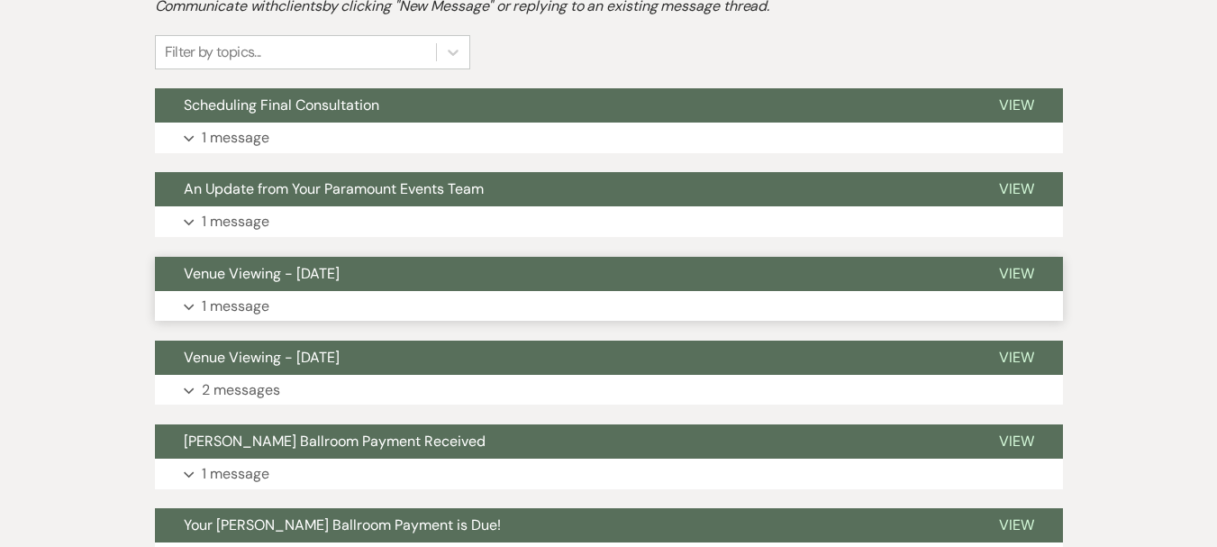
click at [310, 273] on span "Venue Viewing - [DATE]" at bounding box center [262, 273] width 156 height 19
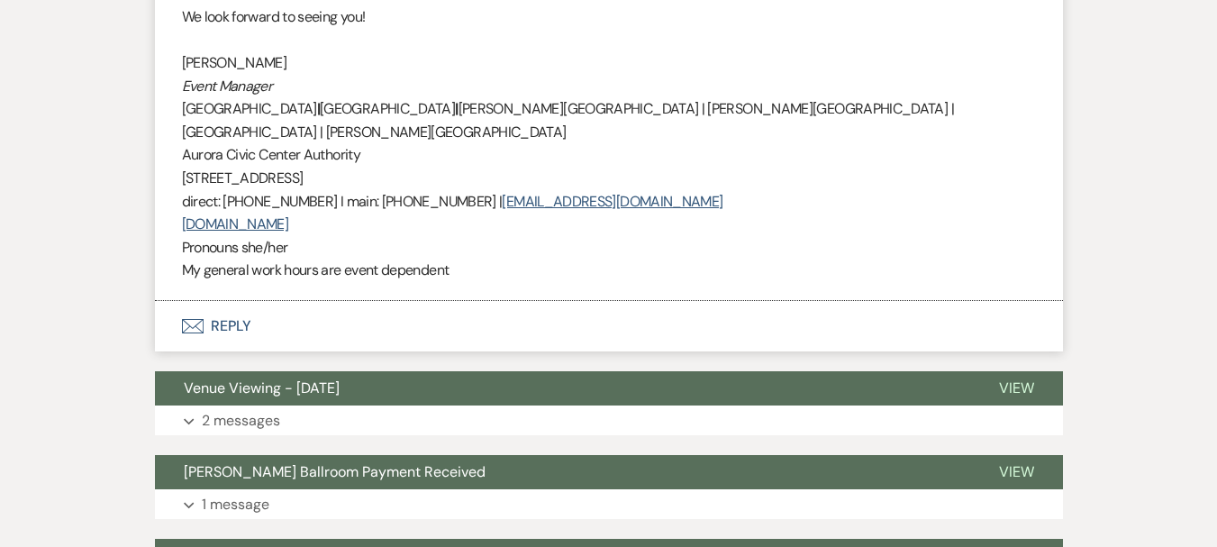
click at [192, 319] on icon "Envelope" at bounding box center [193, 326] width 22 height 14
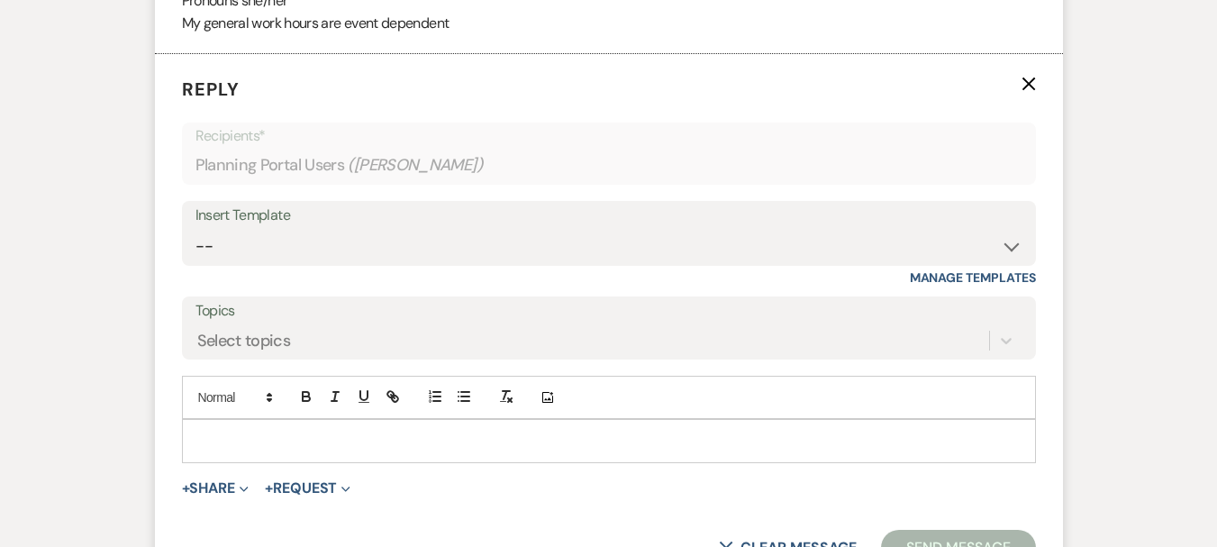
scroll to position [1532, 0]
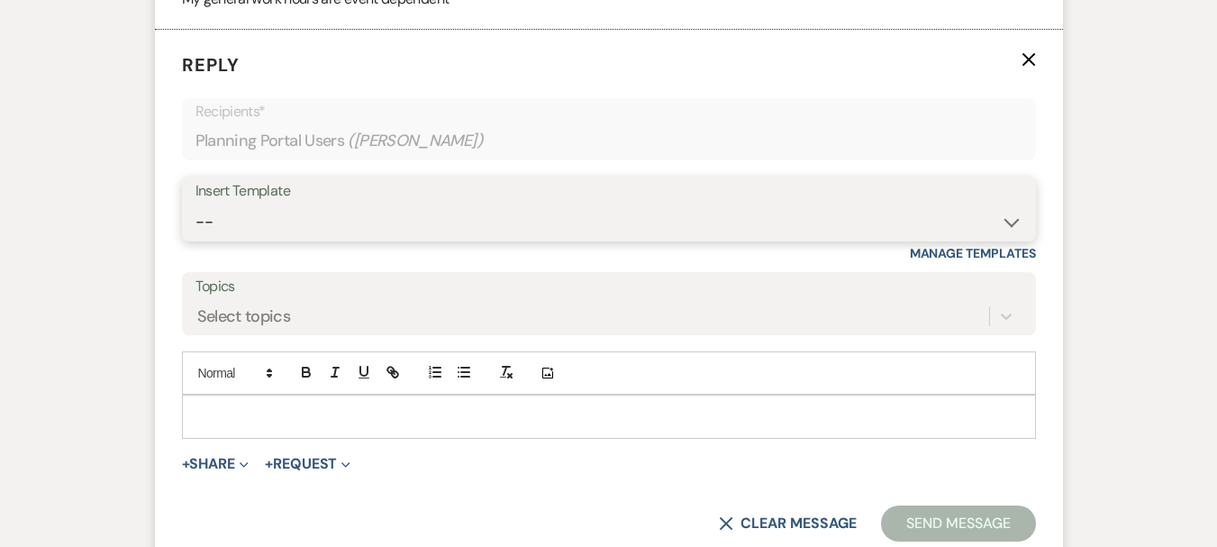
click at [274, 204] on select "-- Weven Planning Portal Introduction (Booked Events) 6 Month Consultation 9 Mo…" at bounding box center [608, 221] width 827 height 35
select select "4089"
click at [195, 204] on select "-- Weven Planning Portal Introduction (Booked Events) 6 Month Consultation 9 Mo…" at bounding box center [608, 221] width 827 height 35
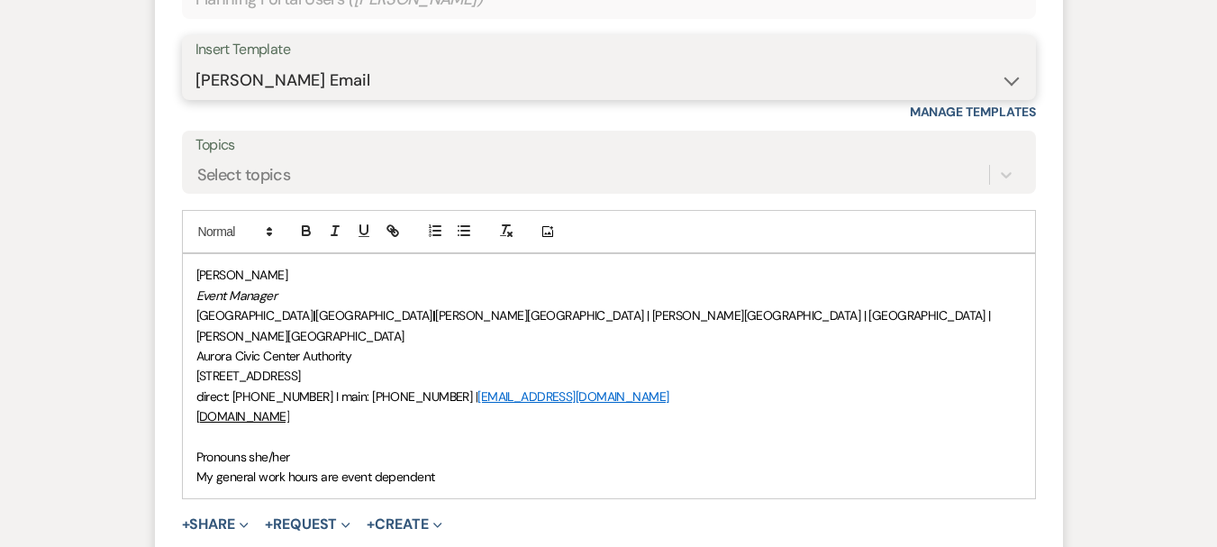
scroll to position [1712, 0]
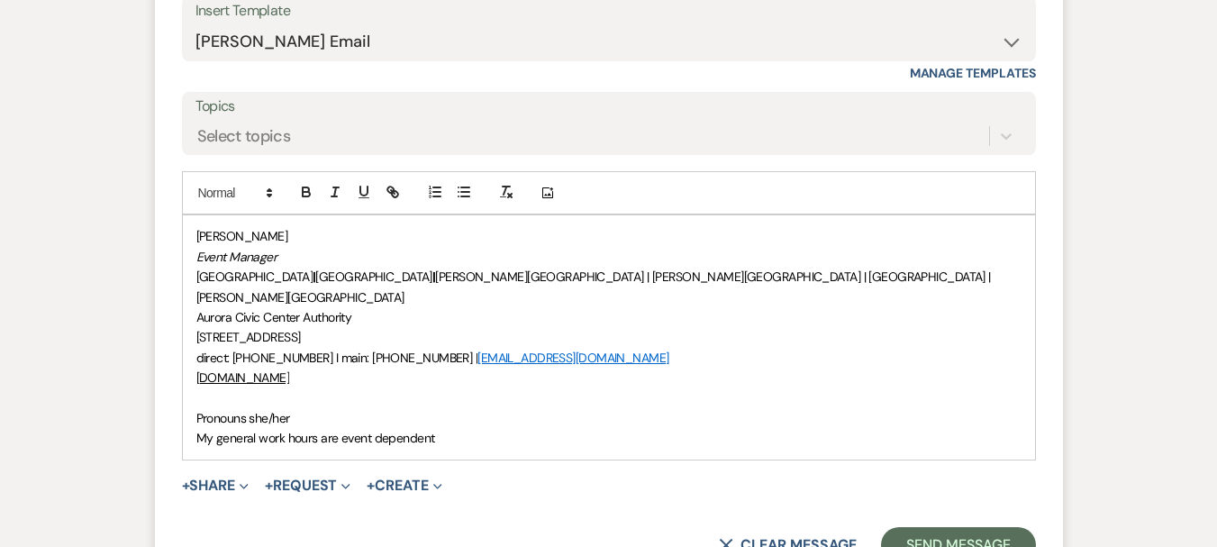
click at [194, 376] on div "Morgan Montgomery Event Manager Paramount Theatre | RiverEdge Park | Copley The…" at bounding box center [609, 336] width 852 height 243
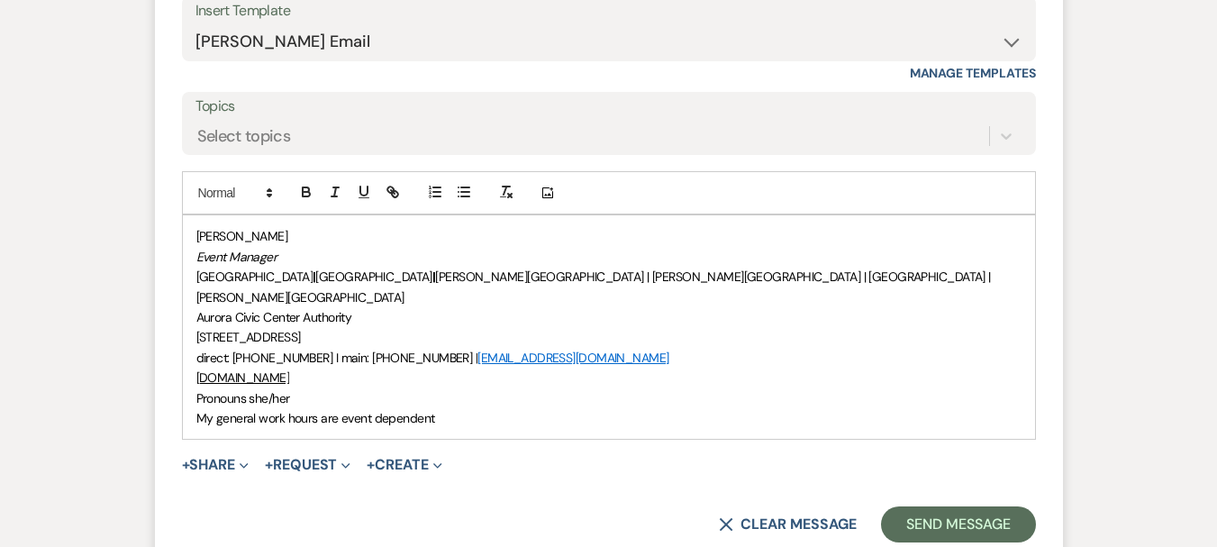
click at [196, 226] on p "[PERSON_NAME]" at bounding box center [608, 236] width 825 height 20
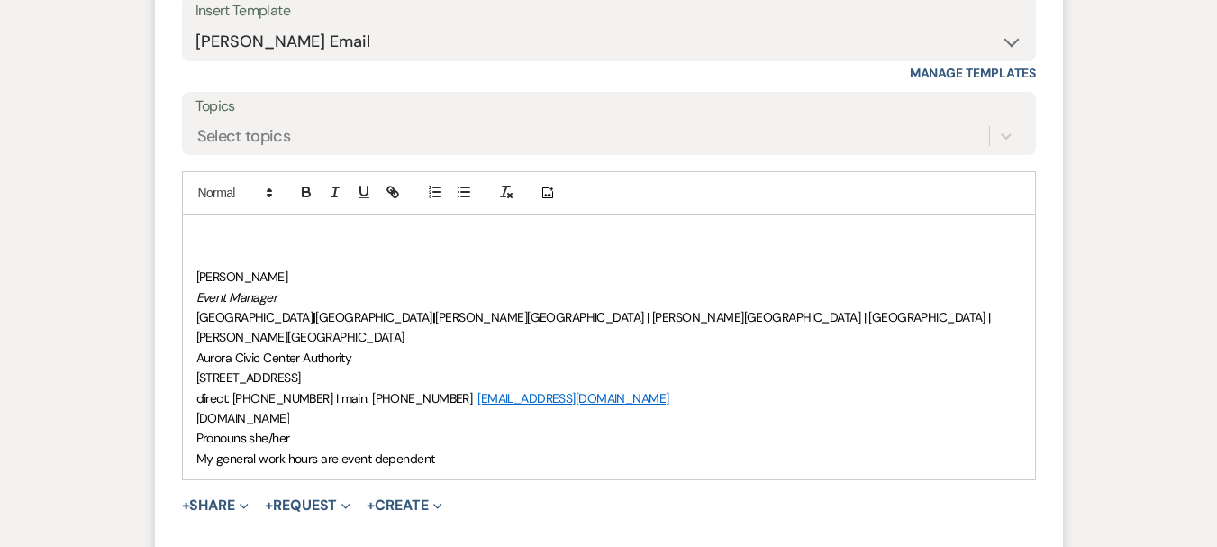
click at [195, 215] on div "﻿ Morgan Montgomery Event Manager Paramount Theatre | RiverEdge Park | Copley T…" at bounding box center [609, 347] width 852 height 264
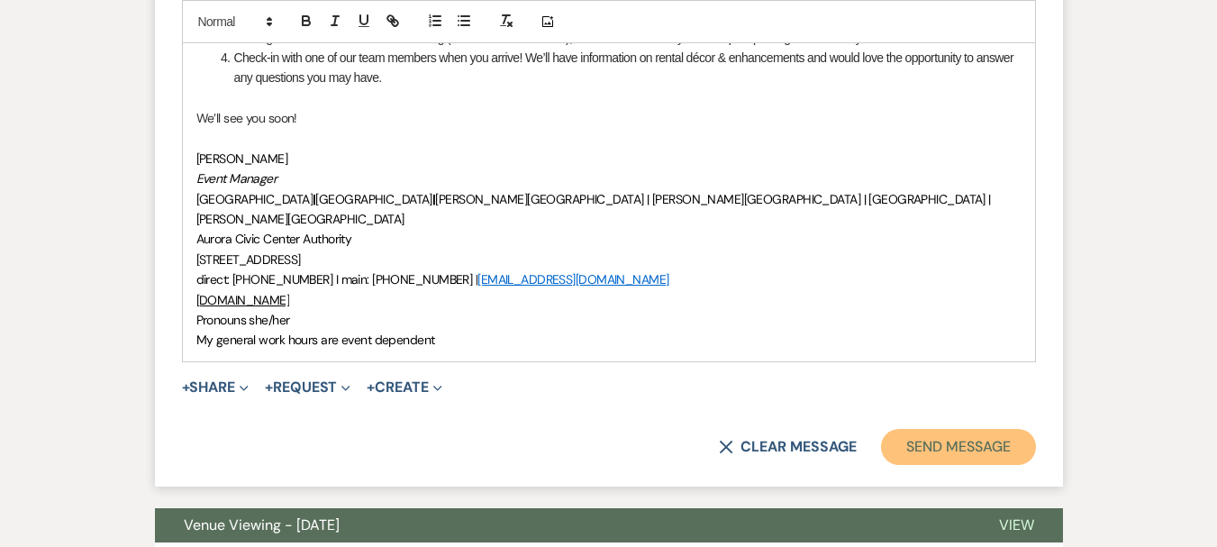
click at [955, 429] on button "Send Message" at bounding box center [958, 447] width 154 height 36
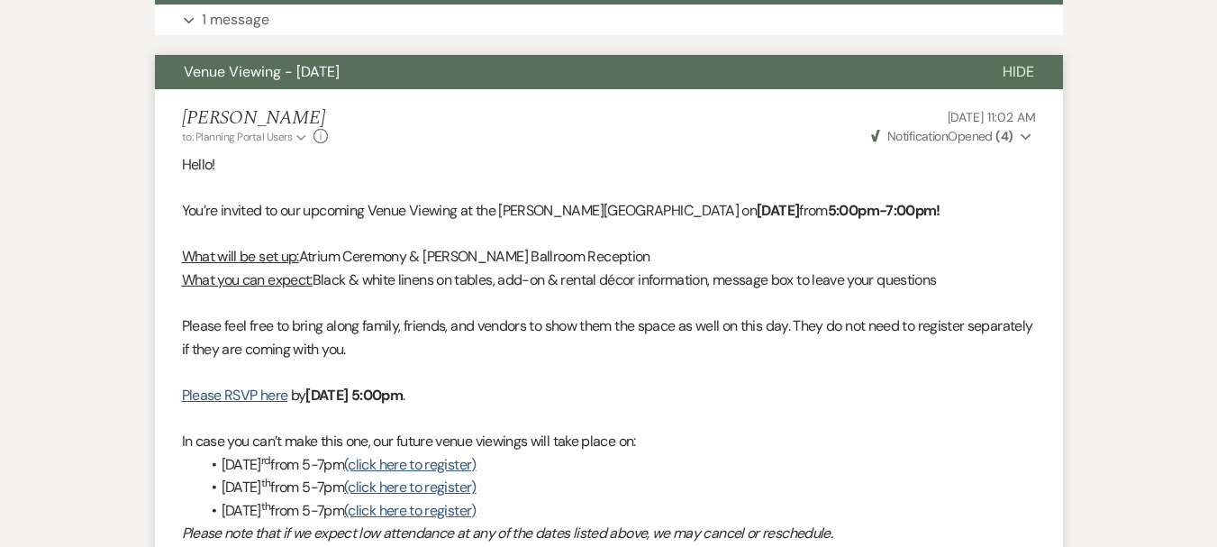
scroll to position [460, 0]
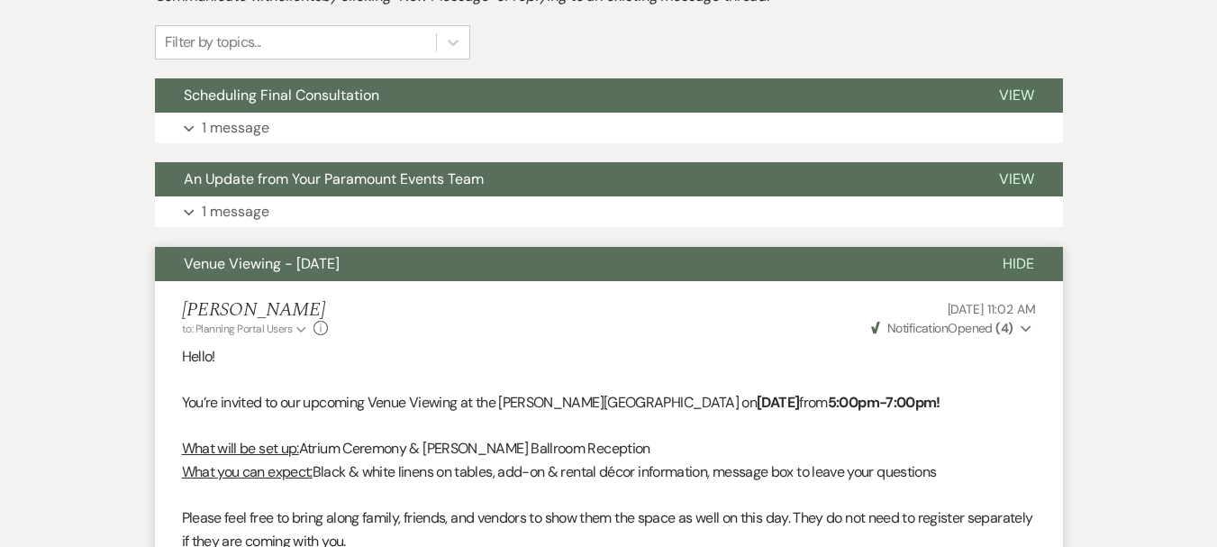
click at [340, 266] on span "Venue Viewing - [DATE]" at bounding box center [262, 263] width 156 height 19
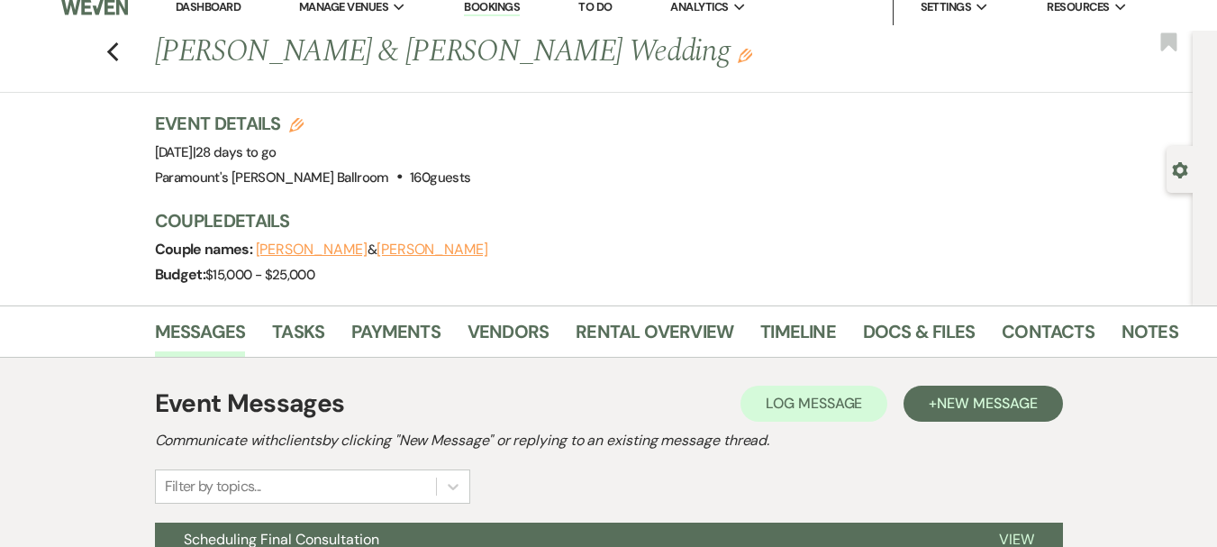
scroll to position [0, 0]
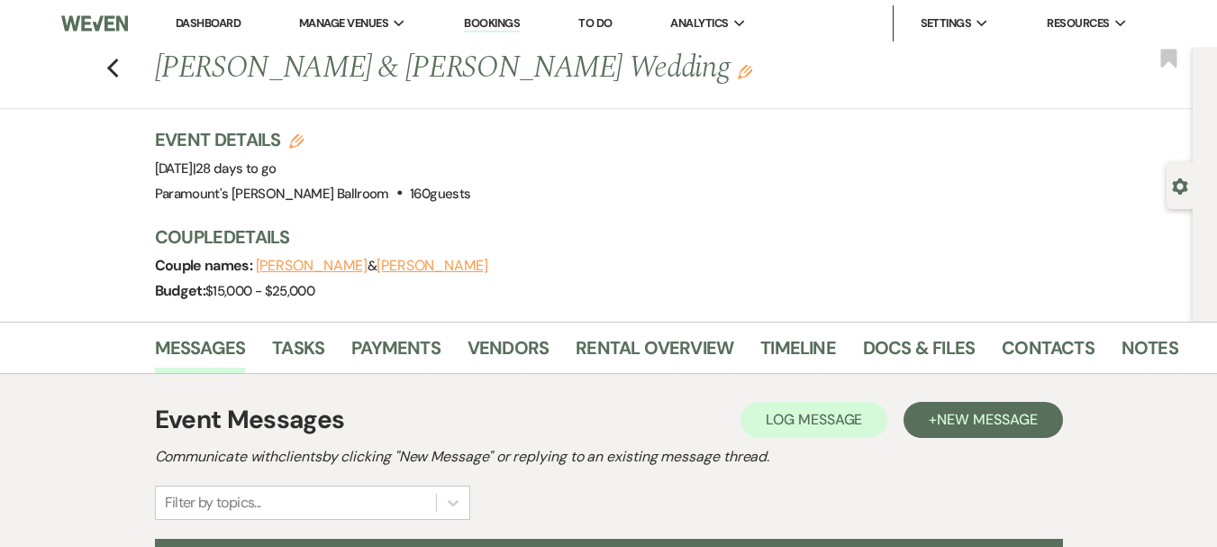
click at [104, 76] on div "Previous Isabella Loffredo & Andrew Weisgerber's Wedding Edit Bookmark" at bounding box center [591, 78] width 1201 height 62
click at [116, 69] on use "button" at bounding box center [112, 69] width 12 height 20
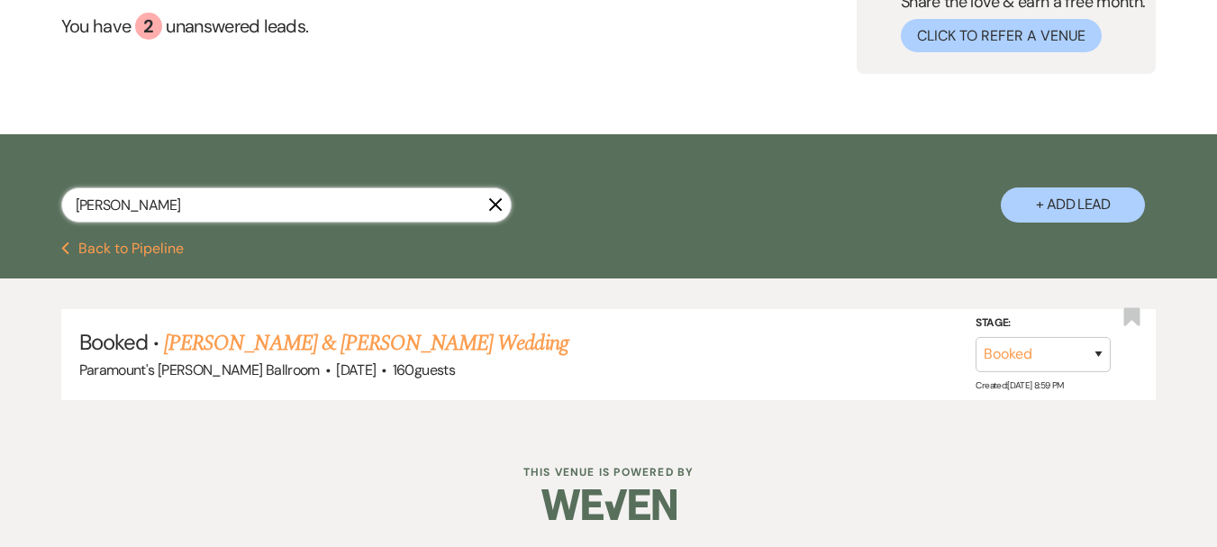
drag, startPoint x: 206, startPoint y: 220, endPoint x: 0, endPoint y: 215, distance: 206.3
click at [0, 215] on div "loffredo X + Add Lead" at bounding box center [608, 190] width 1217 height 94
type input "e"
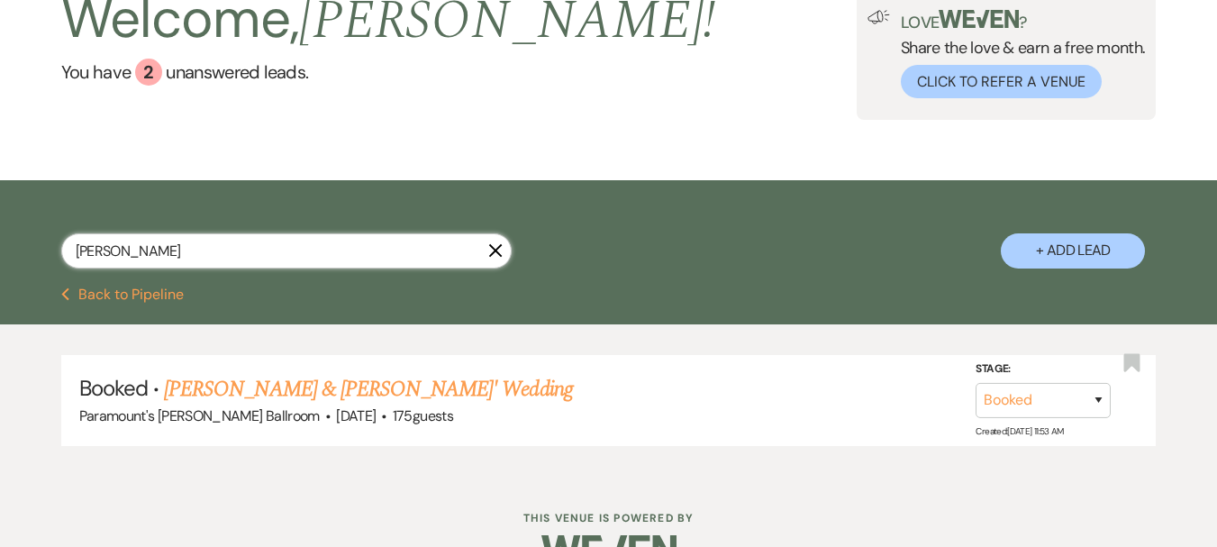
type input "fernandez"
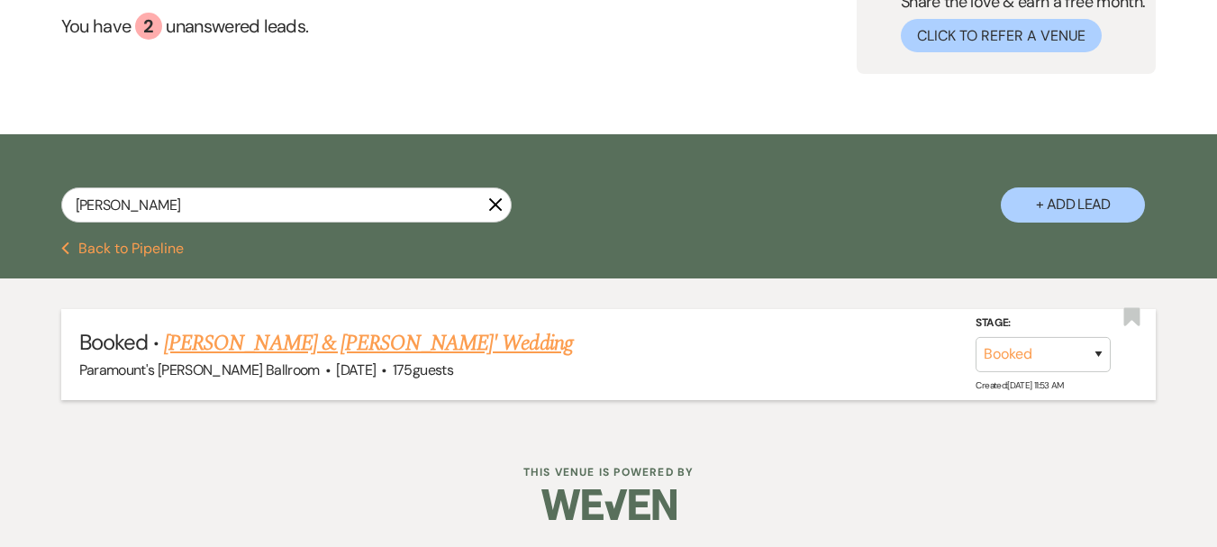
click at [317, 340] on link "Amy Fernandez & Brian Desaulniers' Wedding" at bounding box center [368, 343] width 409 height 32
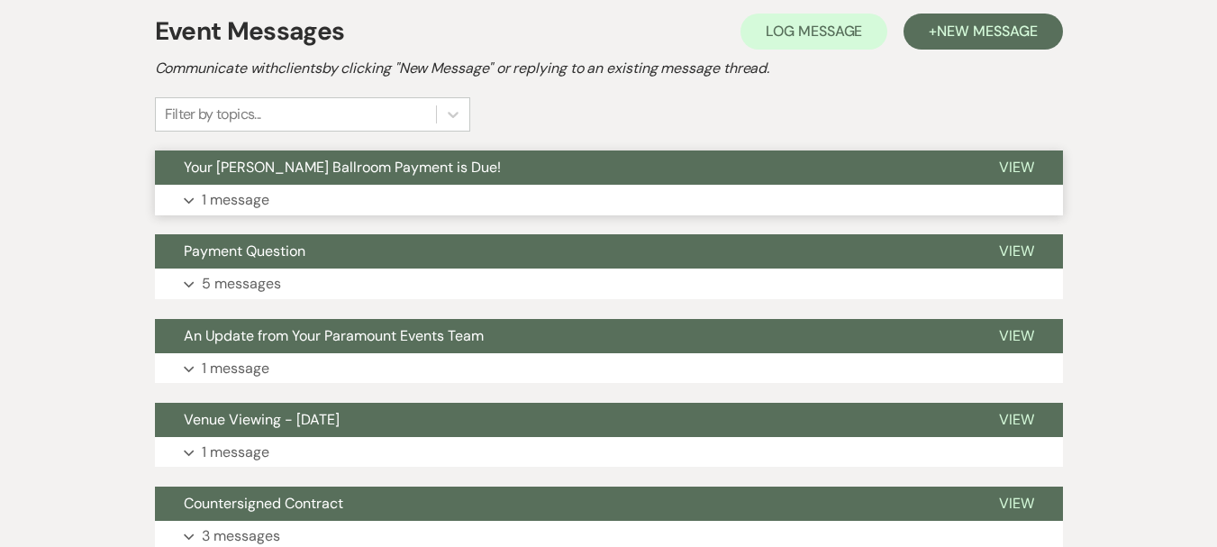
scroll to position [450, 0]
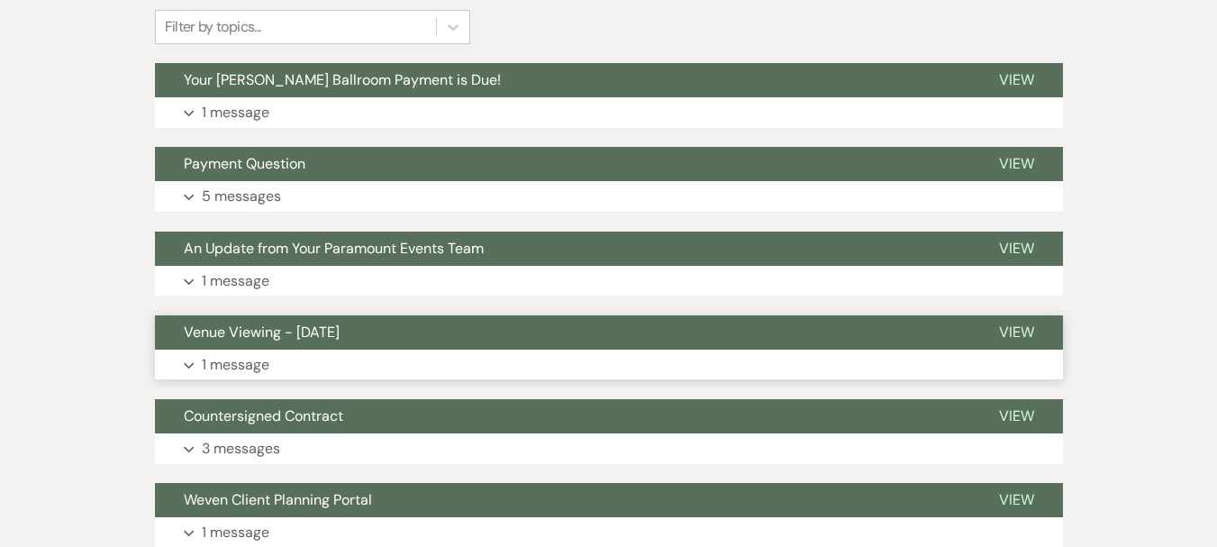
click at [290, 336] on span "Venue Viewing - [DATE]" at bounding box center [262, 331] width 156 height 19
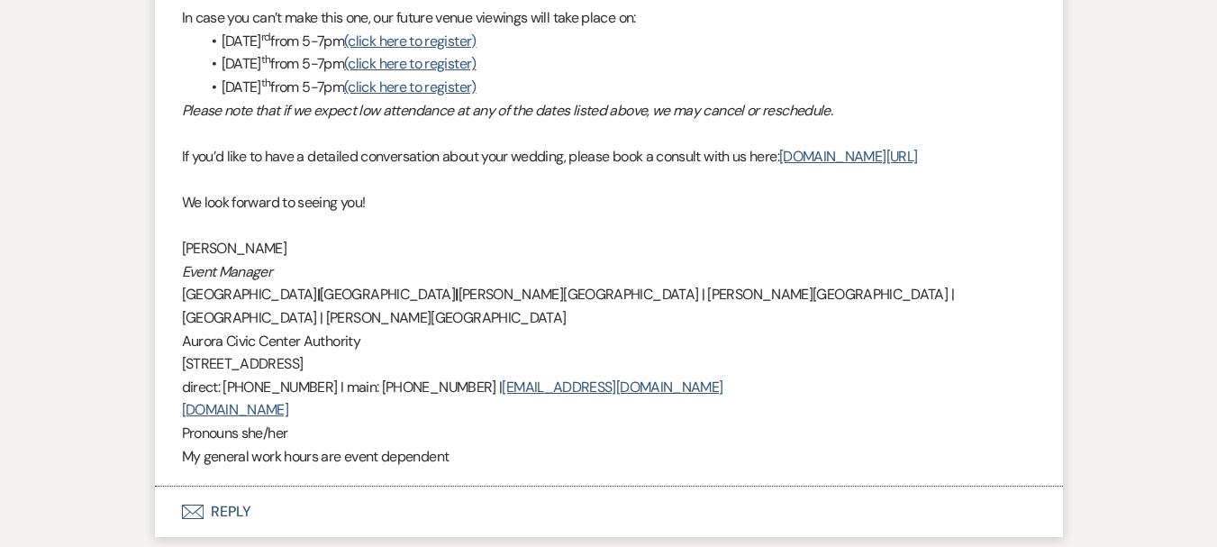
scroll to position [1172, 0]
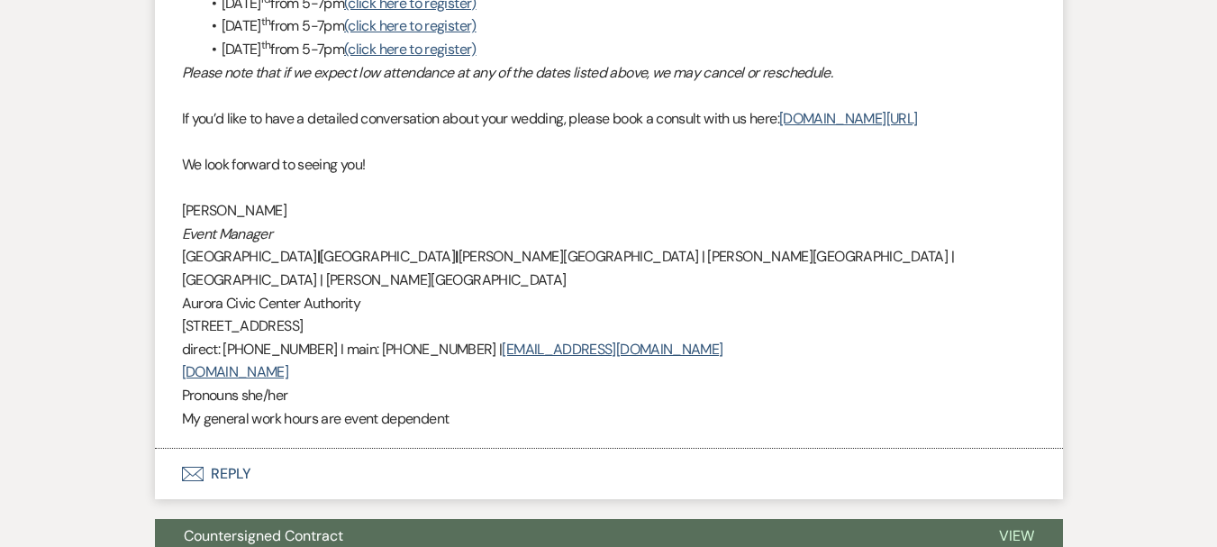
click at [211, 449] on button "Envelope Reply" at bounding box center [609, 474] width 908 height 50
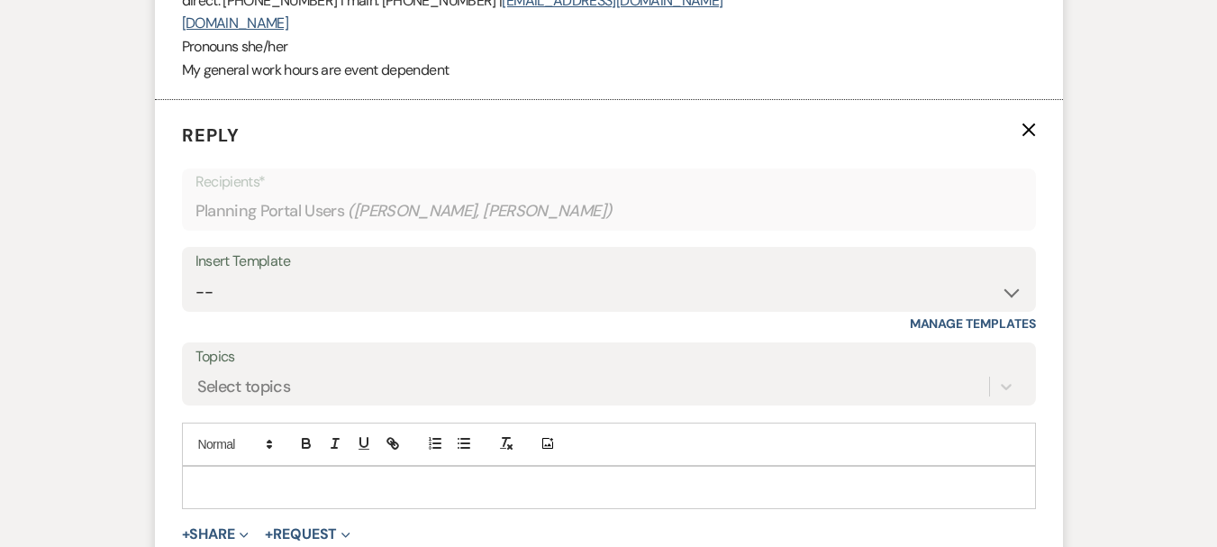
scroll to position [1591, 0]
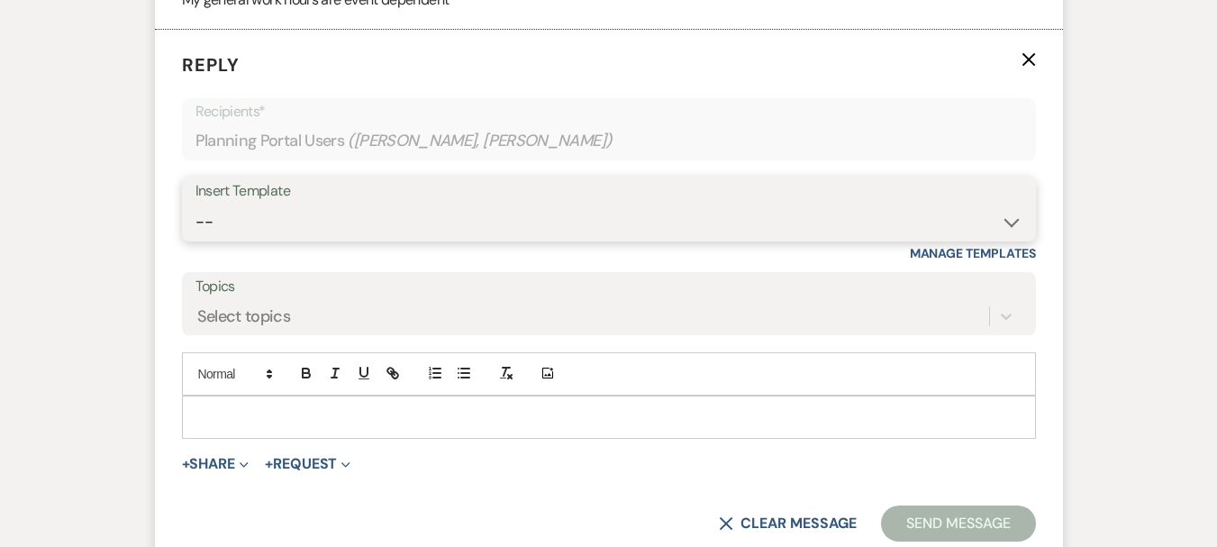
click at [292, 204] on select "-- Weven Planning Portal Introduction (Booked Events) 6 Month Consultation 9 Mo…" at bounding box center [608, 221] width 827 height 35
select select "4089"
click at [195, 204] on select "-- Weven Planning Portal Introduction (Booked Events) 6 Month Consultation 9 Mo…" at bounding box center [608, 221] width 827 height 35
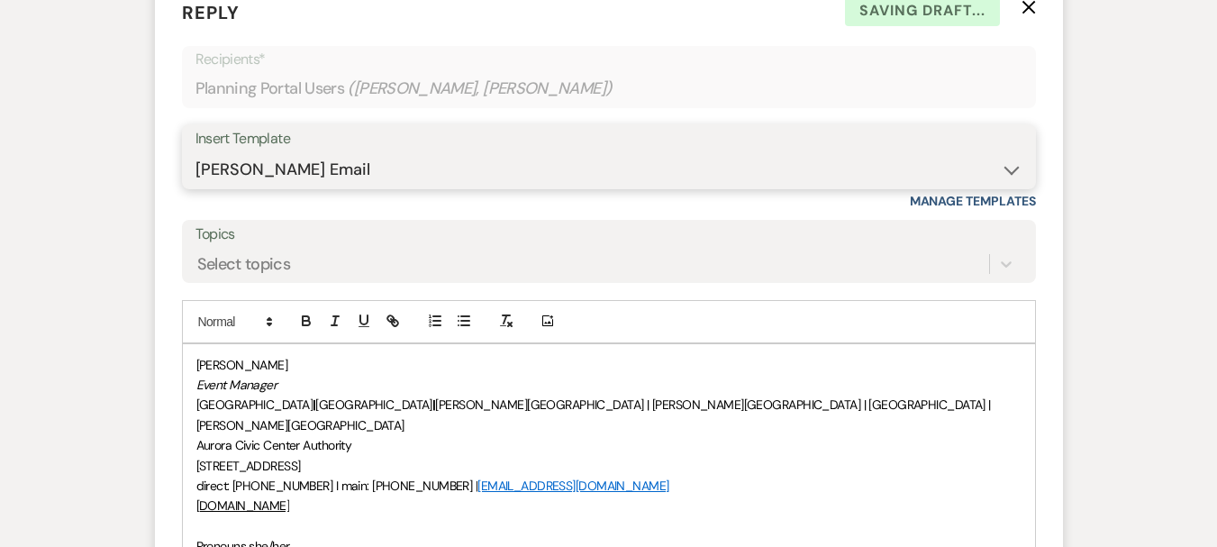
scroll to position [1771, 0]
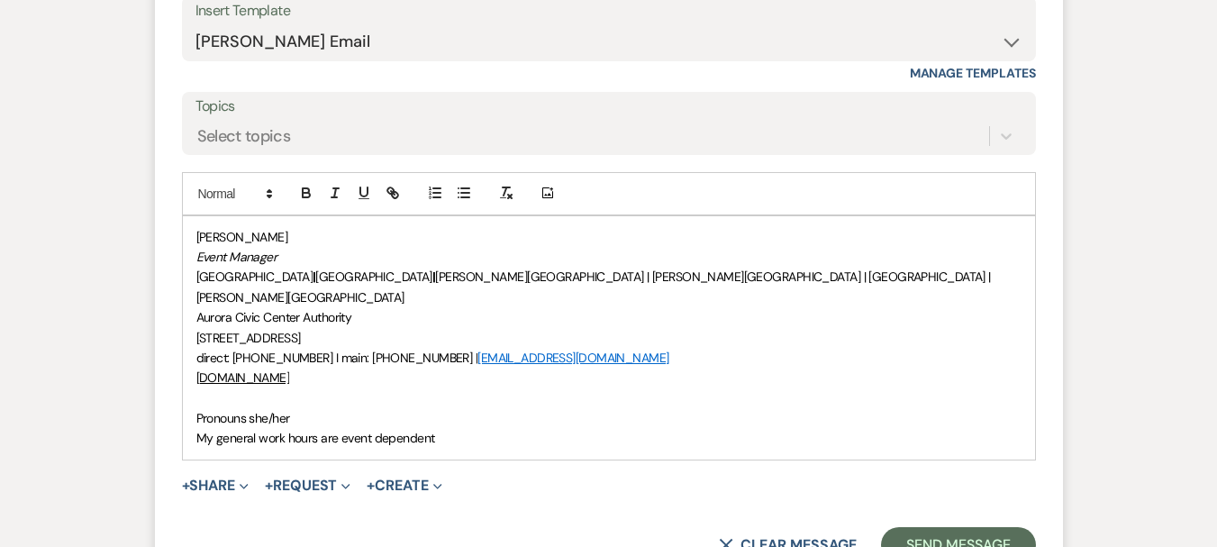
click at [193, 376] on div "Morgan Montgomery Event Manager Paramount Theatre | RiverEdge Park | Copley The…" at bounding box center [609, 337] width 852 height 243
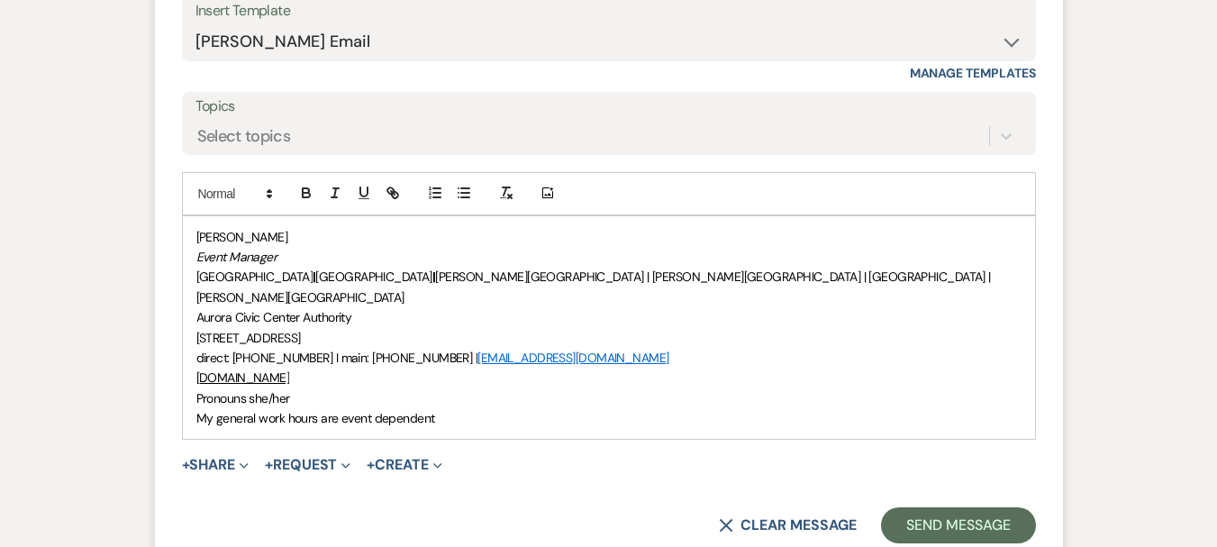
click at [195, 216] on div "Morgan Montgomery Event Manager Paramount Theatre | RiverEdge Park | Copley The…" at bounding box center [609, 327] width 852 height 223
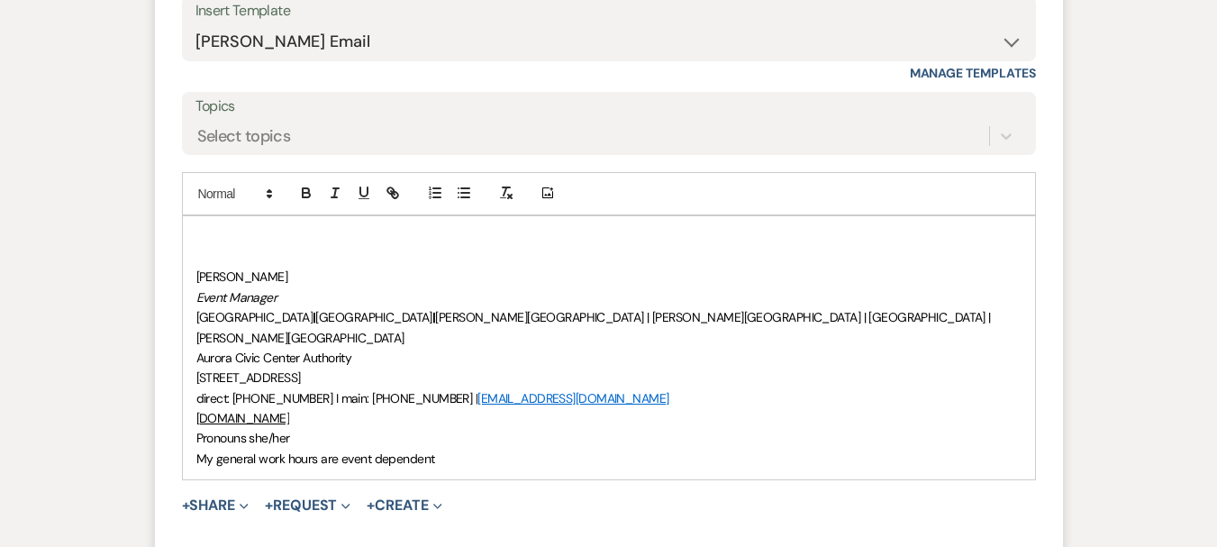
click at [199, 216] on div "﻿ Morgan Montgomery Event Manager Paramount Theatre | RiverEdge Park | Copley T…" at bounding box center [609, 348] width 852 height 264
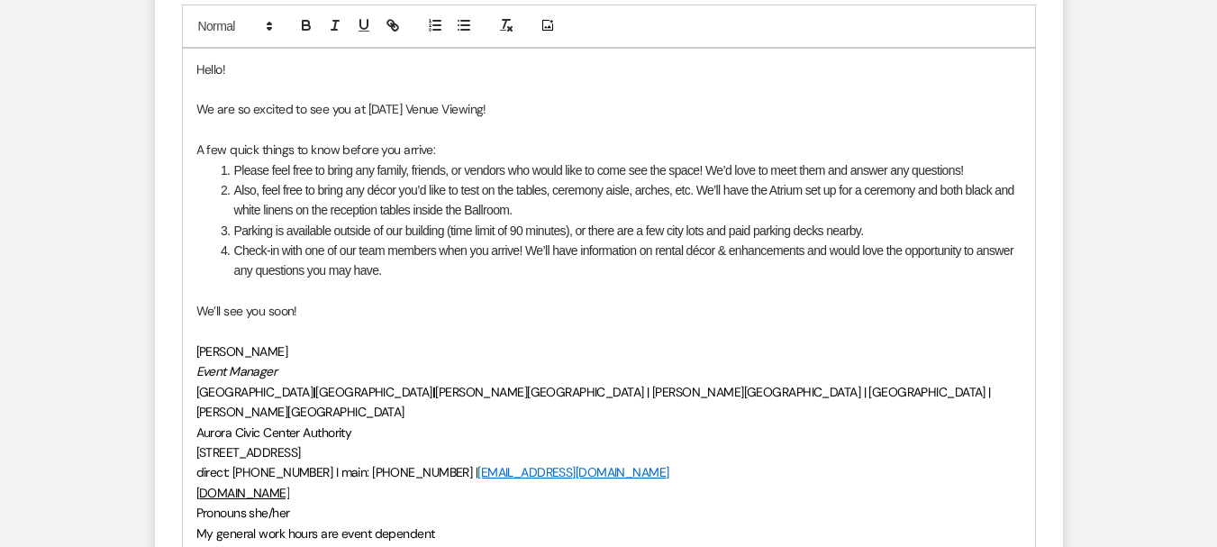
scroll to position [2041, 0]
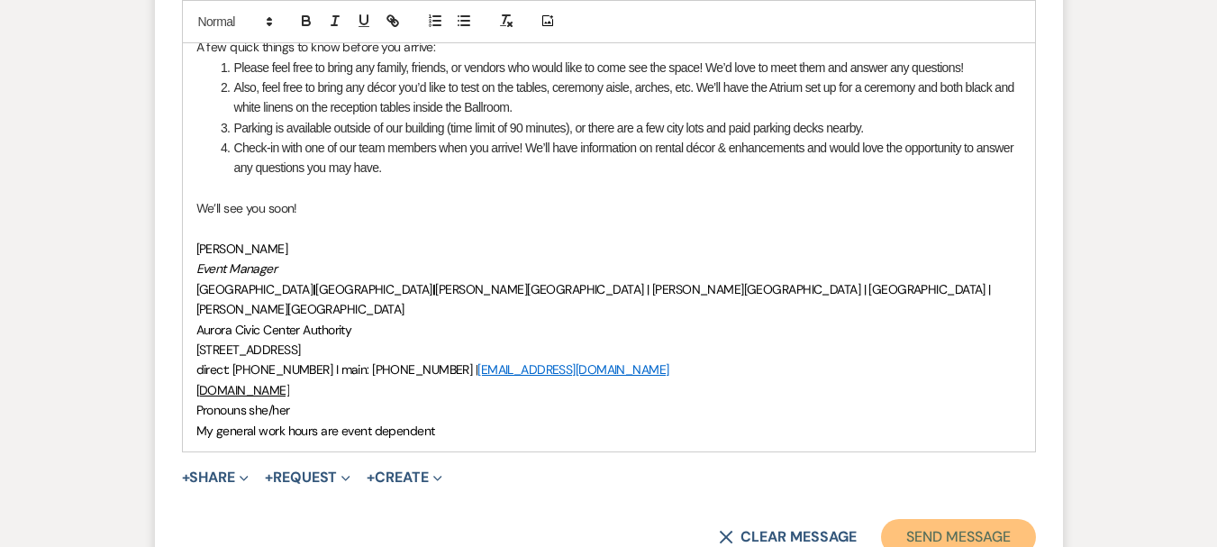
drag, startPoint x: 956, startPoint y: 496, endPoint x: 953, endPoint y: 487, distance: 9.7
click at [956, 519] on button "Send Message" at bounding box center [958, 537] width 154 height 36
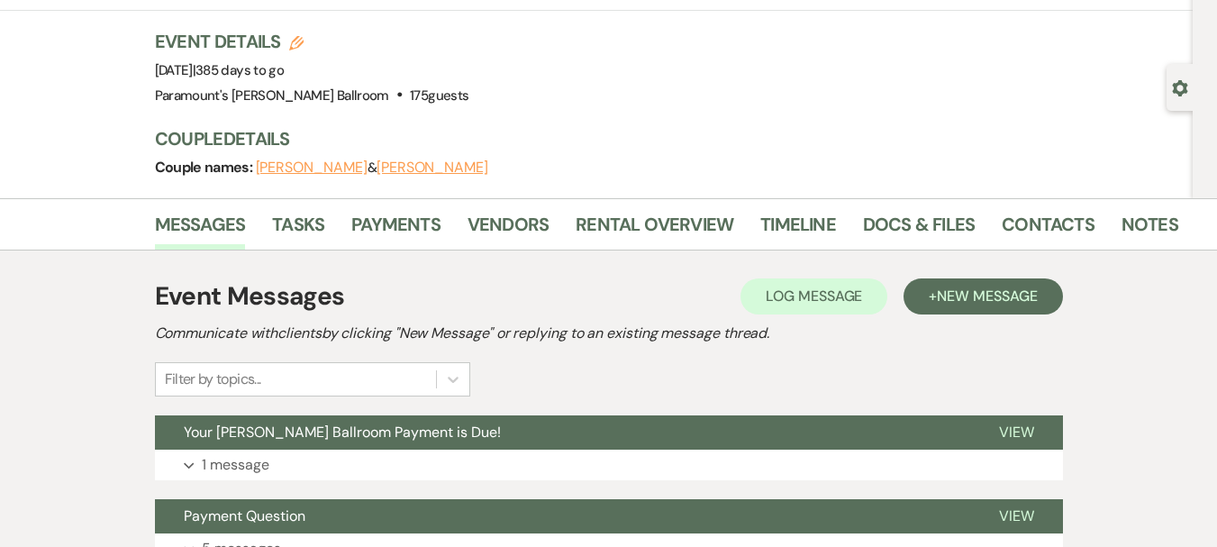
scroll to position [0, 0]
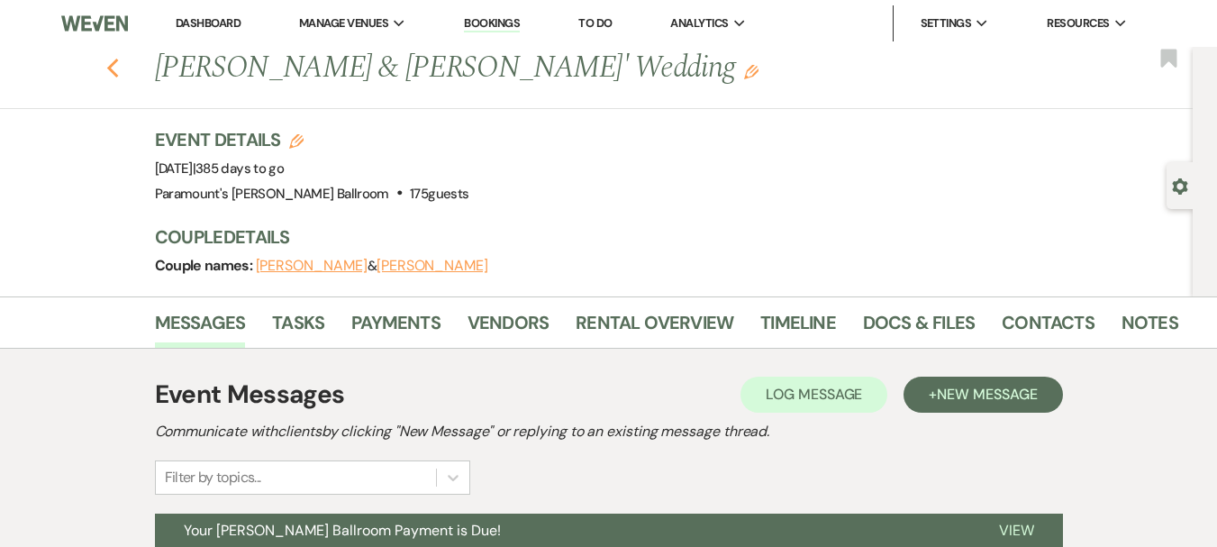
click at [117, 61] on icon "Previous" at bounding box center [113, 69] width 14 height 22
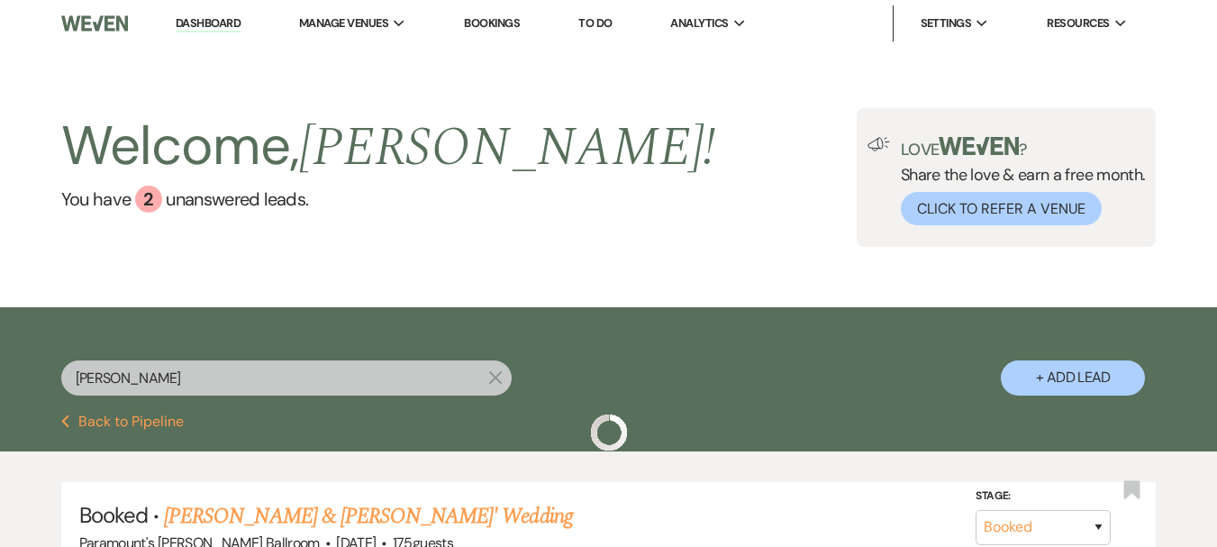
scroll to position [173, 0]
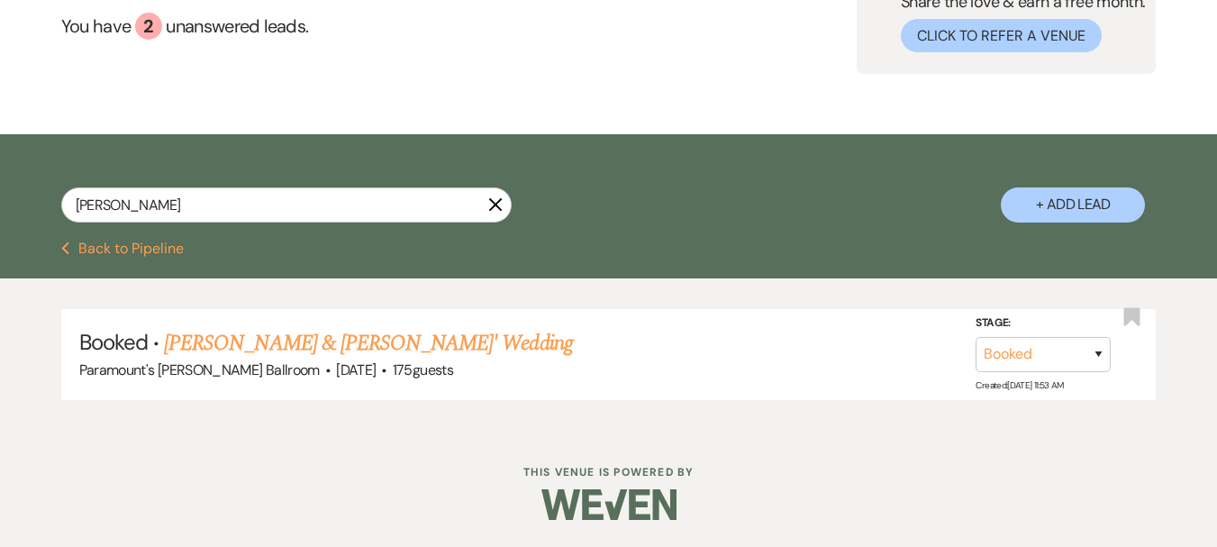
click at [141, 241] on button "Previous Back to Pipeline" at bounding box center [122, 248] width 123 height 14
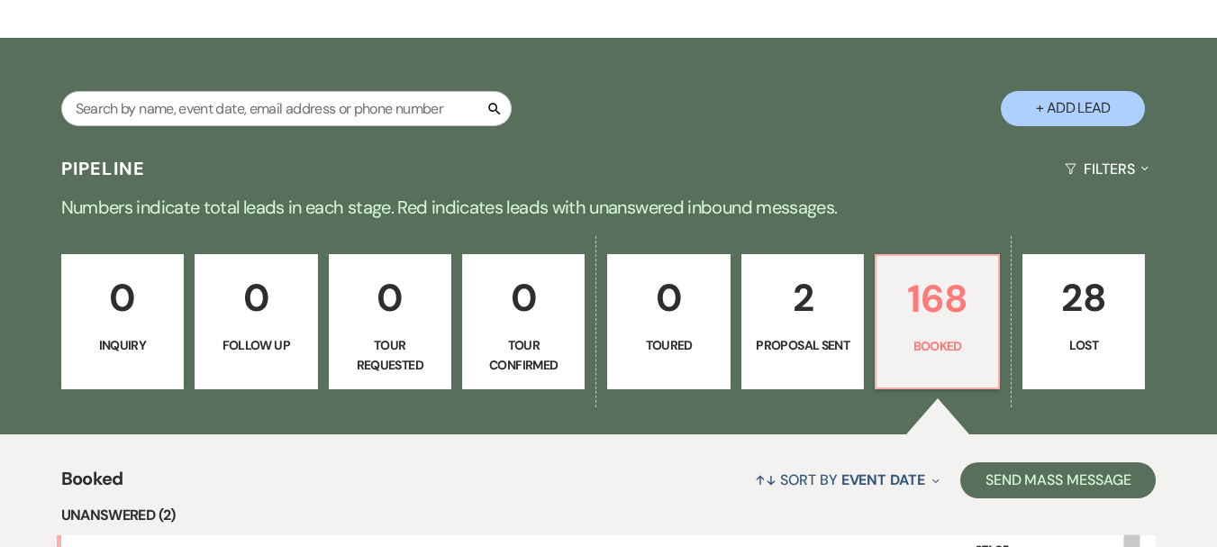
scroll to position [259, 0]
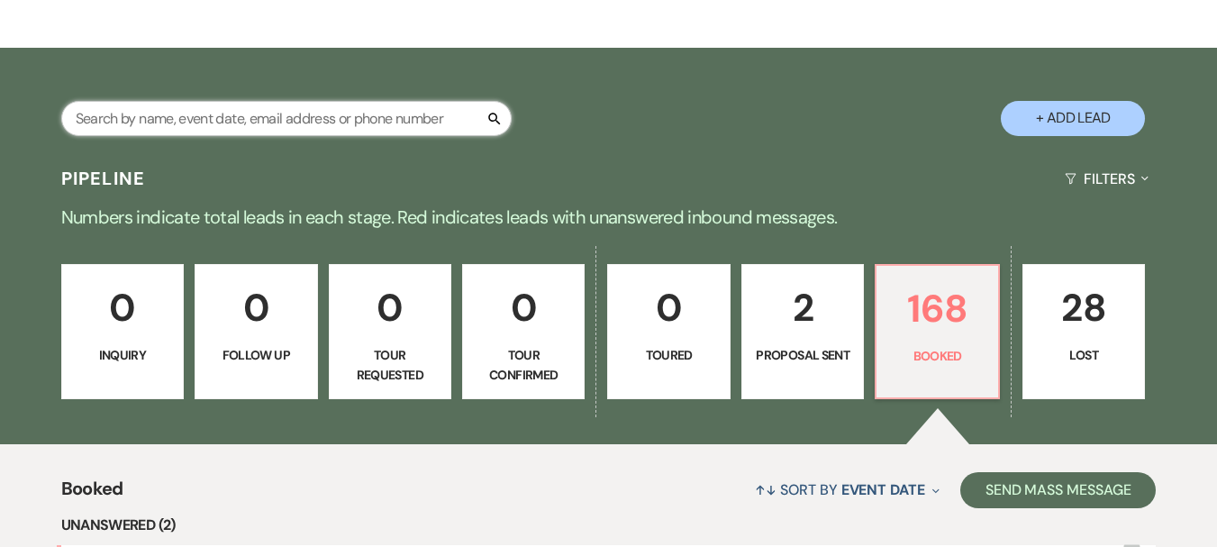
click at [231, 127] on input "text" at bounding box center [286, 118] width 450 height 35
type input "nunez"
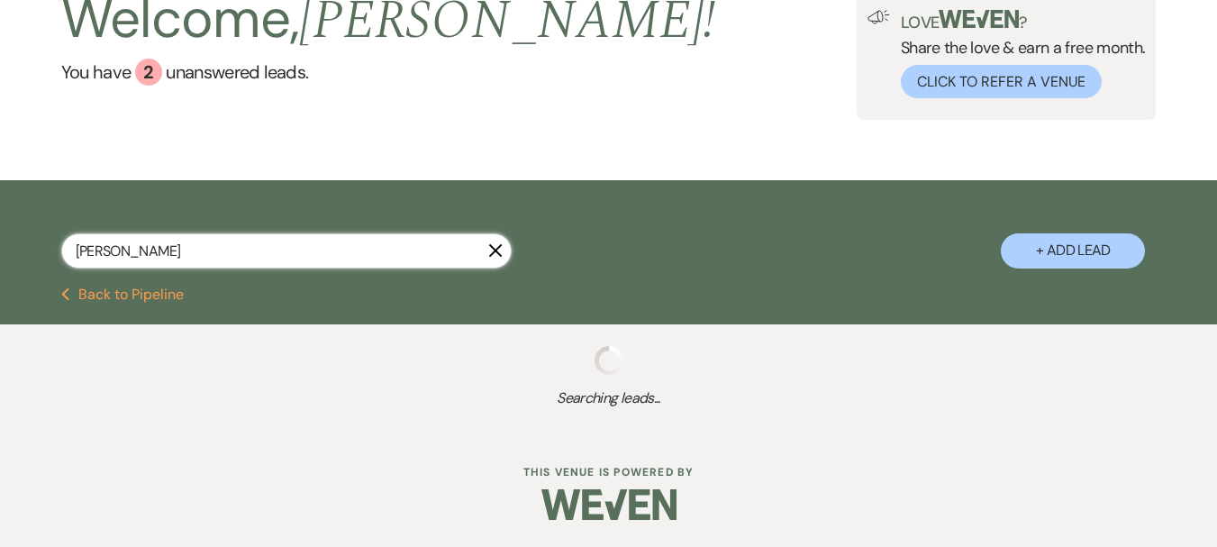
scroll to position [173, 0]
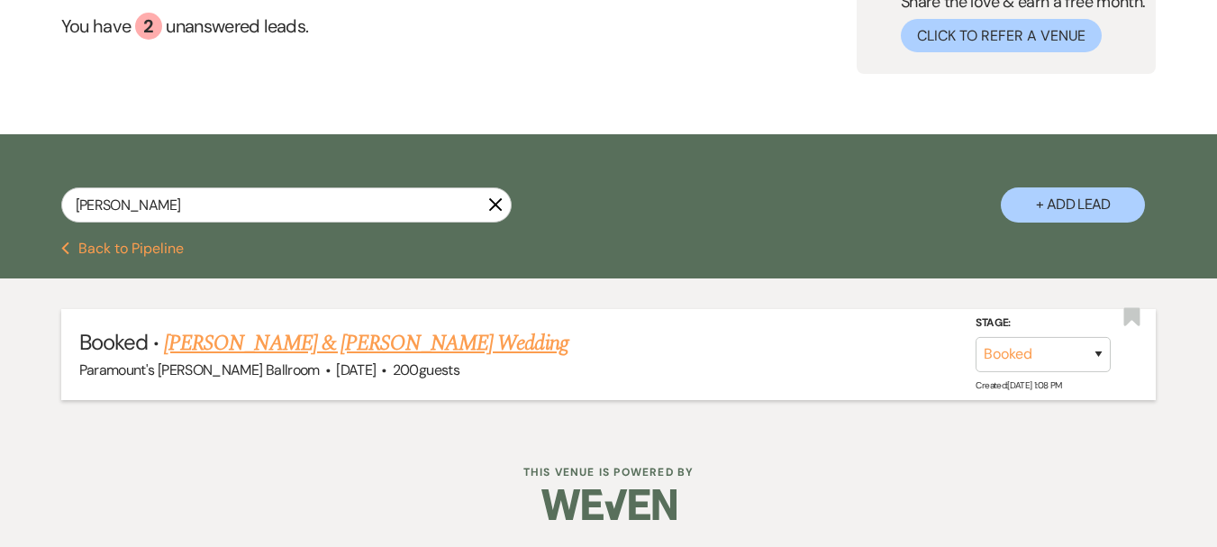
click at [485, 340] on link "[PERSON_NAME] & [PERSON_NAME] Wedding" at bounding box center [365, 343] width 403 height 32
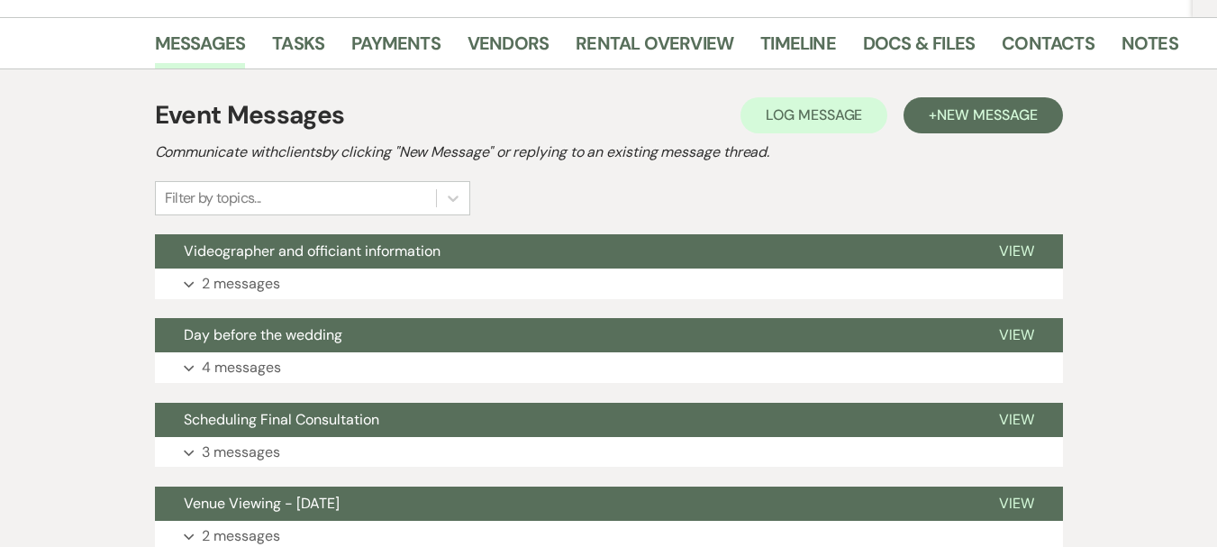
scroll to position [360, 0]
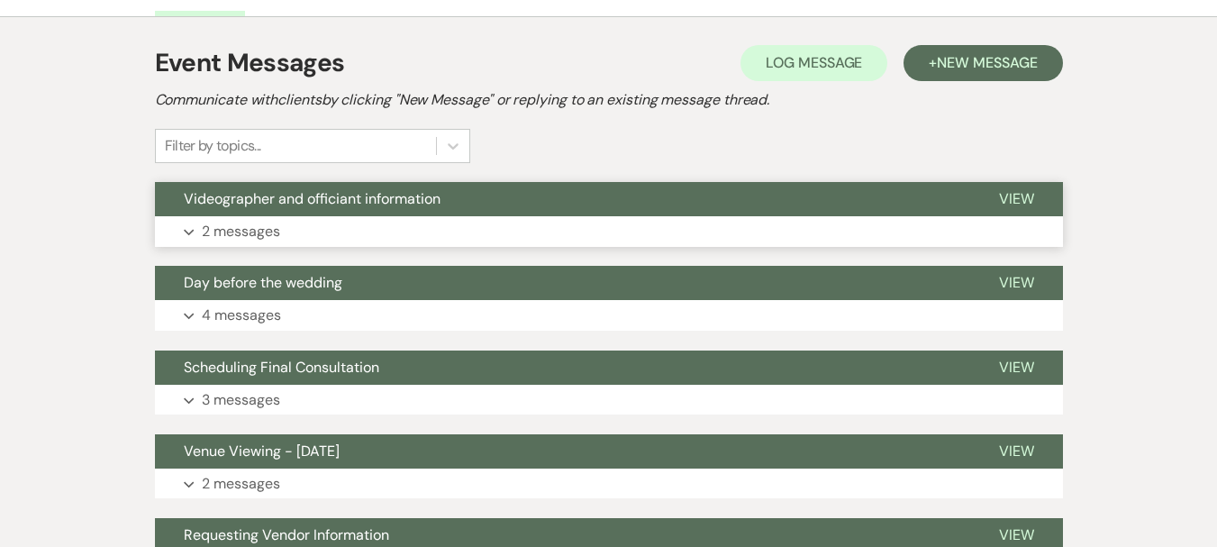
click at [325, 202] on span "Videographer and officiant information" at bounding box center [312, 198] width 257 height 19
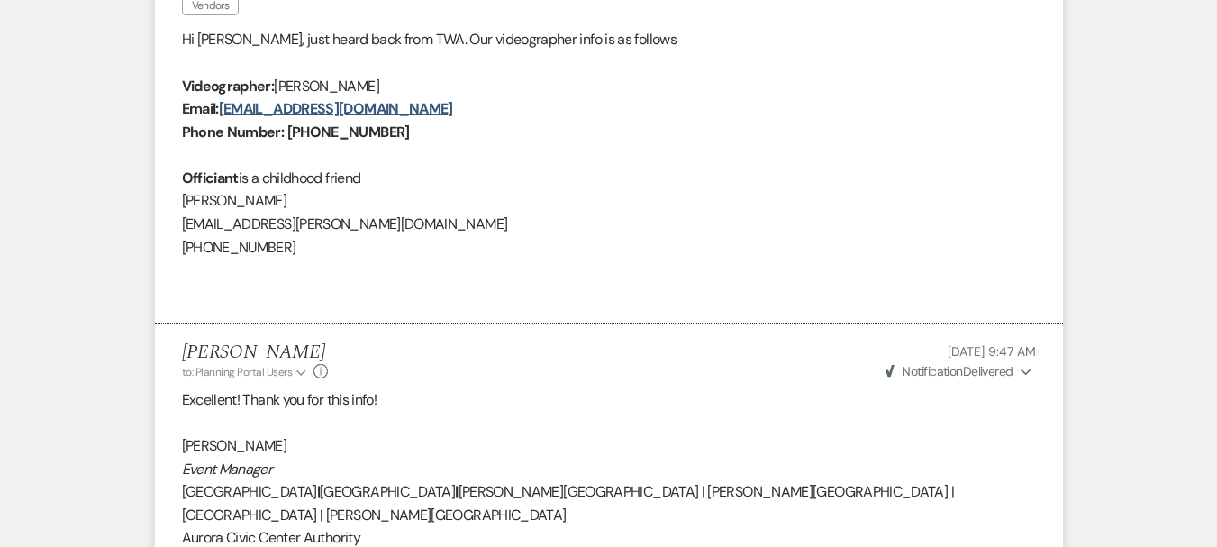
scroll to position [540, 0]
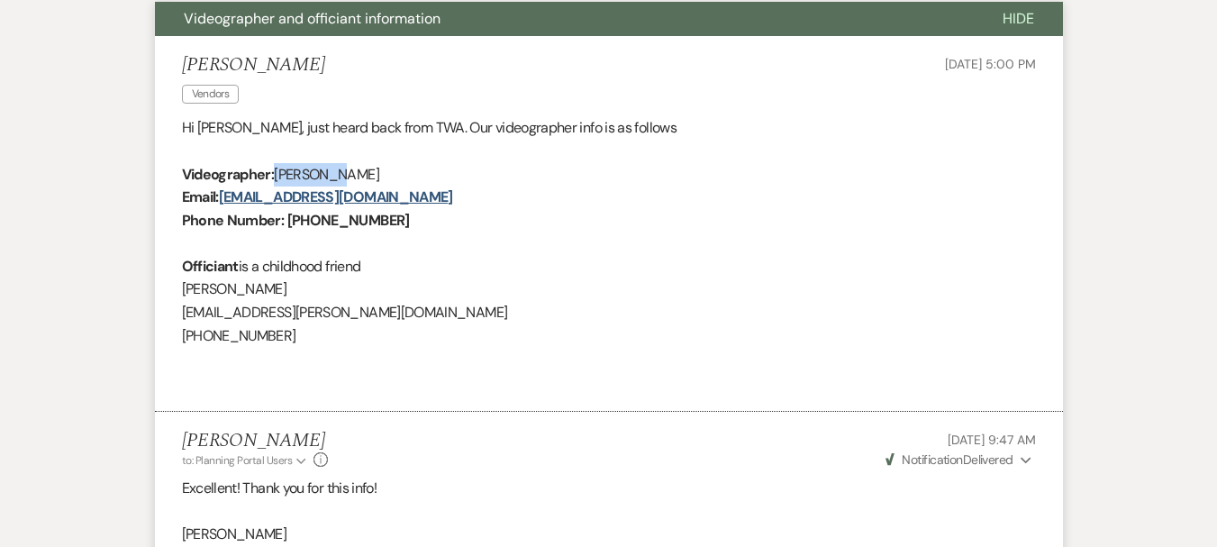
drag, startPoint x: 279, startPoint y: 173, endPoint x: 335, endPoint y: 177, distance: 56.0
click at [335, 177] on p "Videographer: Dmitriy Y" at bounding box center [609, 174] width 854 height 23
copy span "[PERSON_NAME]"
drag, startPoint x: 394, startPoint y: 195, endPoint x: 223, endPoint y: 201, distance: 171.2
click at [223, 201] on p "Email: dmitriyvideo@gmail.com" at bounding box center [609, 197] width 854 height 23
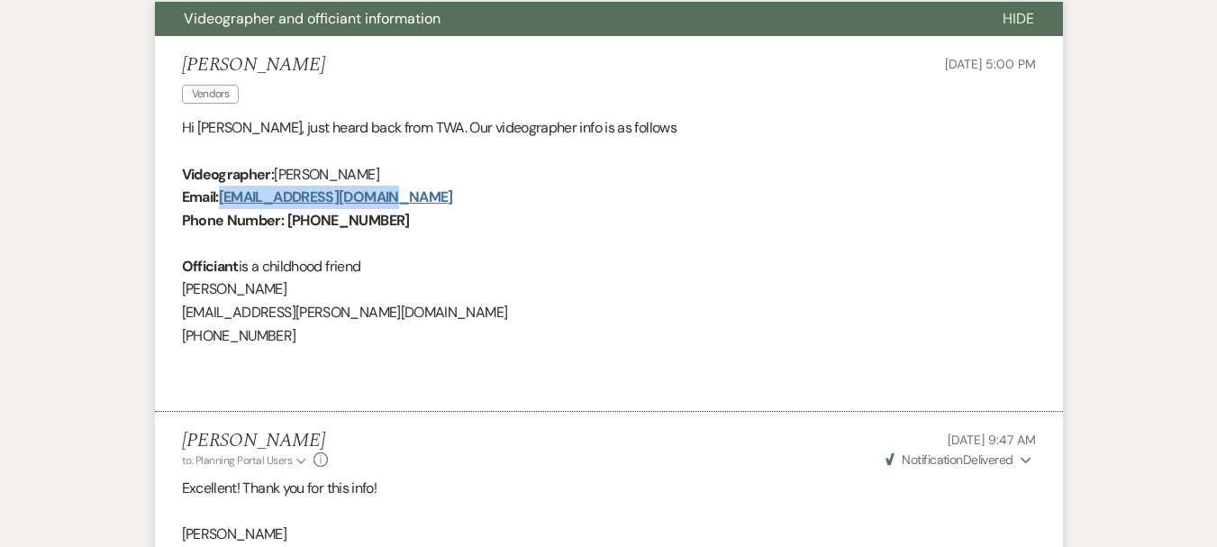
copy link "[EMAIL_ADDRESS][DOMAIN_NAME]"
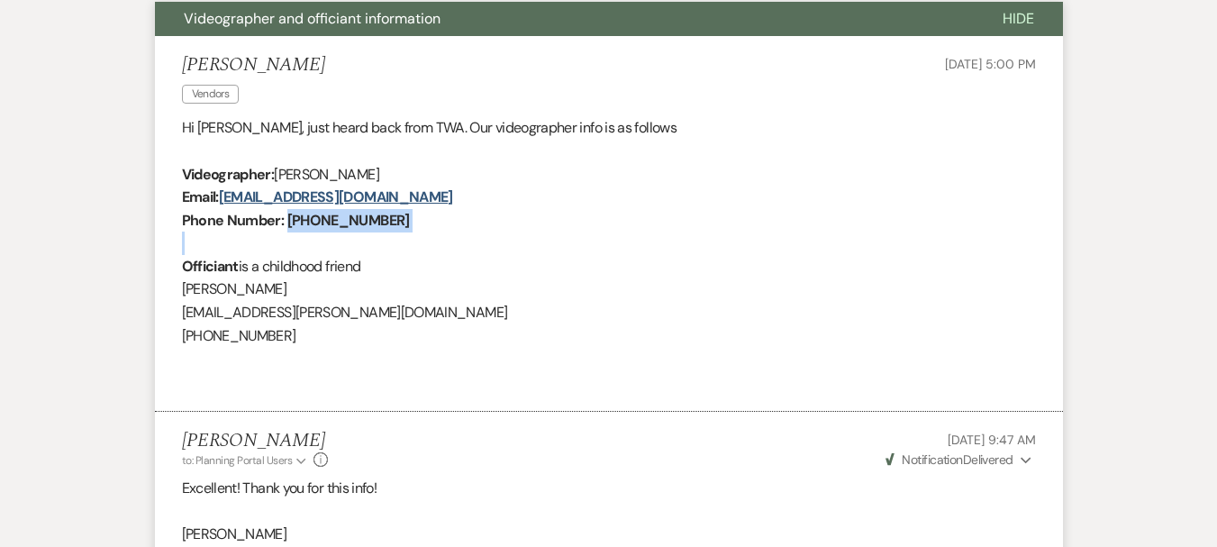
drag, startPoint x: 391, startPoint y: 231, endPoint x: 285, endPoint y: 222, distance: 106.7
click at [285, 222] on div "Hi Morgan, just heard back from TWA. Our videographer info is as follows Videog…" at bounding box center [609, 254] width 854 height 276
copy strong "847-691-5599"
drag, startPoint x: 284, startPoint y: 293, endPoint x: 177, endPoint y: 293, distance: 107.2
click at [177, 293] on li "Sandra Nunez Vendors Sep 09, 2025, 5:00 PM Hi Morgan, just heard back from TWA.…" at bounding box center [609, 224] width 908 height 376
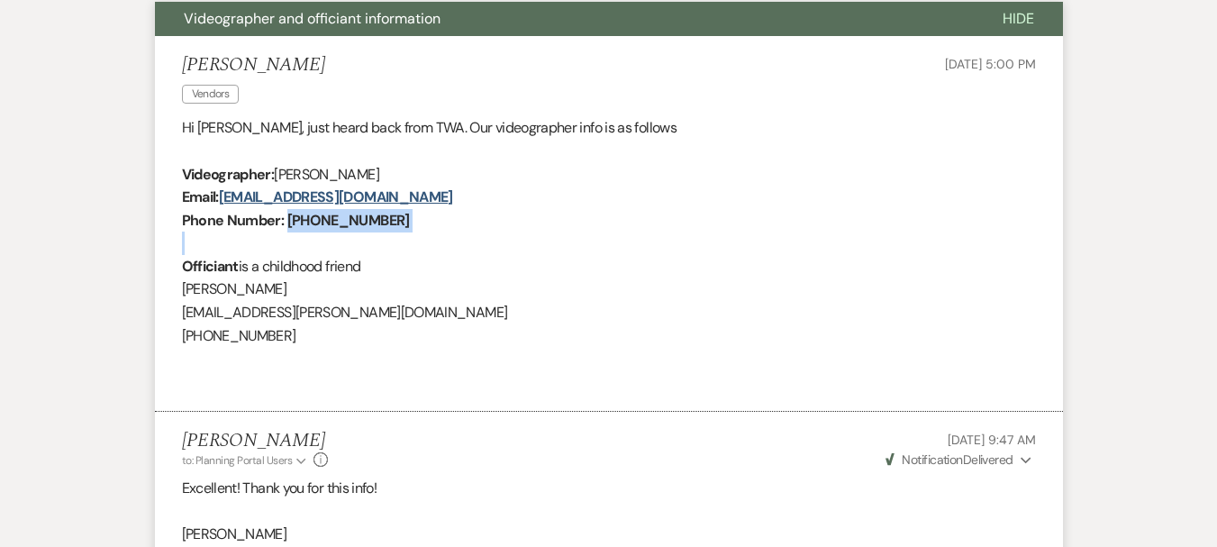
copy span "[PERSON_NAME]"
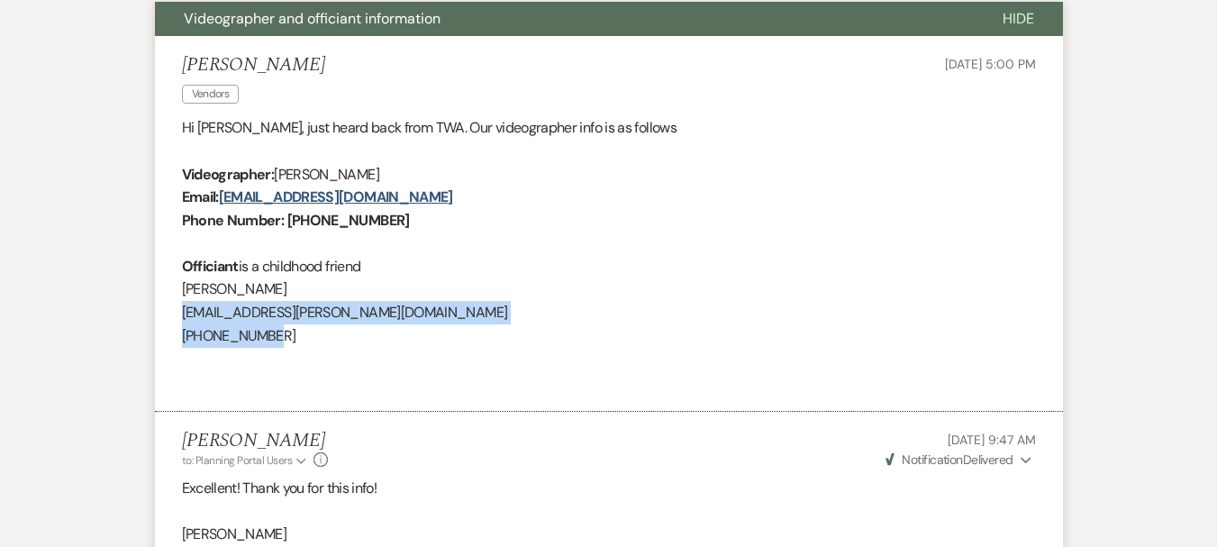
drag, startPoint x: 302, startPoint y: 338, endPoint x: 178, endPoint y: 317, distance: 125.1
click at [178, 317] on li "Sandra Nunez Vendors Sep 09, 2025, 5:00 PM Hi Morgan, just heard back from TWA.…" at bounding box center [609, 224] width 908 height 376
copy div "nanc.lynette@gmail.com 815-764-9304"
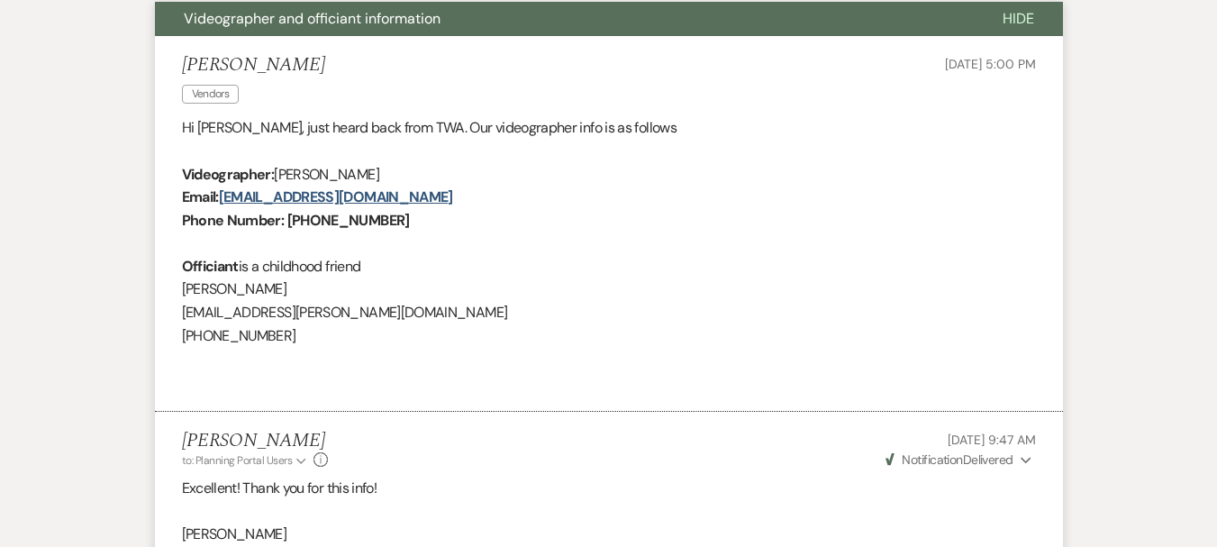
click at [466, 295] on p "[PERSON_NAME]" at bounding box center [609, 288] width 854 height 23
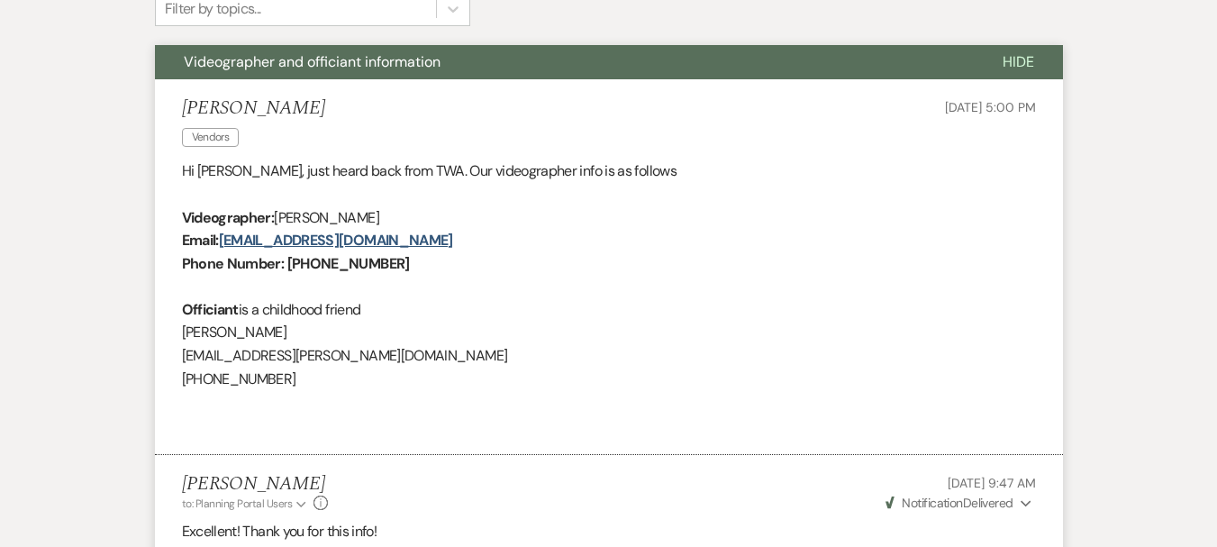
scroll to position [450, 0]
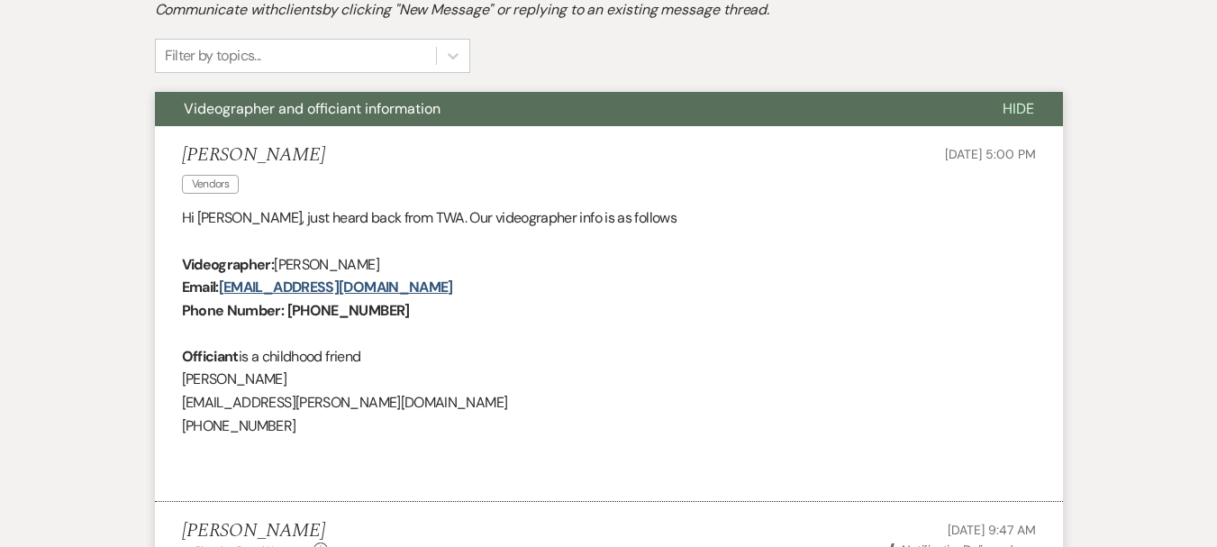
click at [262, 104] on span "Videographer and officiant information" at bounding box center [312, 108] width 257 height 19
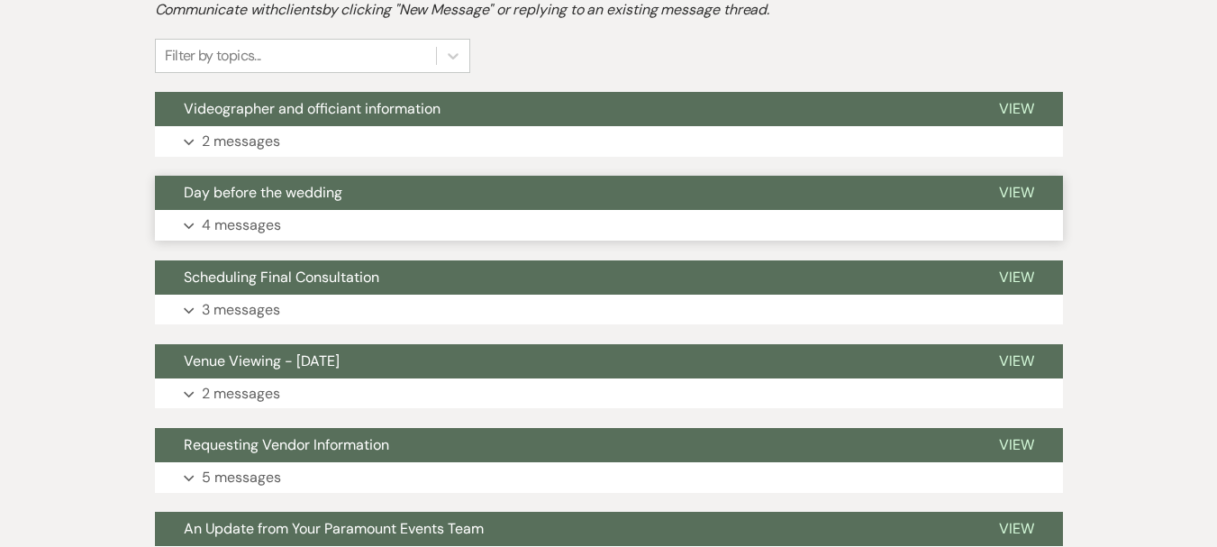
click at [261, 195] on span "Day before the wedding" at bounding box center [263, 192] width 159 height 19
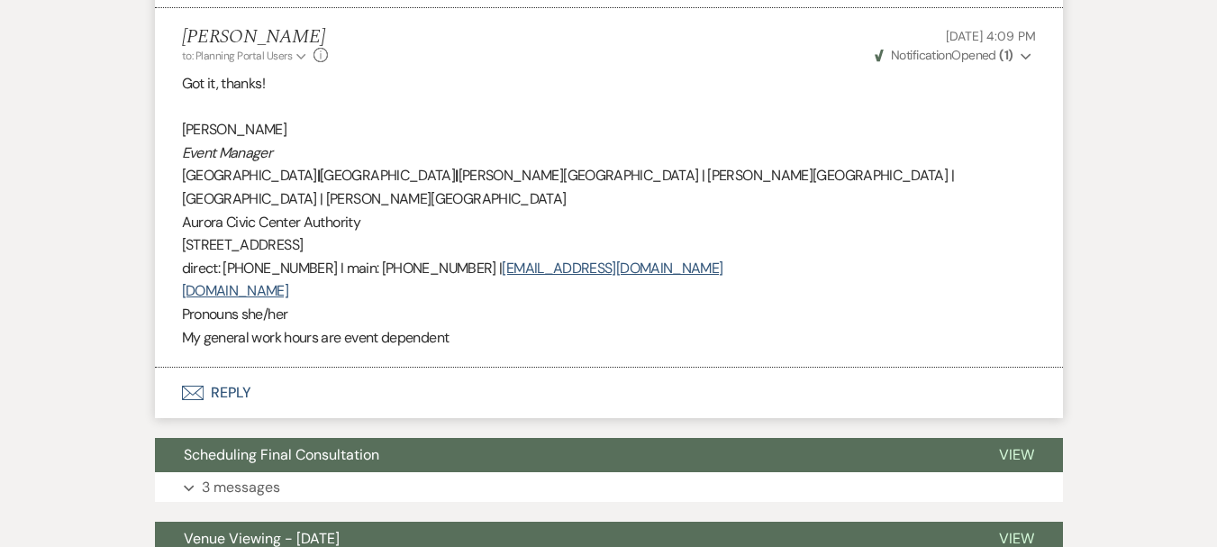
scroll to position [1441, 0]
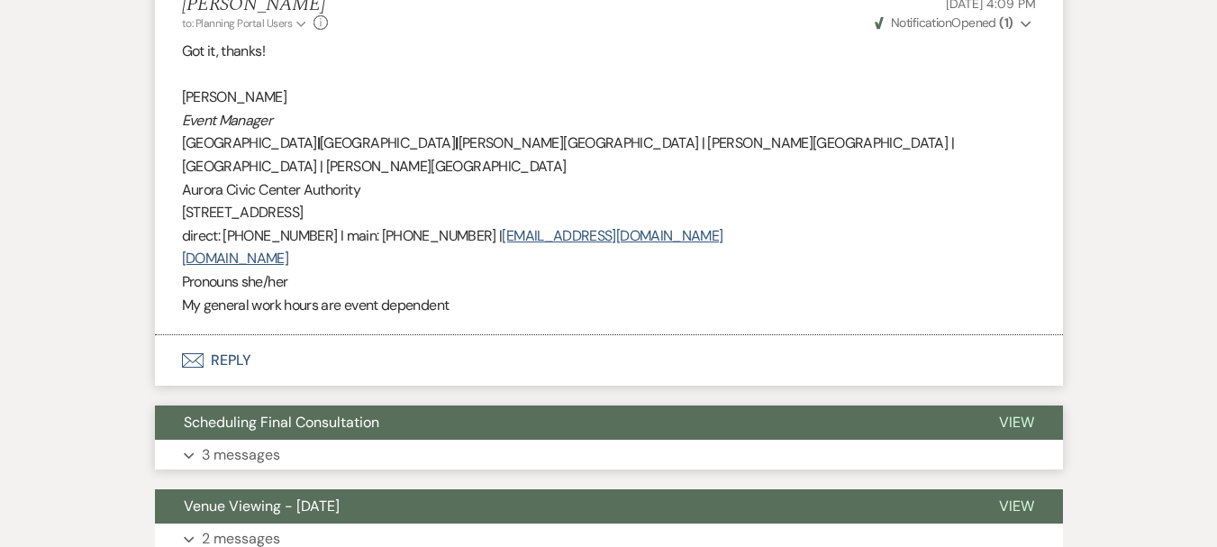
click at [348, 412] on span "Scheduling Final Consultation" at bounding box center [281, 421] width 195 height 19
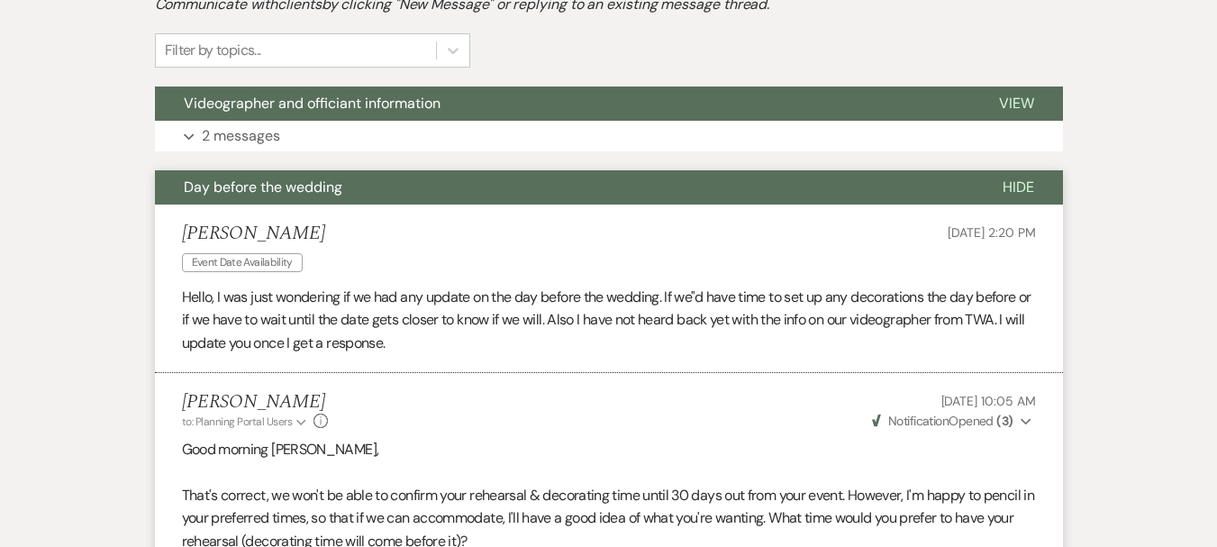
scroll to position [270, 0]
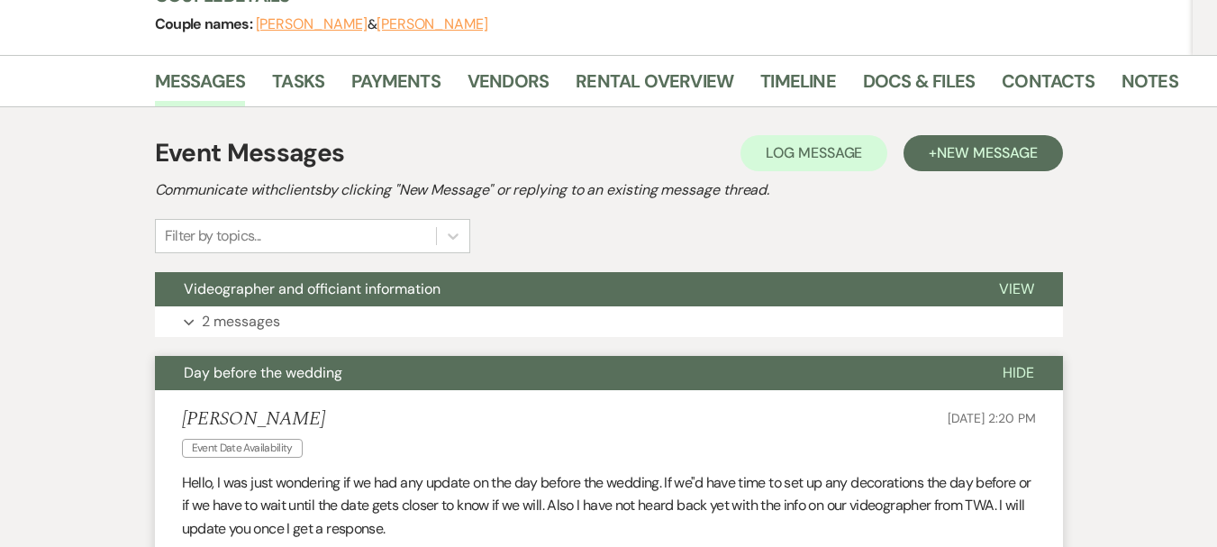
click at [269, 366] on span "Day before the wedding" at bounding box center [263, 372] width 159 height 19
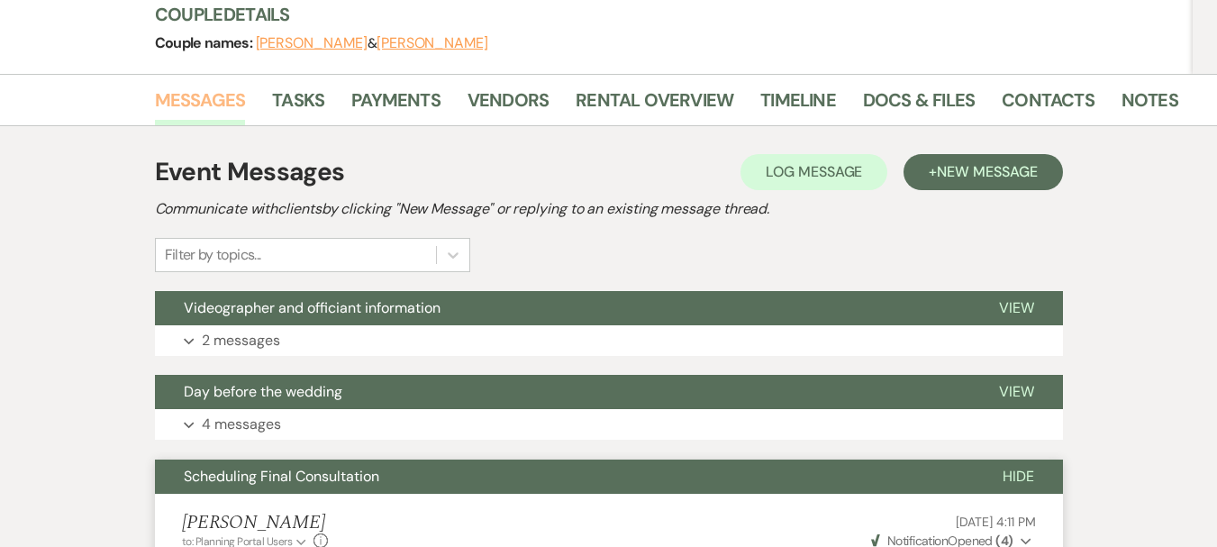
scroll to position [0, 0]
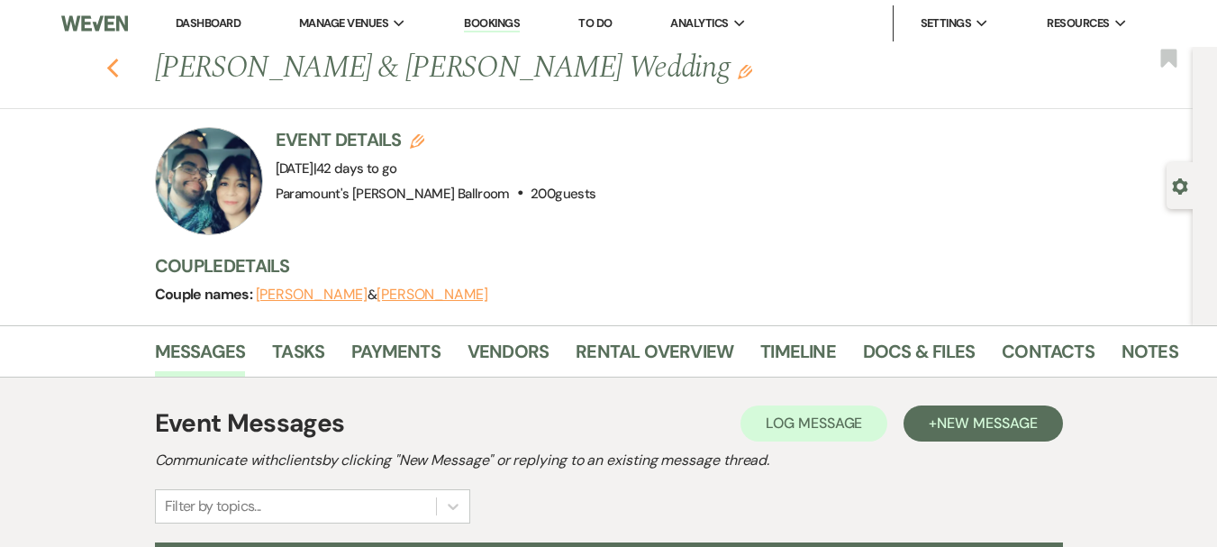
click at [120, 68] on icon "Previous" at bounding box center [113, 69] width 14 height 22
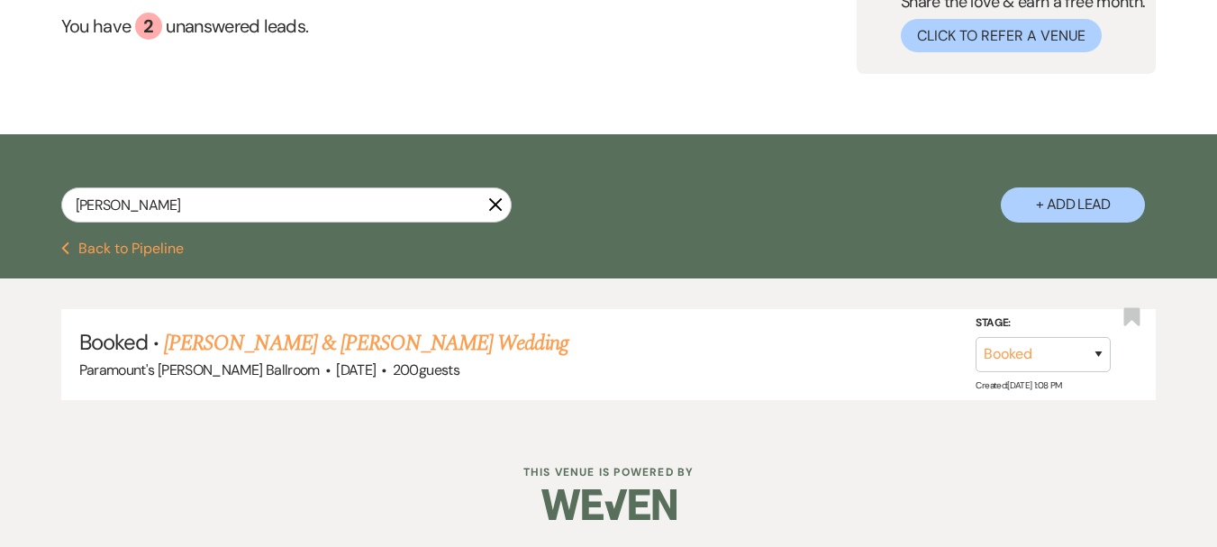
click at [159, 253] on button "Previous Back to Pipeline" at bounding box center [122, 248] width 123 height 14
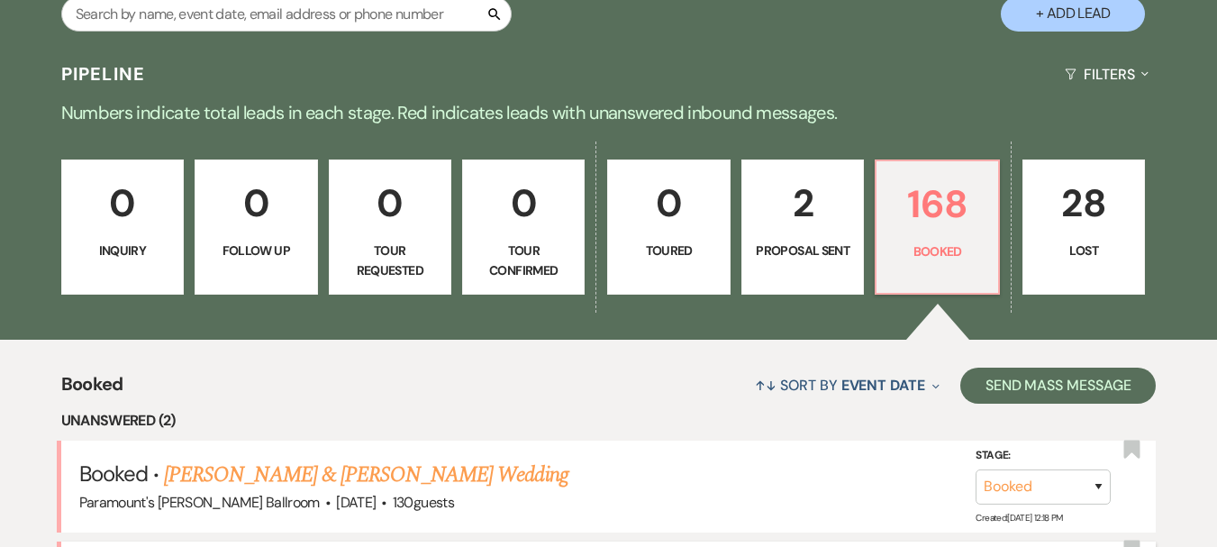
scroll to position [620, 0]
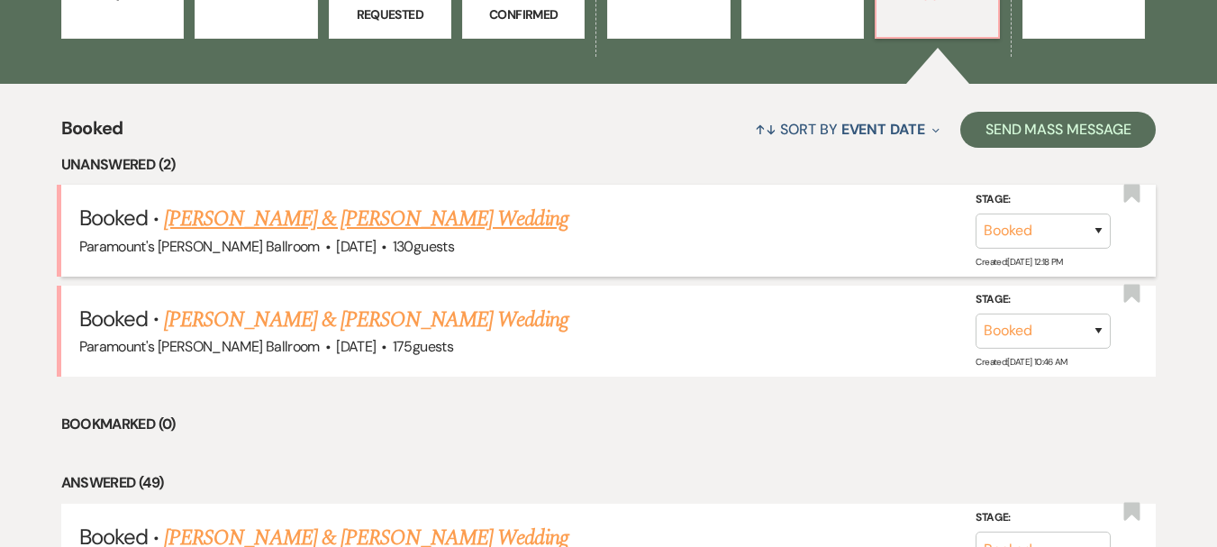
click at [268, 219] on link "Kelsey Smothers & Juan Cintron's Wedding" at bounding box center [365, 219] width 403 height 32
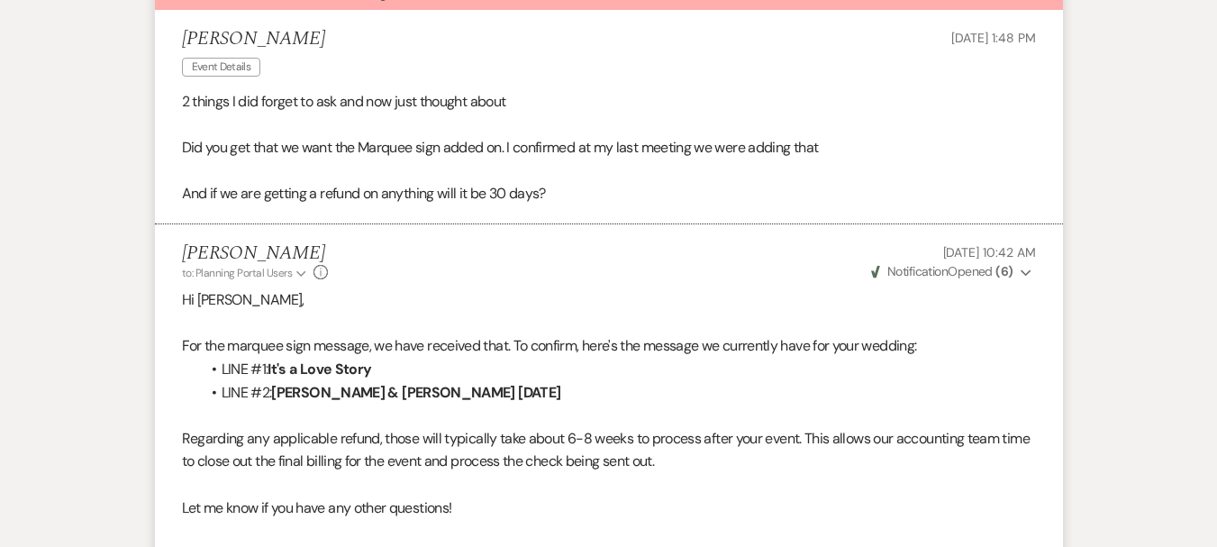
scroll to position [721, 0]
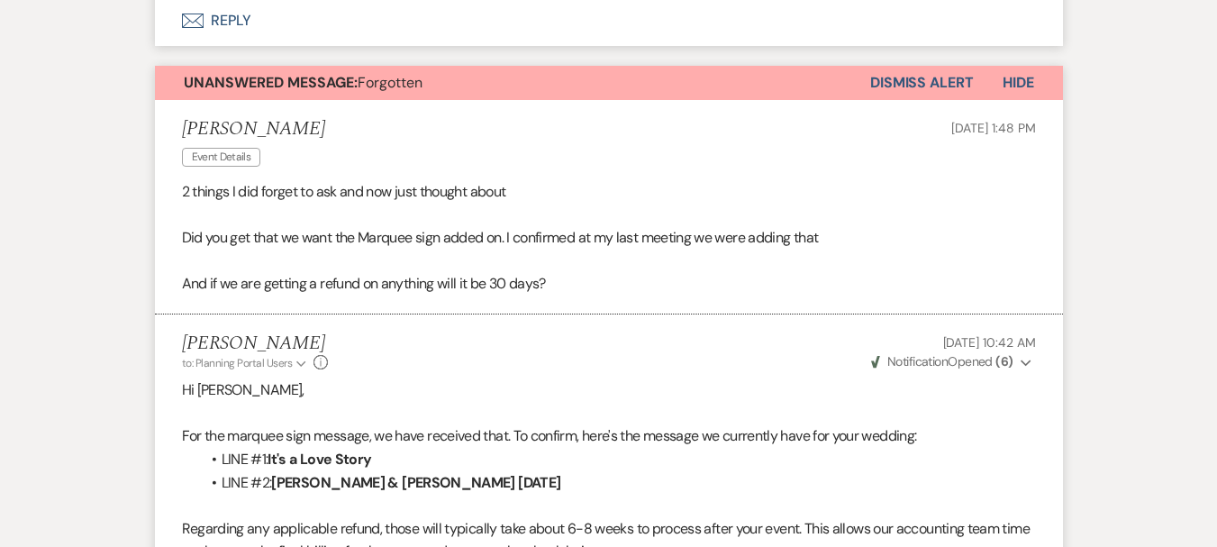
click at [927, 86] on button "Dismiss Alert" at bounding box center [922, 83] width 104 height 34
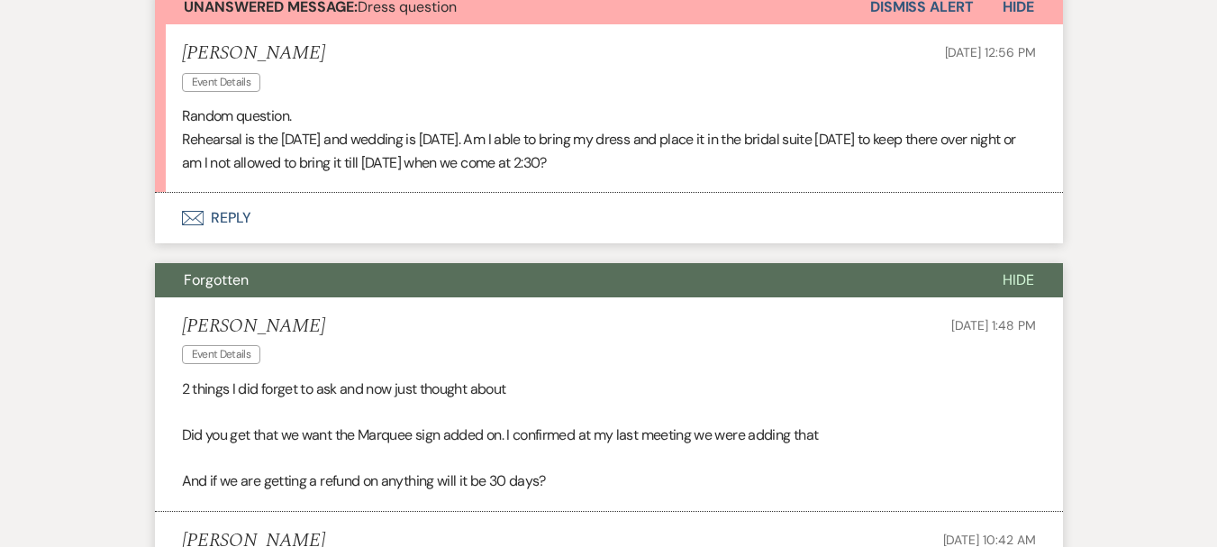
scroll to position [450, 0]
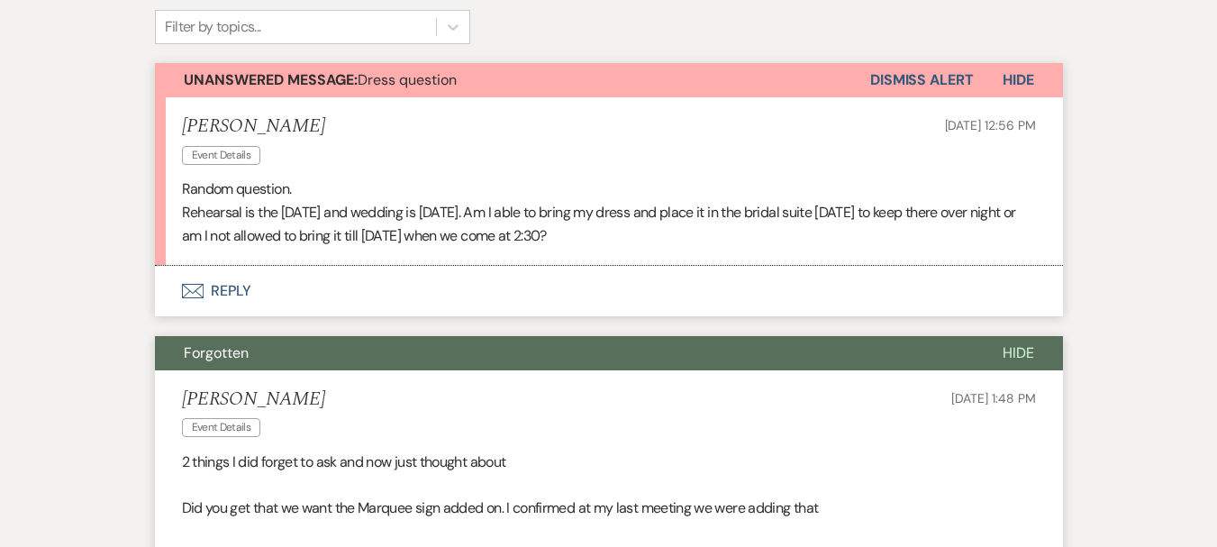
click at [226, 348] on span "Forgotten" at bounding box center [216, 352] width 65 height 19
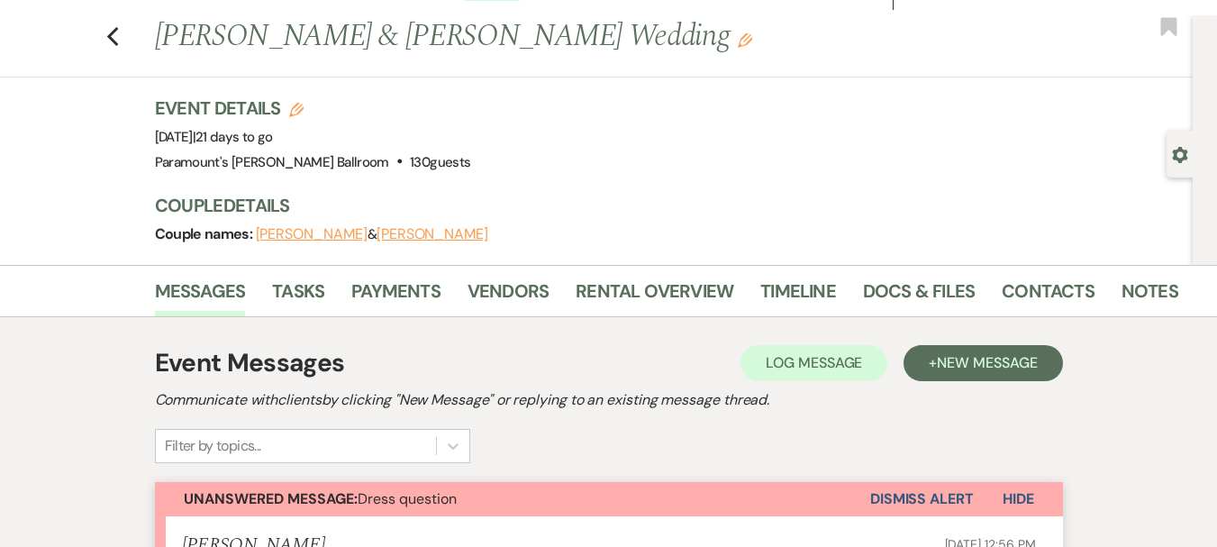
scroll to position [0, 0]
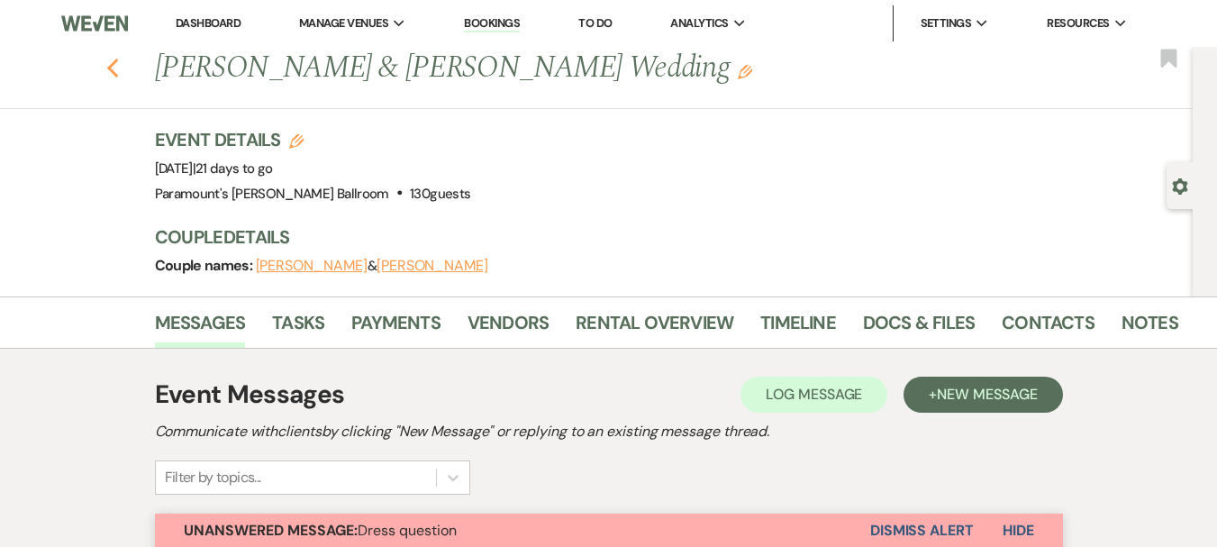
click at [118, 73] on use "button" at bounding box center [112, 69] width 12 height 20
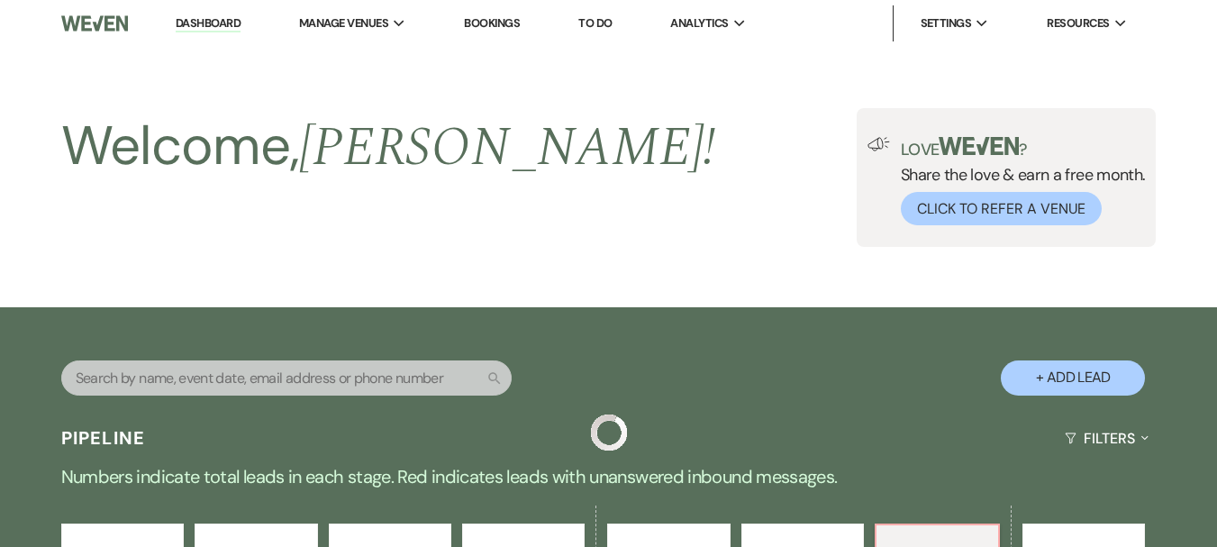
scroll to position [620, 0]
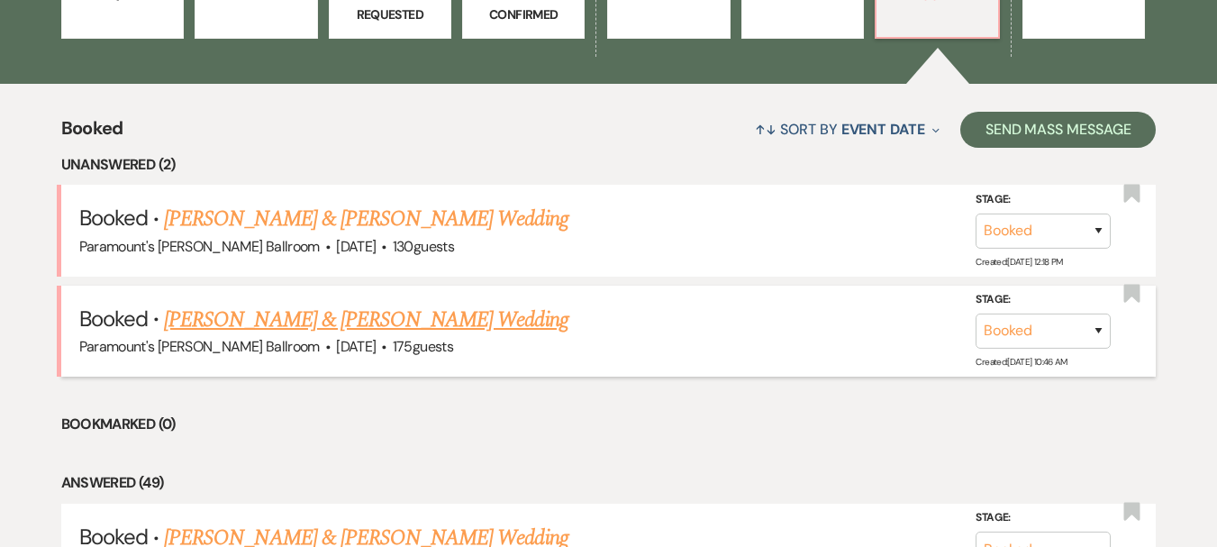
click at [268, 322] on link "Ashley Nedlo & Phil Clark's Wedding" at bounding box center [365, 320] width 403 height 32
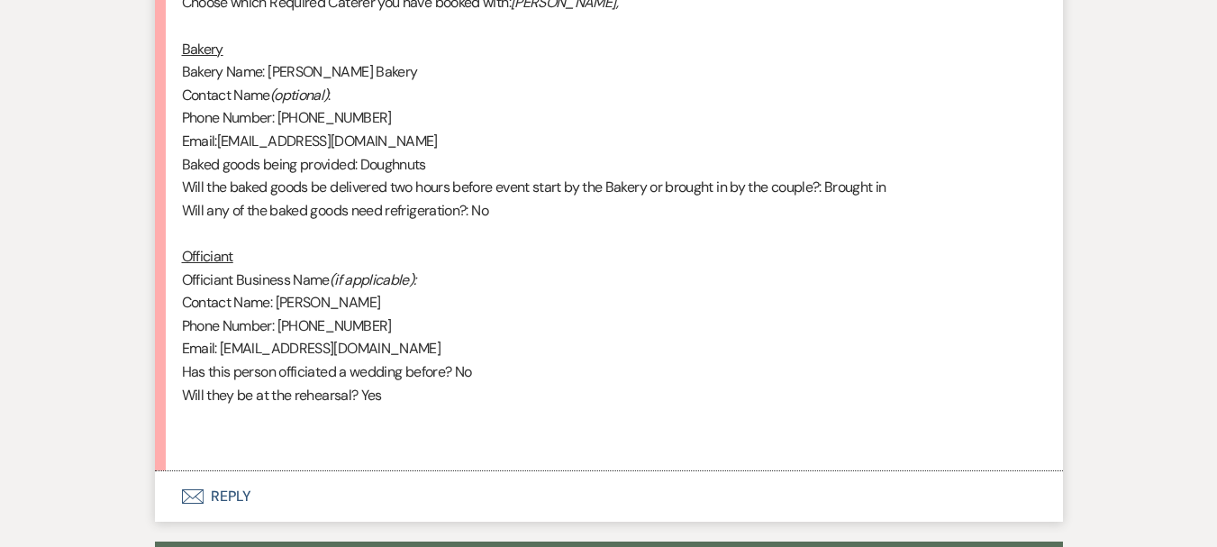
scroll to position [2612, 0]
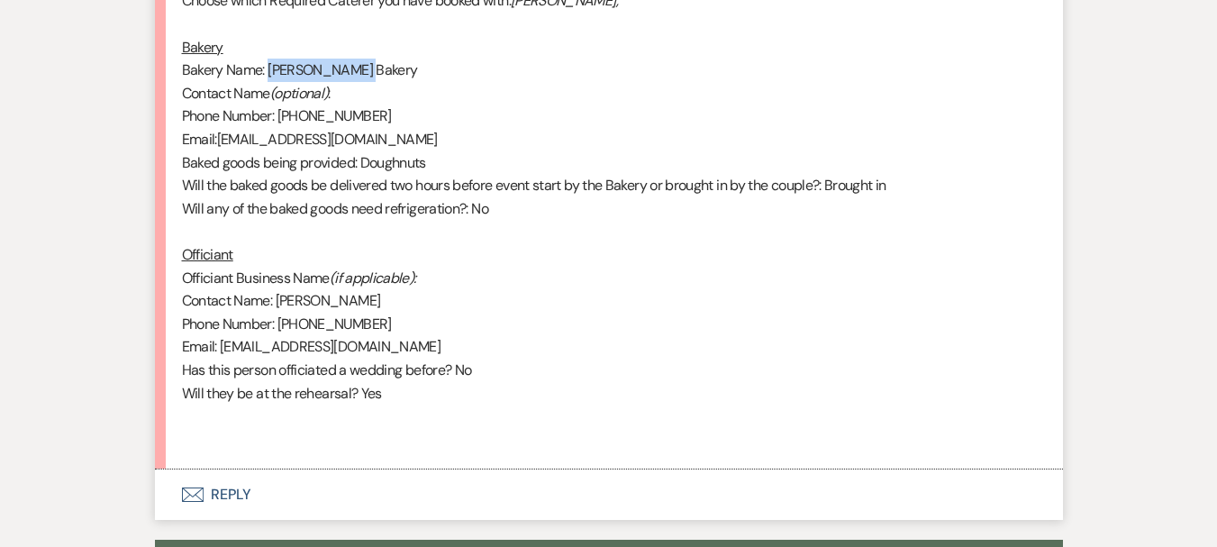
drag, startPoint x: 366, startPoint y: 48, endPoint x: 270, endPoint y: 50, distance: 95.5
click at [270, 59] on p "Bakery Name: Weber's Bakery" at bounding box center [609, 70] width 854 height 23
copy p "Weber's Bakery"
drag, startPoint x: 377, startPoint y: 114, endPoint x: 219, endPoint y: 116, distance: 158.5
click at [219, 128] on p "Email: info@webersbakery.com" at bounding box center [609, 139] width 854 height 23
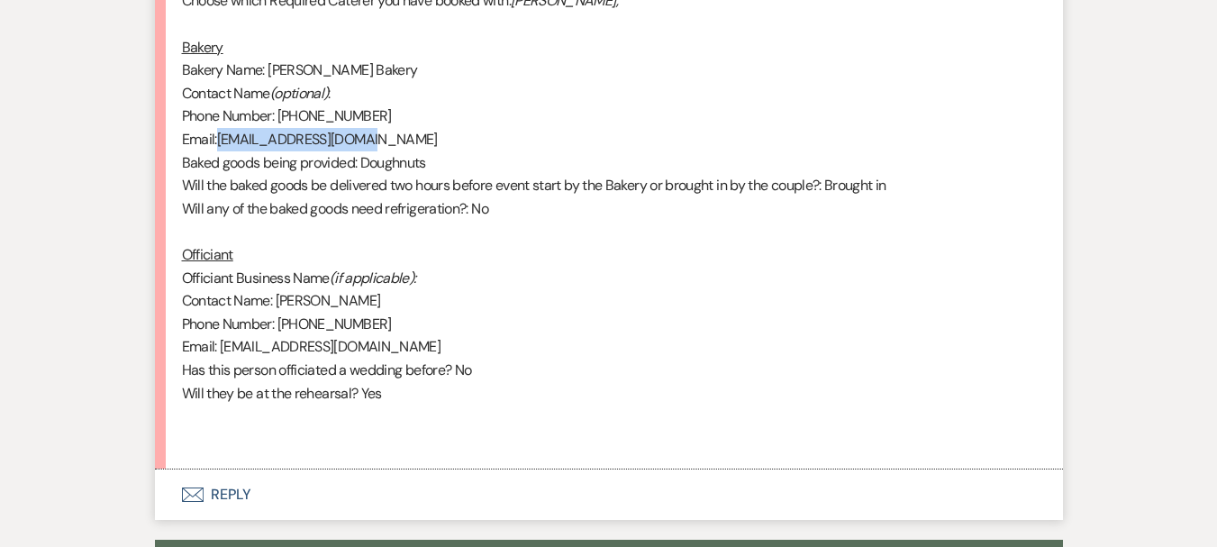
copy span "info@webersbakery.com"
drag, startPoint x: 370, startPoint y: 94, endPoint x: 283, endPoint y: 94, distance: 87.4
click at [283, 104] on p "Phone Number: 773-586-1234" at bounding box center [609, 115] width 854 height 23
copy p "773-586-1234"
drag, startPoint x: 356, startPoint y: 284, endPoint x: 279, endPoint y: 275, distance: 77.1
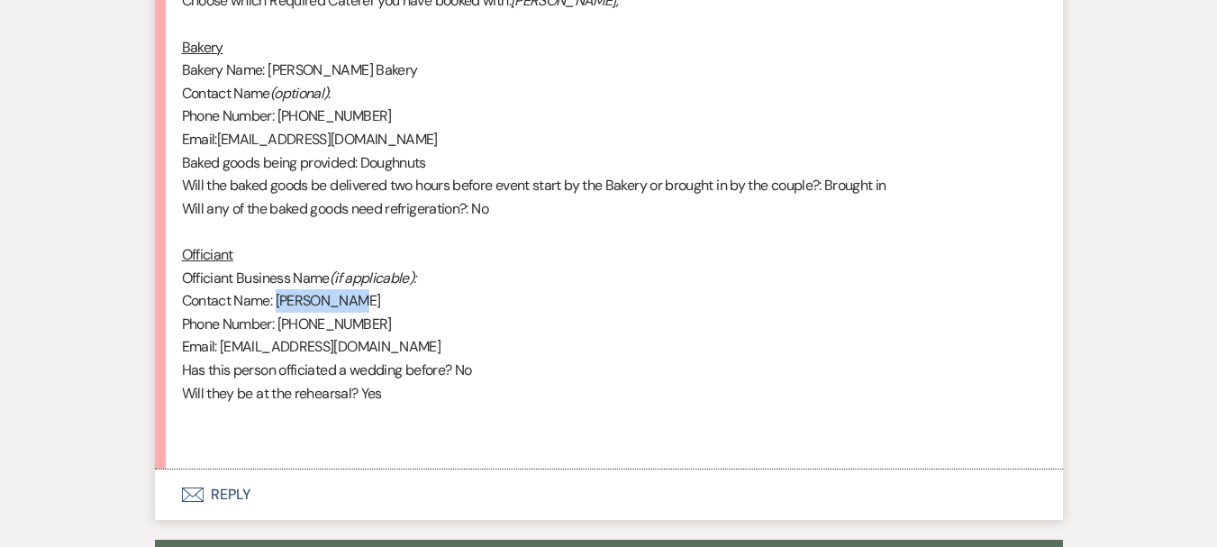
click at [279, 289] on p "Contact Name: Eddy Koenig" at bounding box center [609, 300] width 854 height 23
drag, startPoint x: 360, startPoint y: 305, endPoint x: 280, endPoint y: 307, distance: 80.2
click at [280, 313] on p "Phone Number: 312-914-4889" at bounding box center [609, 324] width 854 height 23
drag, startPoint x: 361, startPoint y: 326, endPoint x: 222, endPoint y: 327, distance: 139.6
click at [222, 335] on p "Email: eddyk119@icloud.com" at bounding box center [609, 346] width 854 height 23
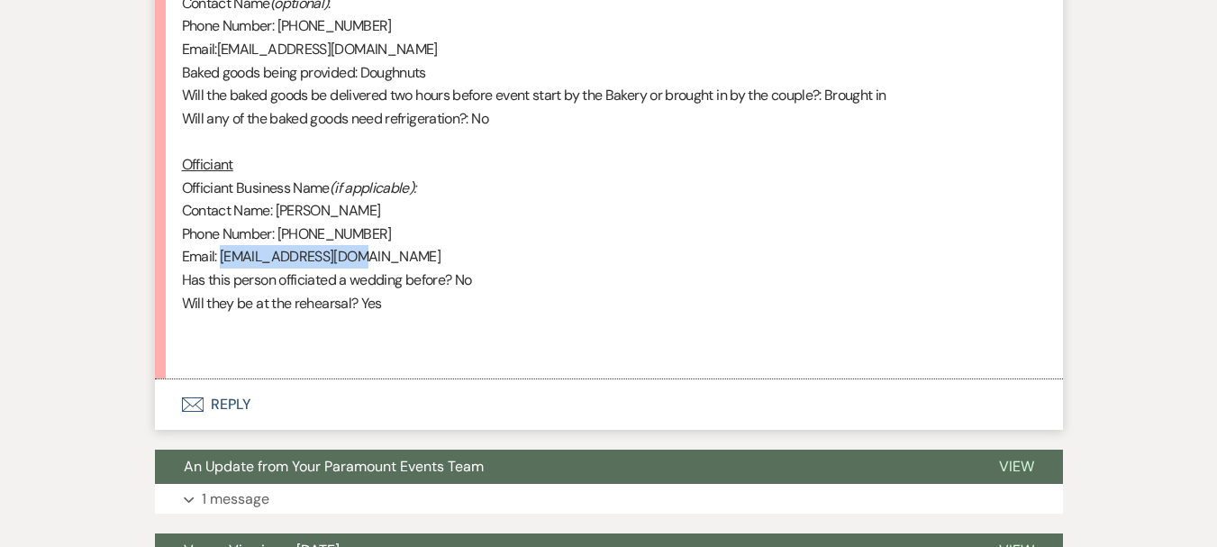
click at [230, 379] on button "Envelope Reply" at bounding box center [609, 404] width 908 height 50
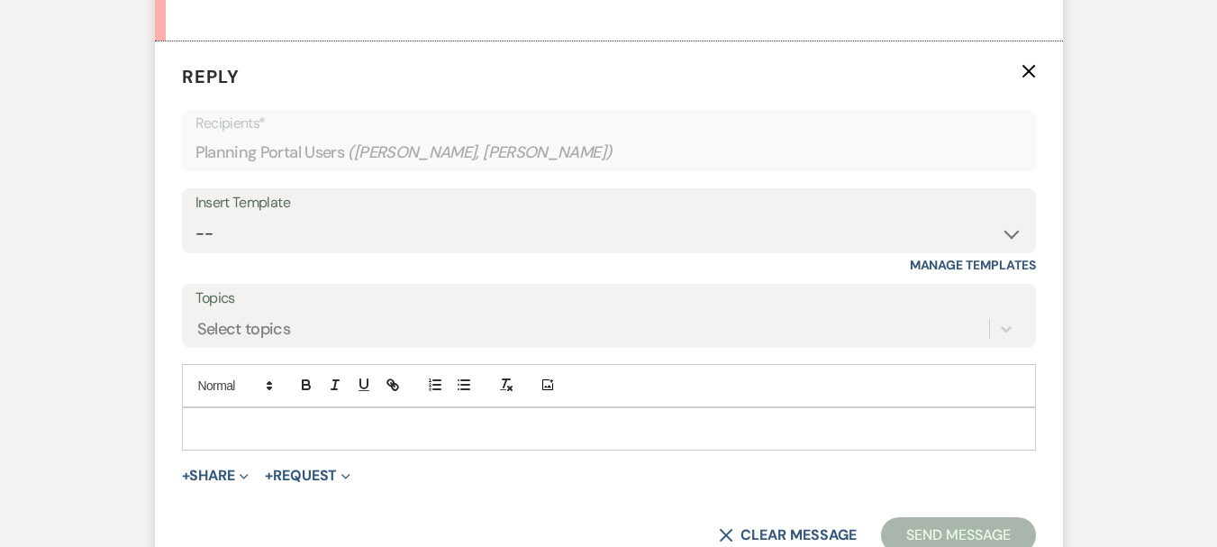
scroll to position [3052, 0]
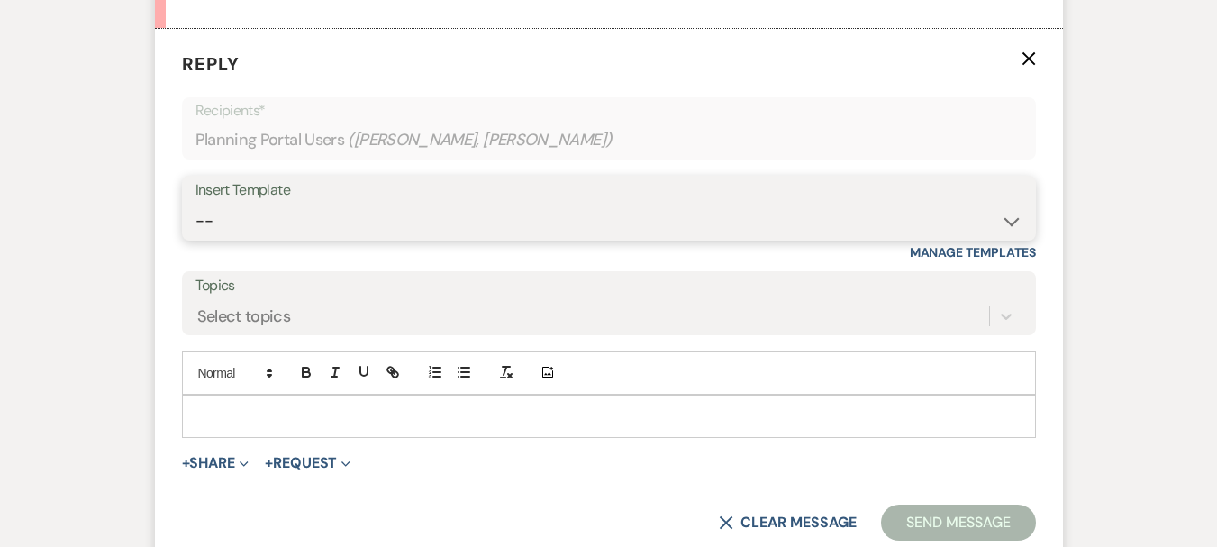
click at [249, 204] on select "-- Weven Planning Portal Introduction (Booked Events) 6 Month Consultation 9 Mo…" at bounding box center [608, 221] width 827 height 35
select select "4089"
click at [195, 204] on select "-- Weven Planning Portal Introduction (Booked Events) 6 Month Consultation 9 Mo…" at bounding box center [608, 221] width 827 height 35
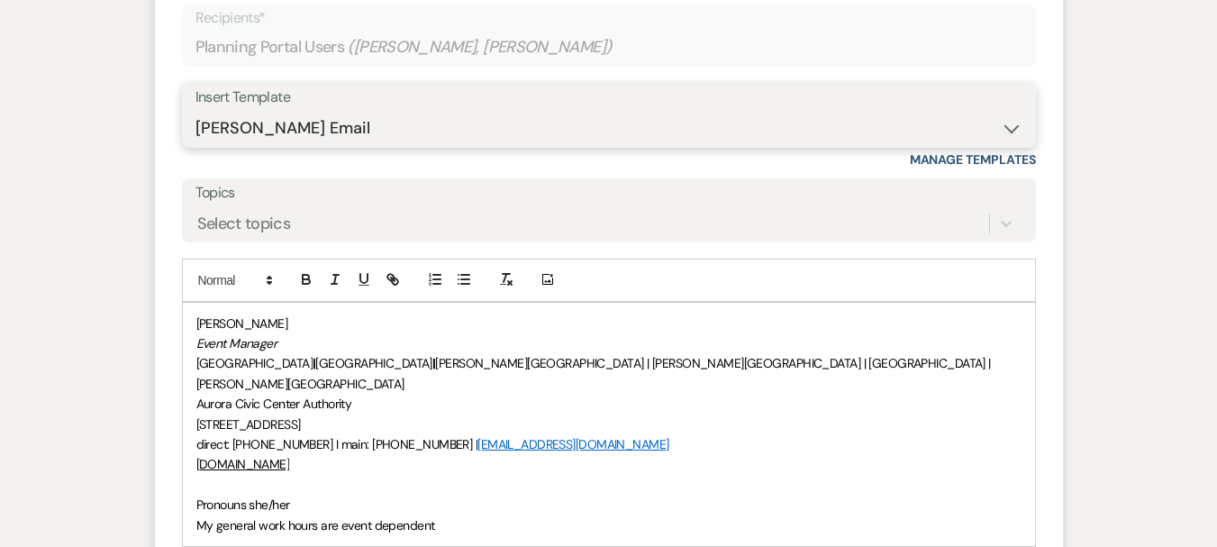
scroll to position [3232, 0]
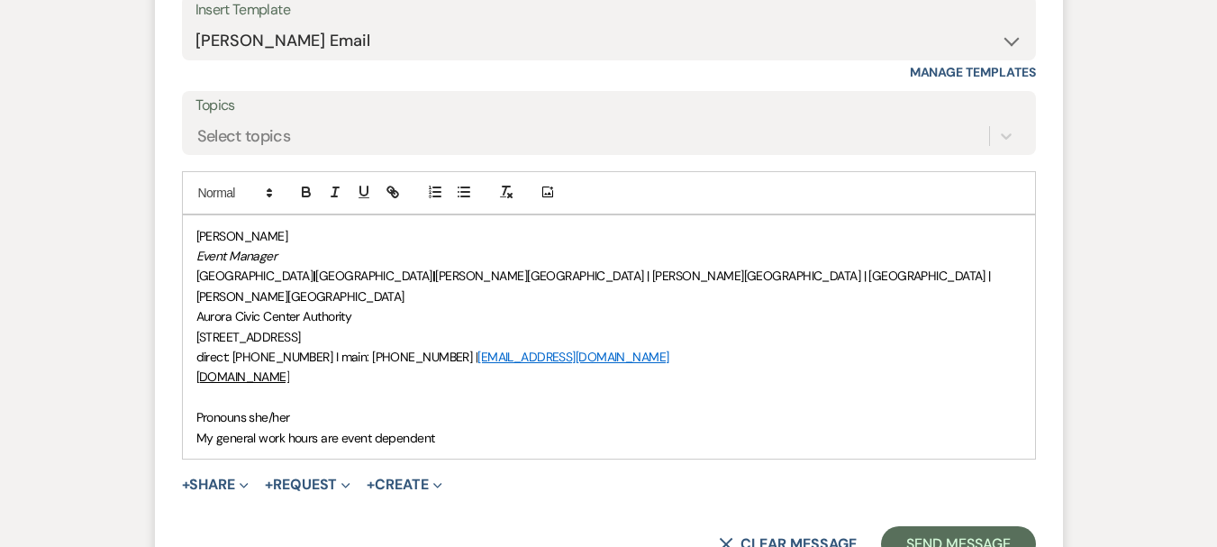
click at [192, 367] on div "Morgan Montgomery Event Manager Paramount Theatre | RiverEdge Park | Copley The…" at bounding box center [609, 336] width 852 height 243
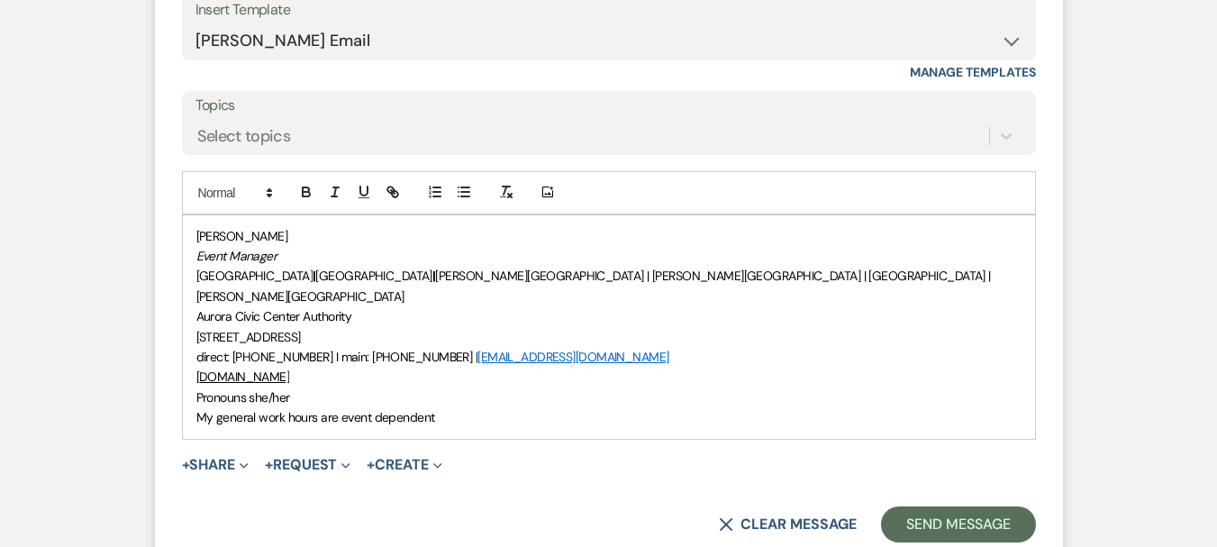
click at [196, 228] on span "[PERSON_NAME]" at bounding box center [242, 236] width 92 height 16
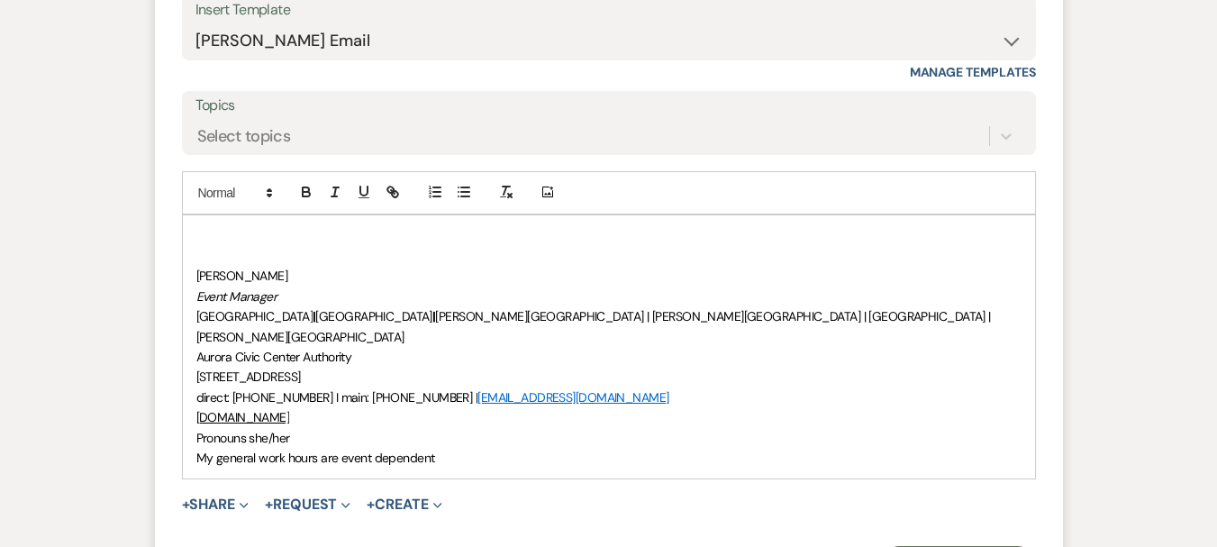
click at [196, 226] on p at bounding box center [608, 236] width 825 height 20
click at [202, 226] on p "Thank you for sharing this info with us!" at bounding box center [608, 236] width 825 height 20
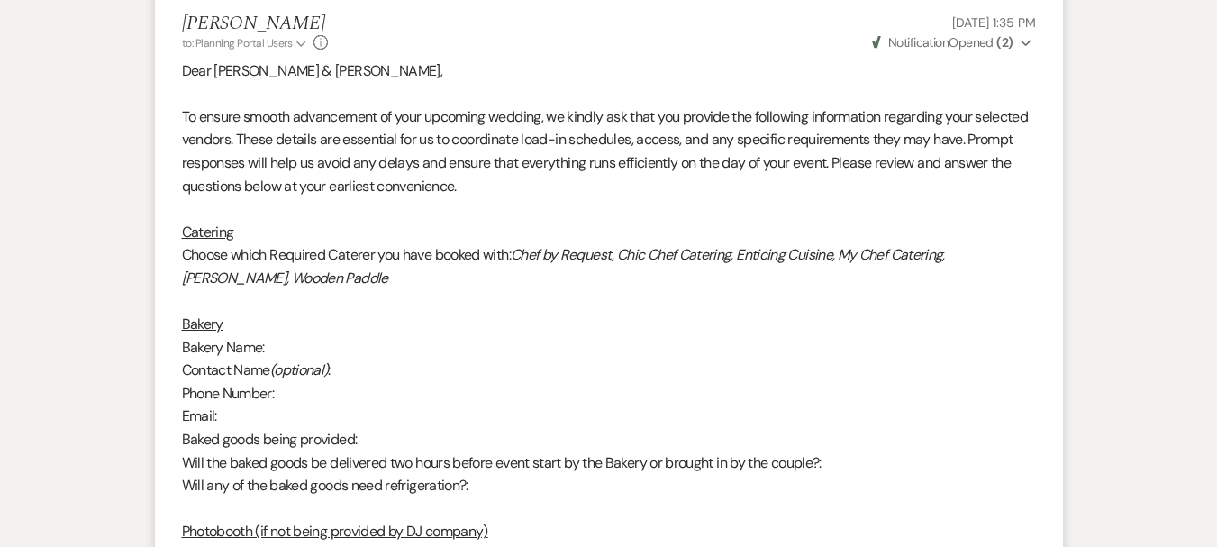
scroll to position [454, 0]
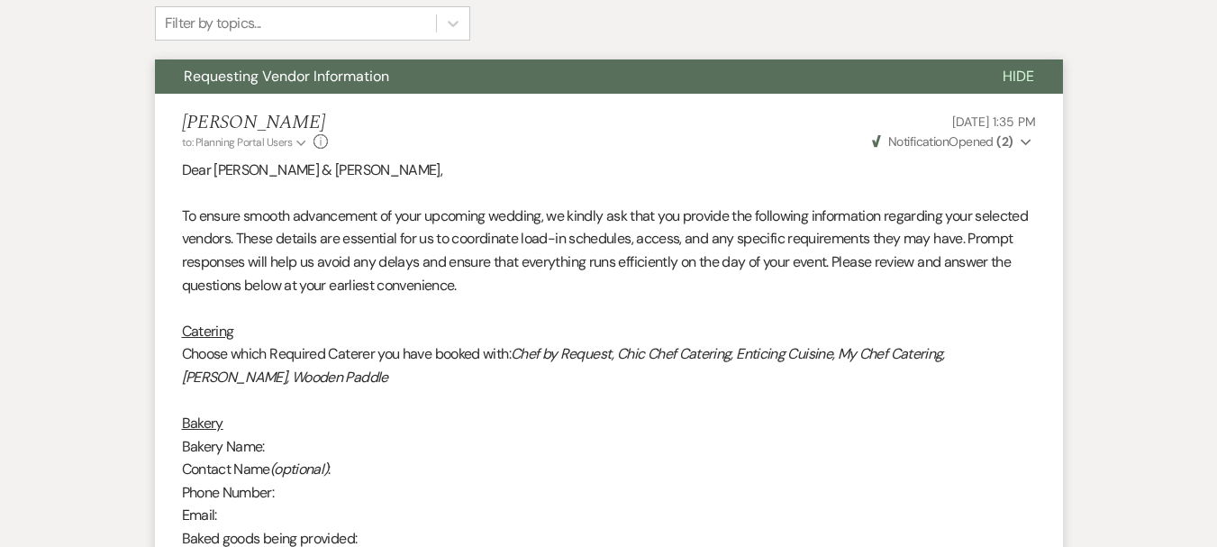
click at [249, 81] on span "Requesting Vendor Information" at bounding box center [286, 76] width 205 height 19
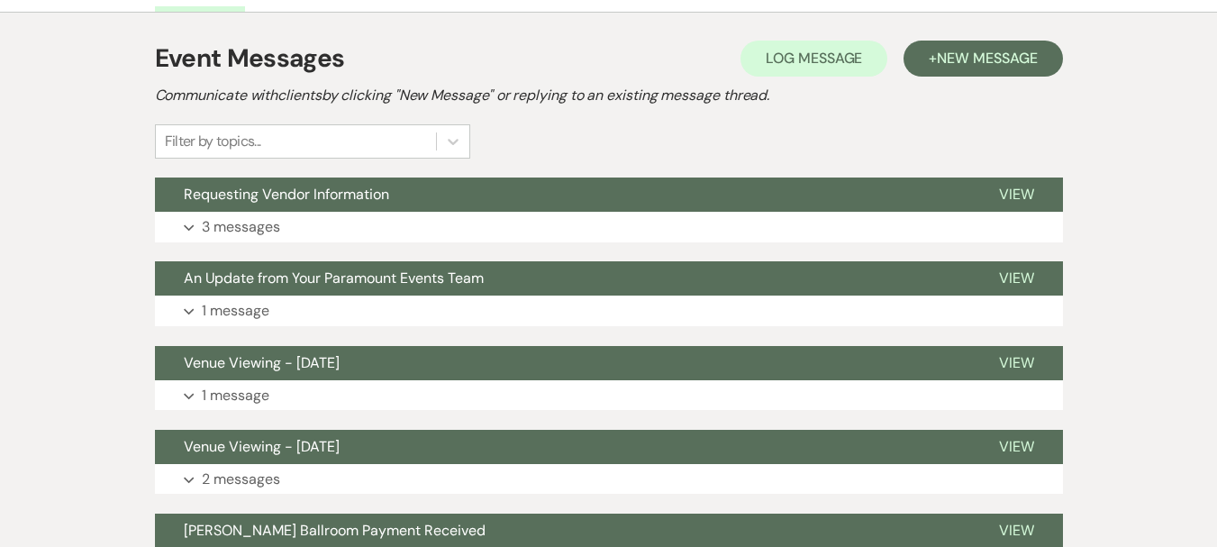
scroll to position [4, 0]
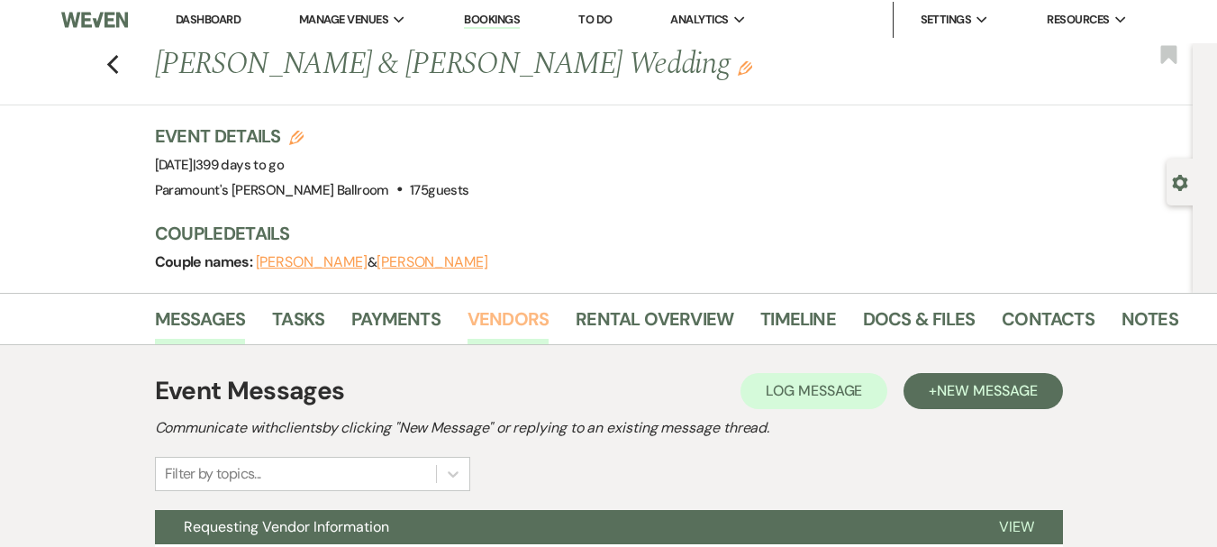
click at [503, 308] on link "Vendors" at bounding box center [507, 324] width 81 height 40
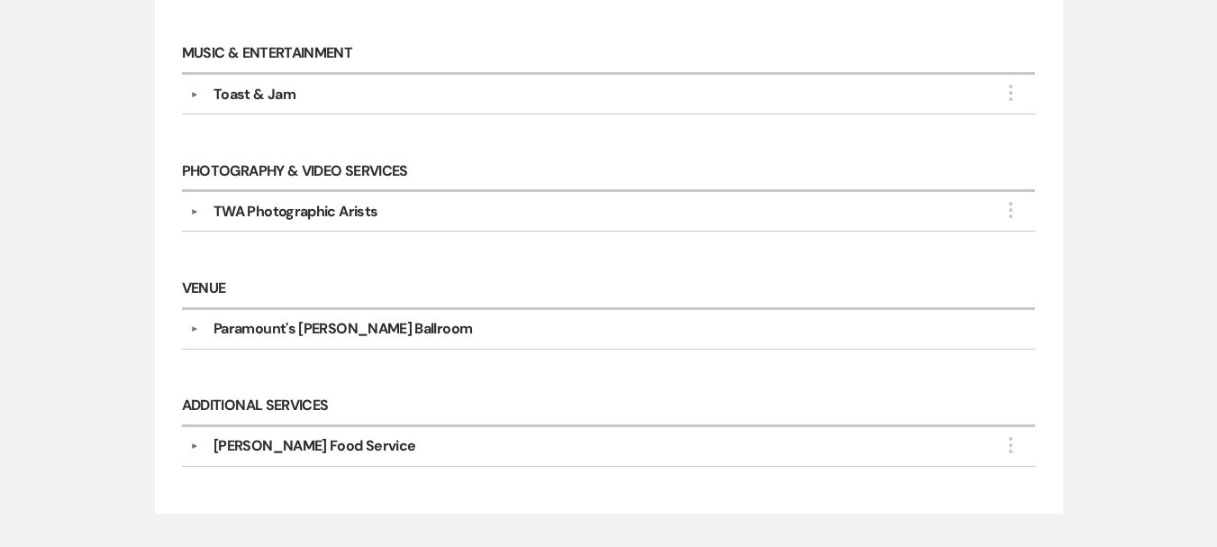
scroll to position [721, 0]
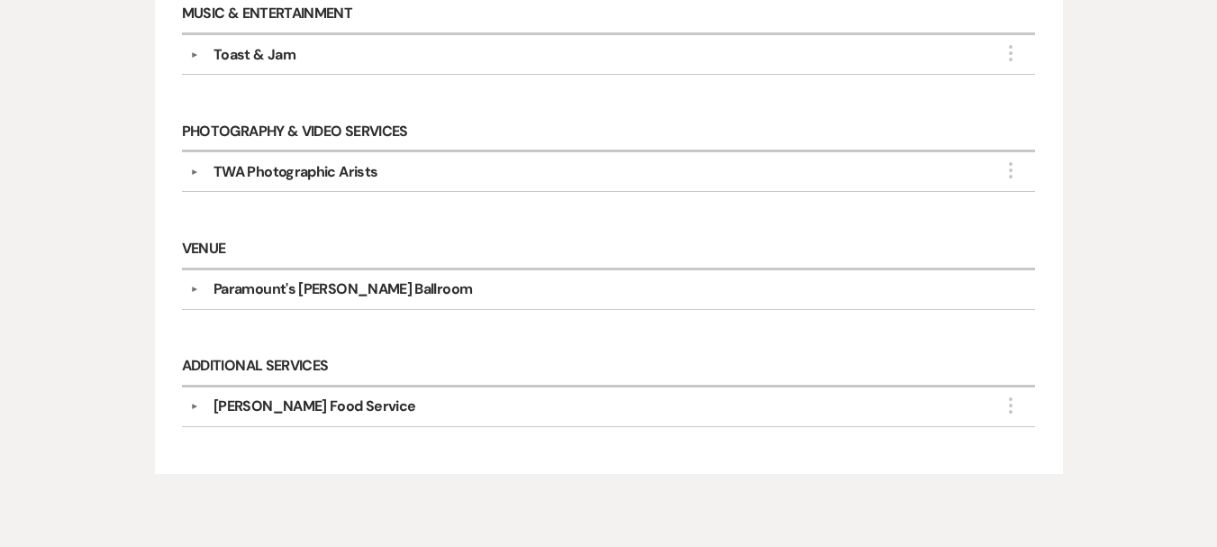
click at [263, 168] on div "TWA Photographic Arists" at bounding box center [295, 172] width 164 height 22
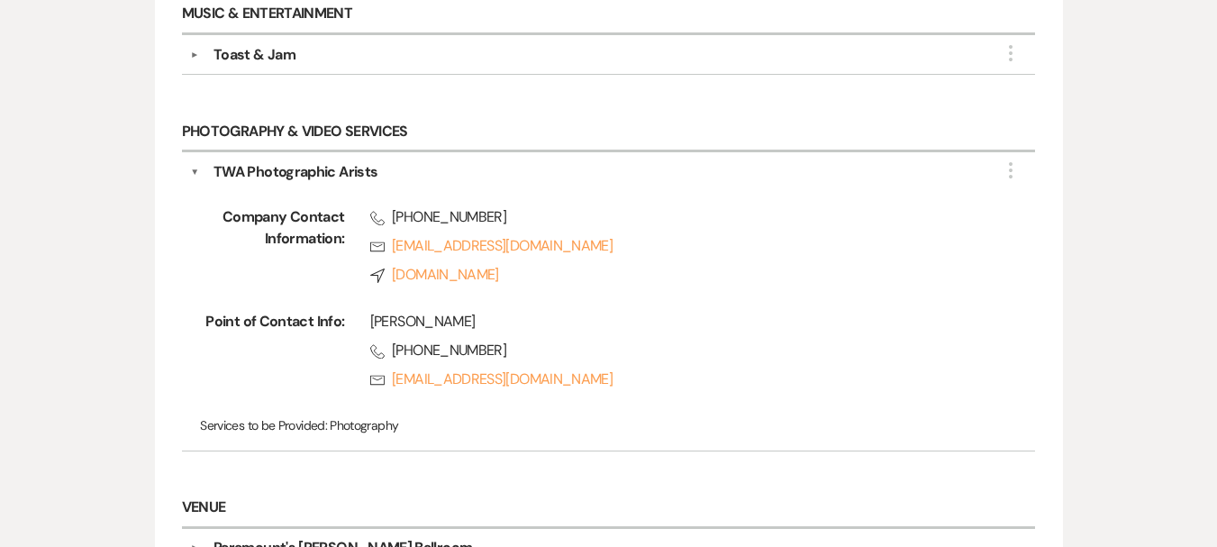
click at [254, 145] on h6 "Photography & Video Services" at bounding box center [609, 133] width 854 height 40
click at [226, 130] on h6 "Photography & Video Services" at bounding box center [609, 133] width 854 height 40
click at [187, 178] on div "▼ TWA Photographic Arists More Company Contact Information: Phone (630) 271-173…" at bounding box center [609, 301] width 854 height 298
click at [196, 168] on button "▼" at bounding box center [194, 172] width 9 height 22
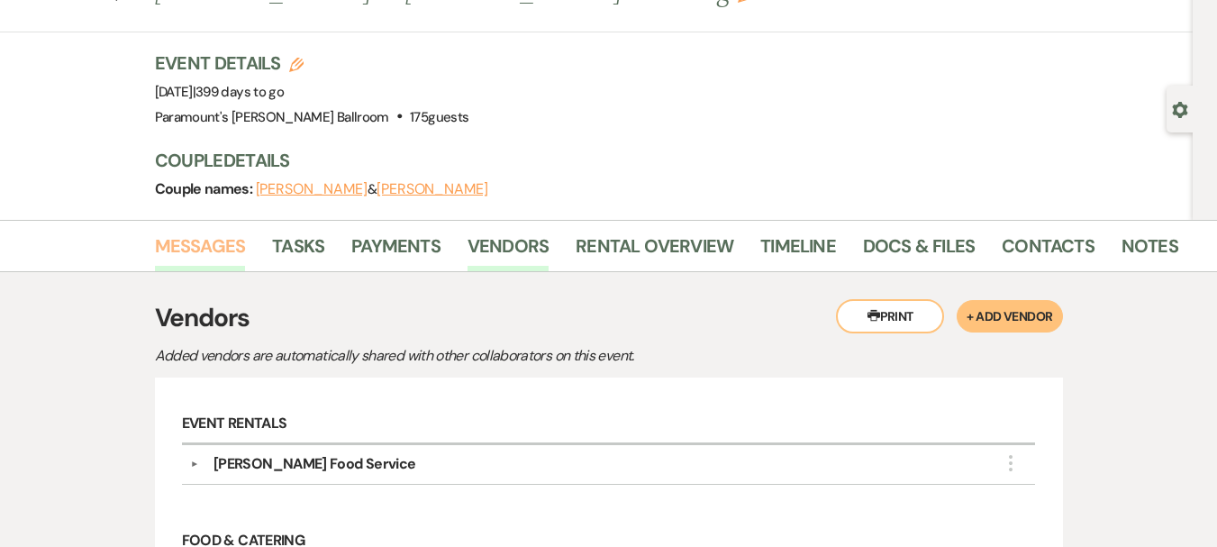
scroll to position [0, 0]
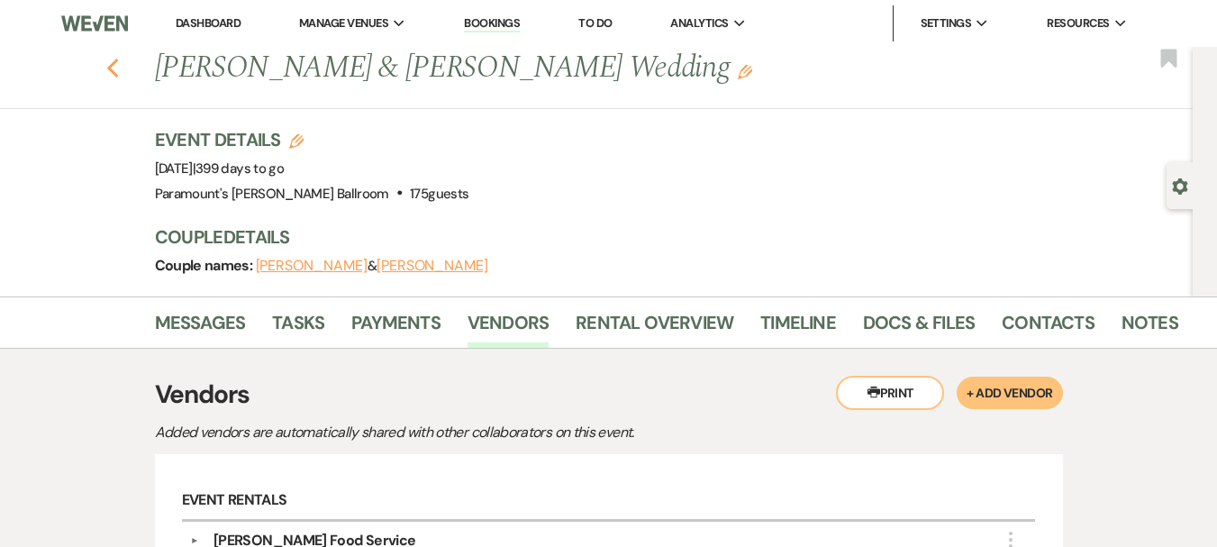
click at [117, 75] on icon "Previous" at bounding box center [113, 69] width 14 height 22
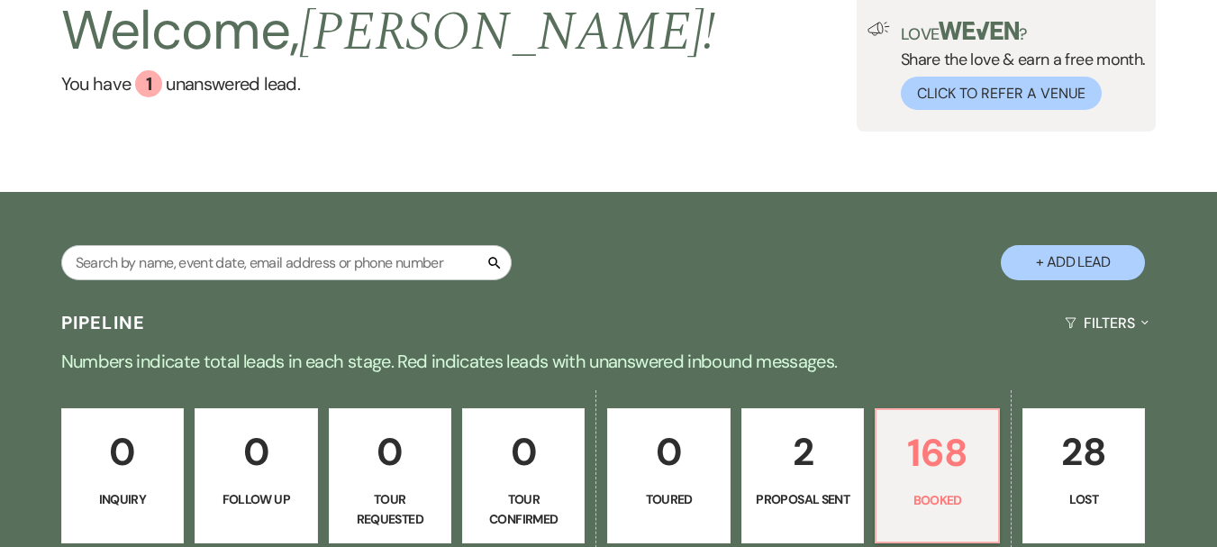
scroll to position [79, 0]
